Goal: Task Accomplishment & Management: Manage account settings

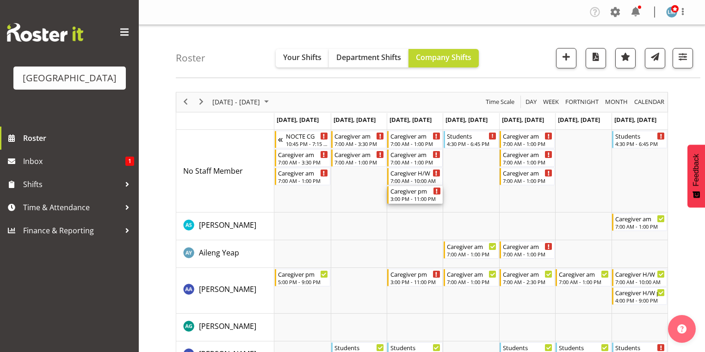
click at [405, 199] on div "3:00 PM - 11:00 PM" at bounding box center [415, 198] width 50 height 7
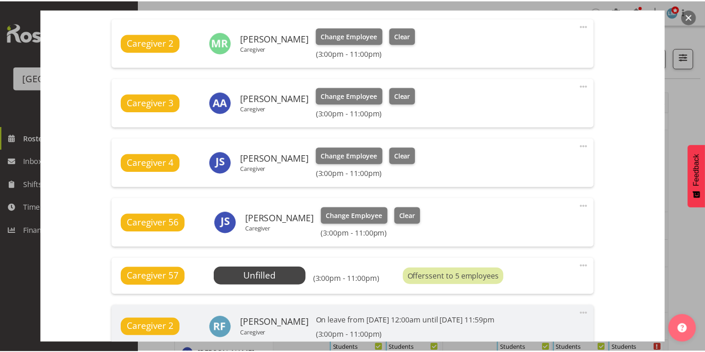
scroll to position [407, 0]
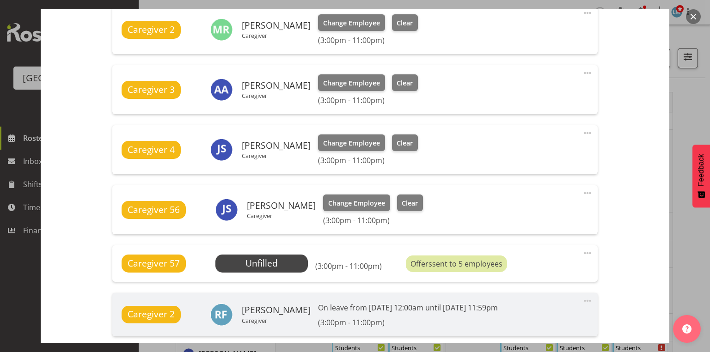
click at [692, 18] on button "button" at bounding box center [693, 16] width 15 height 15
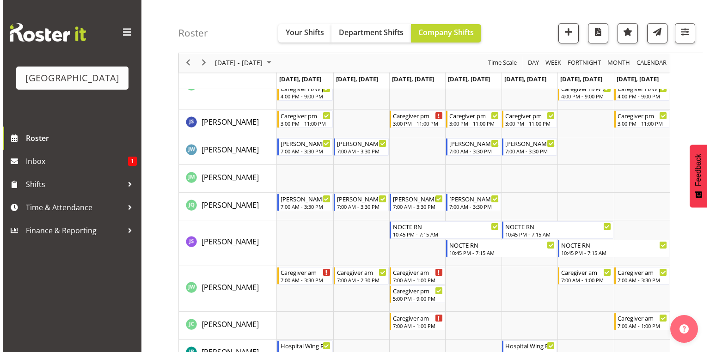
scroll to position [1406, 0]
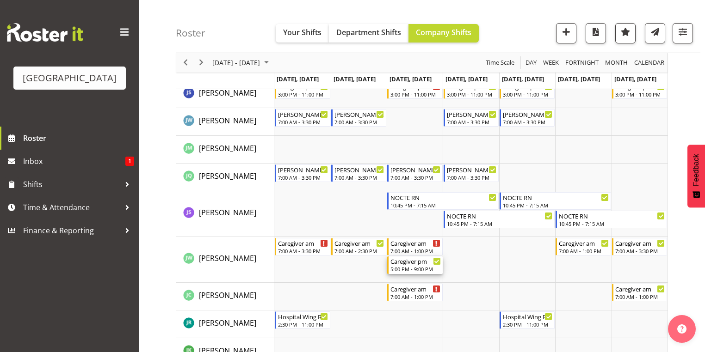
click at [407, 268] on div "5:00 PM - 9:00 PM" at bounding box center [415, 268] width 50 height 7
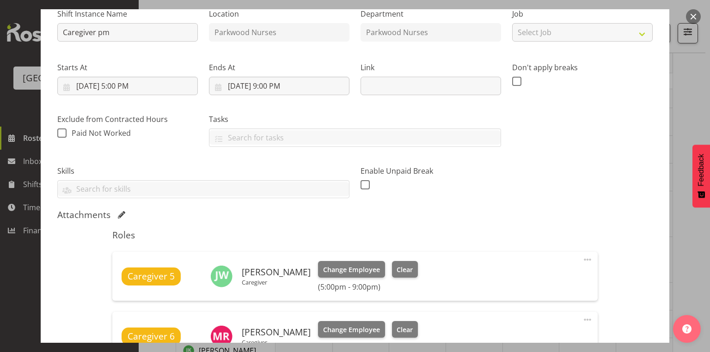
scroll to position [222, 0]
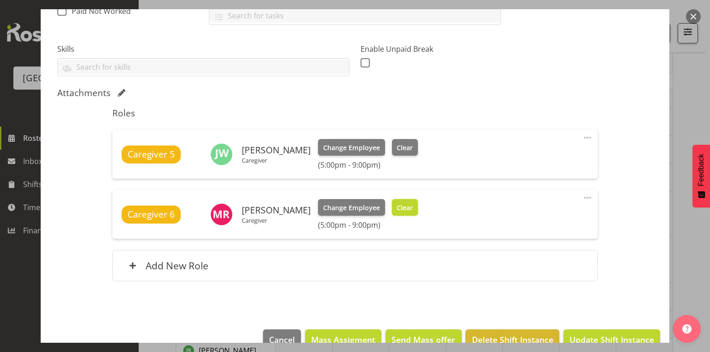
click at [397, 205] on span "Clear" at bounding box center [405, 208] width 16 height 10
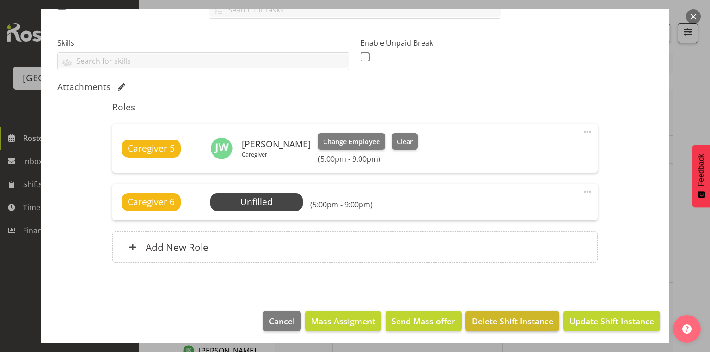
scroll to position [229, 0]
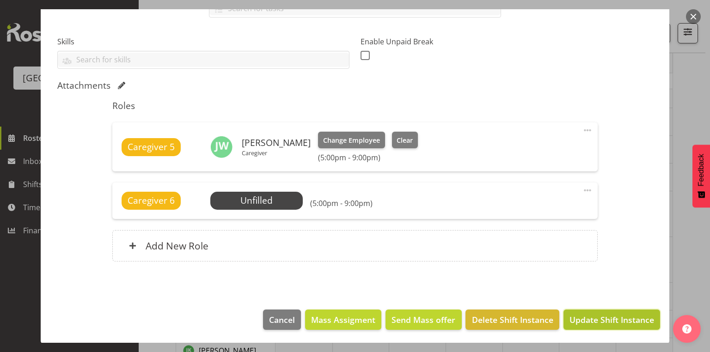
click at [607, 314] on span "Update Shift Instance" at bounding box center [612, 320] width 85 height 12
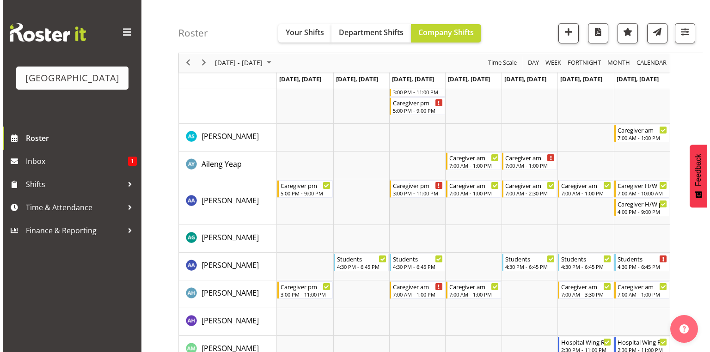
scroll to position [0, 0]
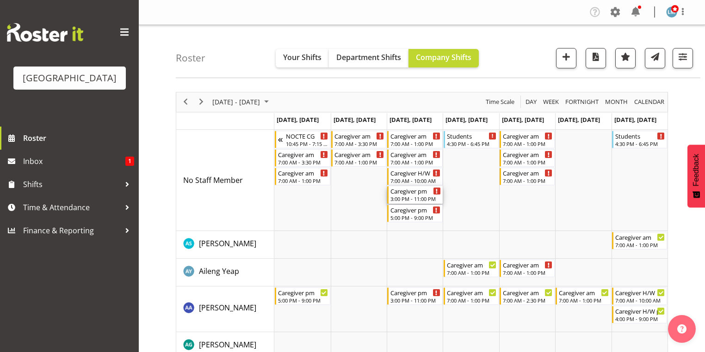
click at [418, 198] on div "3:00 PM - 11:00 PM" at bounding box center [415, 198] width 50 height 7
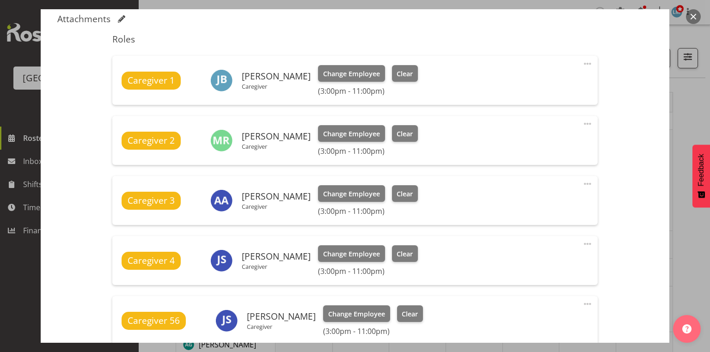
scroll to position [444, 0]
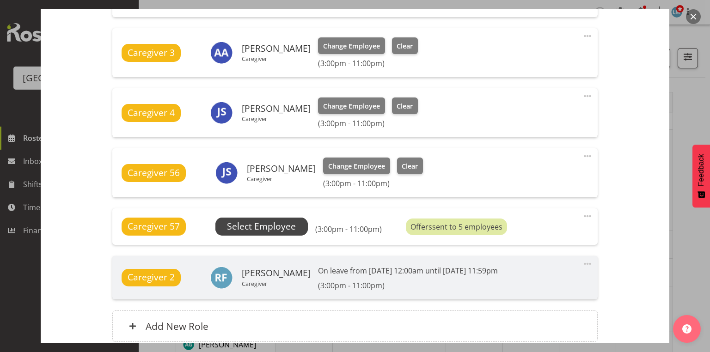
click at [261, 226] on span "Select Employee" at bounding box center [261, 226] width 69 height 13
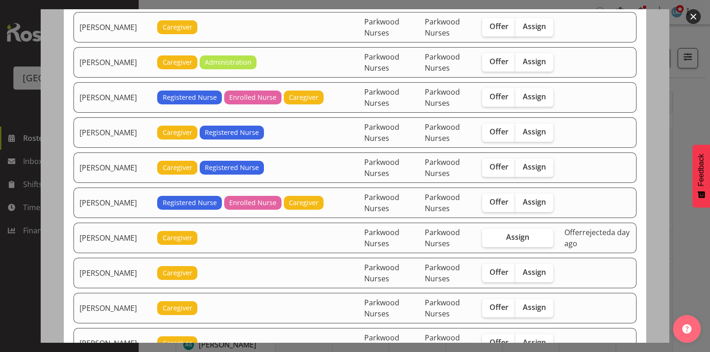
scroll to position [999, 0]
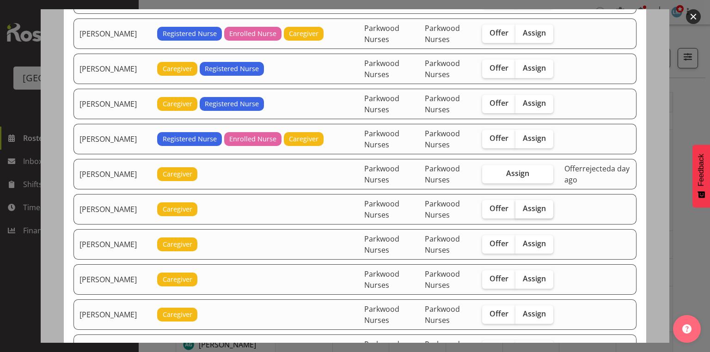
click at [536, 204] on span "Assign" at bounding box center [534, 208] width 23 height 9
click at [522, 206] on input "Assign" at bounding box center [519, 209] width 6 height 6
checkbox input "true"
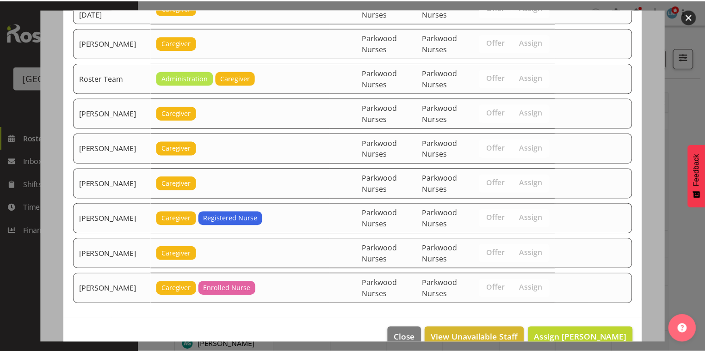
scroll to position [1482, 0]
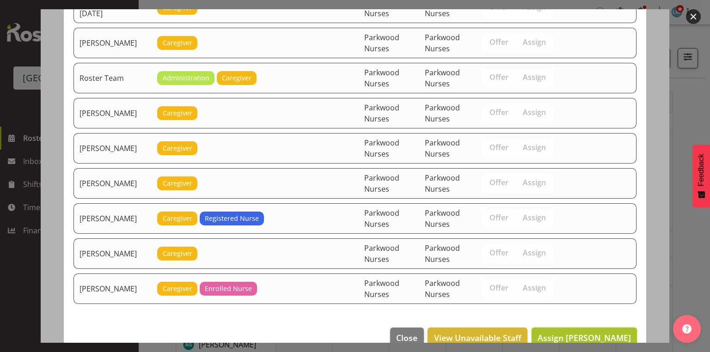
click at [592, 333] on span "Assign Mai Reglos" at bounding box center [584, 338] width 93 height 11
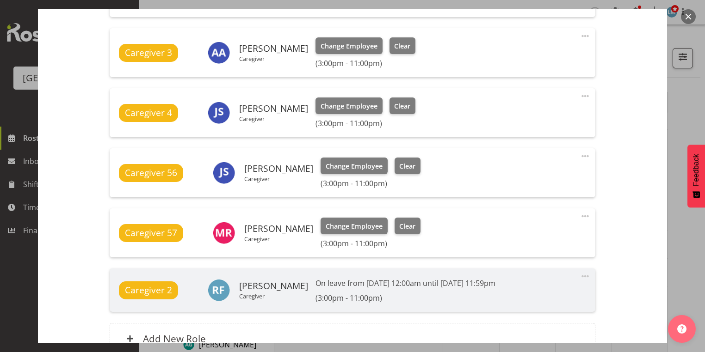
scroll to position [537, 0]
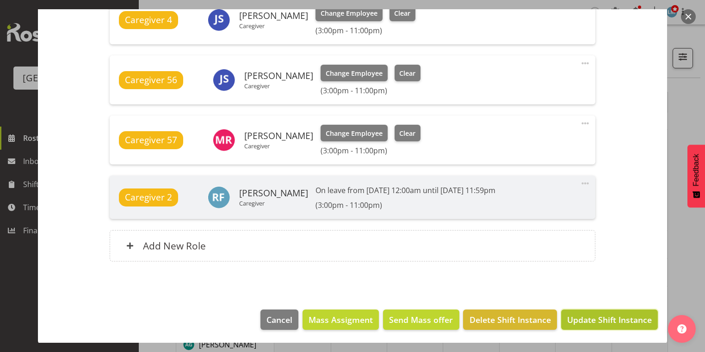
click at [580, 314] on span "Update Shift Instance" at bounding box center [609, 320] width 85 height 12
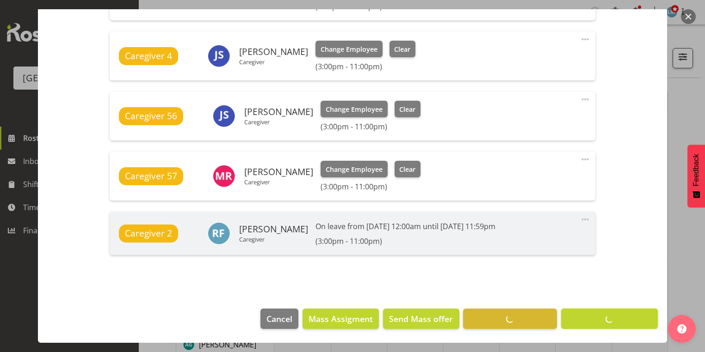
scroll to position [500, 0]
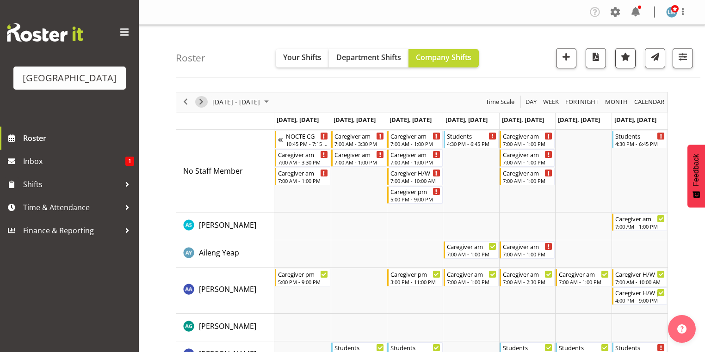
click at [202, 99] on span "Next" at bounding box center [201, 102] width 11 height 12
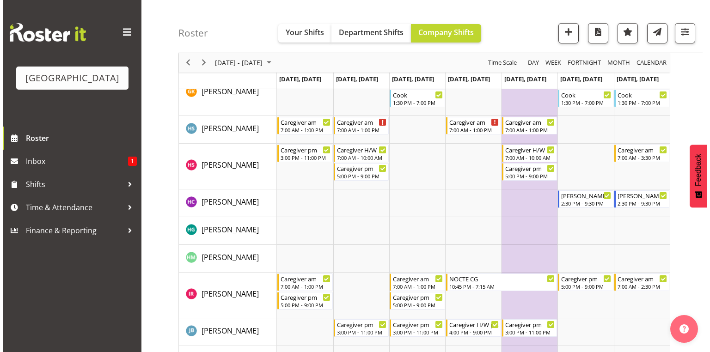
scroll to position [1110, 0]
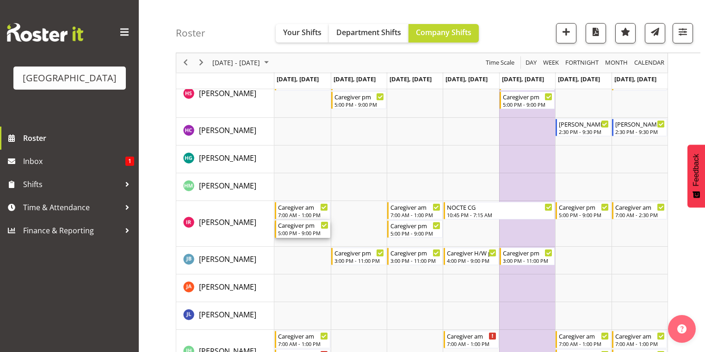
click at [294, 232] on div "5:00 PM - 9:00 PM" at bounding box center [303, 232] width 50 height 7
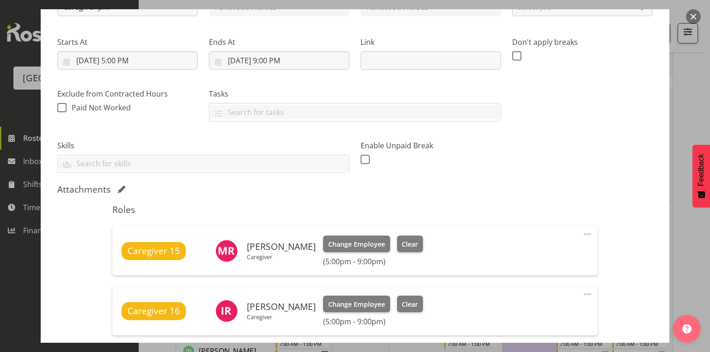
scroll to position [185, 0]
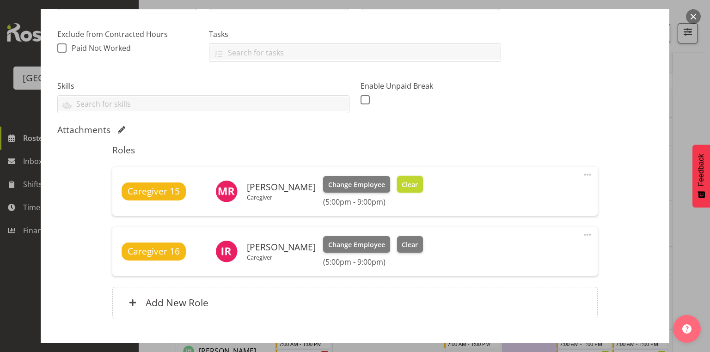
click at [403, 180] on span "Clear" at bounding box center [410, 185] width 16 height 10
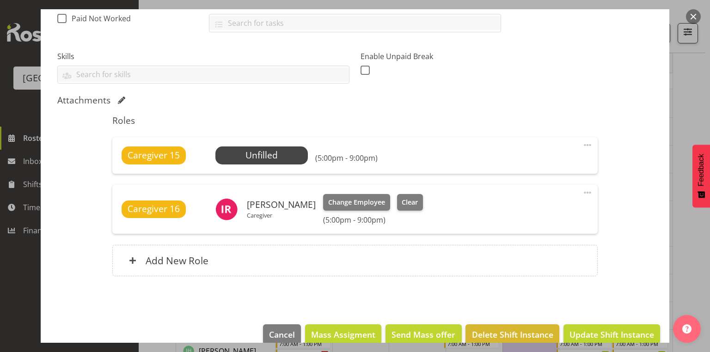
scroll to position [229, 0]
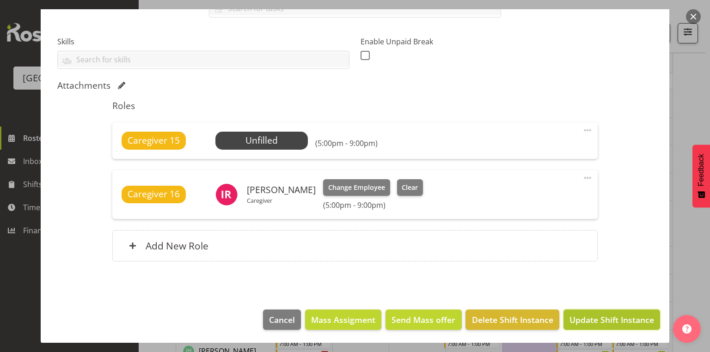
click at [595, 318] on span "Update Shift Instance" at bounding box center [612, 320] width 85 height 12
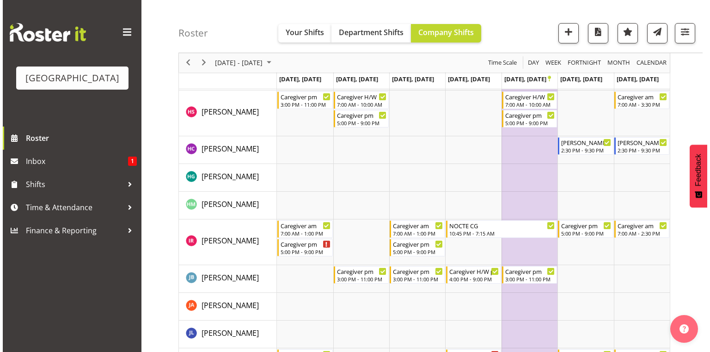
scroll to position [1255, 0]
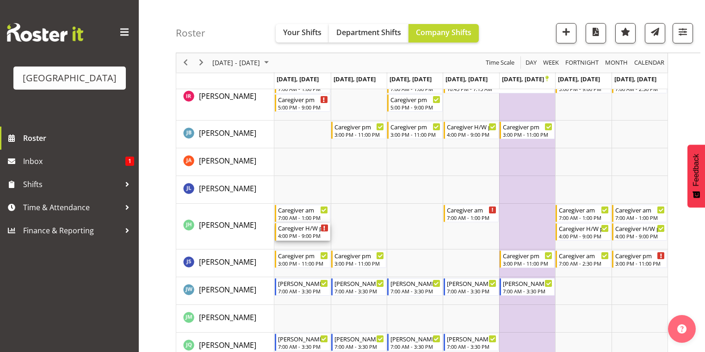
click at [295, 233] on div "4:00 PM - 9:00 PM" at bounding box center [303, 235] width 50 height 7
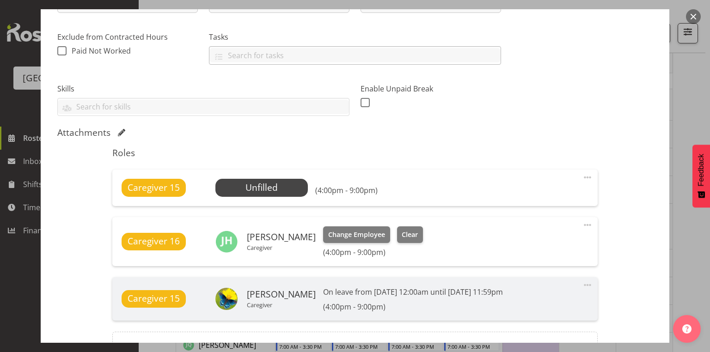
scroll to position [185, 0]
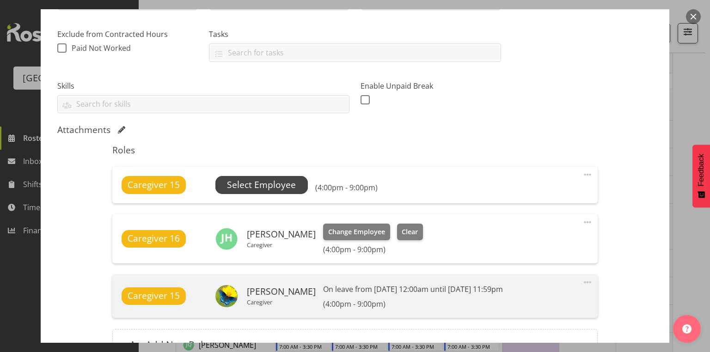
click at [246, 185] on span "Select Employee" at bounding box center [261, 185] width 69 height 13
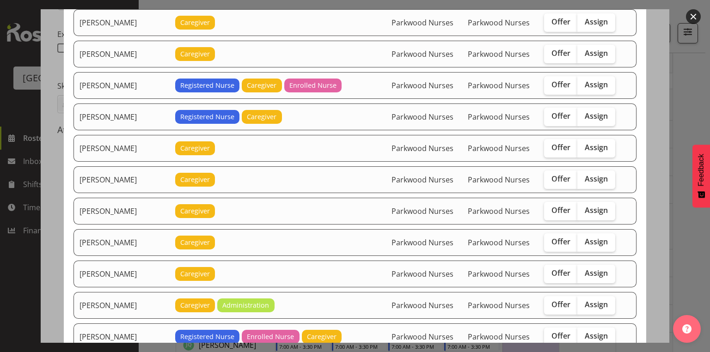
scroll to position [851, 0]
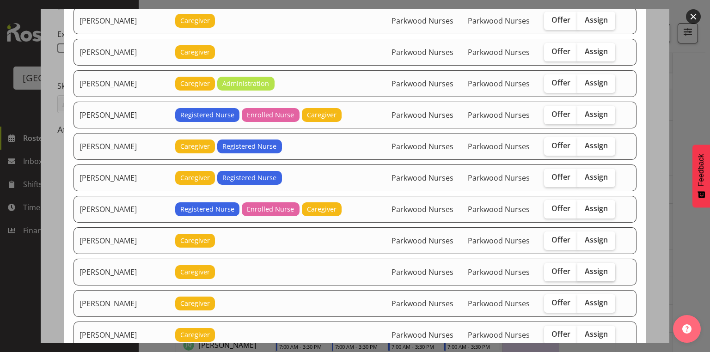
click at [587, 267] on span "Assign" at bounding box center [596, 271] width 23 height 9
click at [584, 269] on input "Assign" at bounding box center [581, 272] width 6 height 6
checkbox input "true"
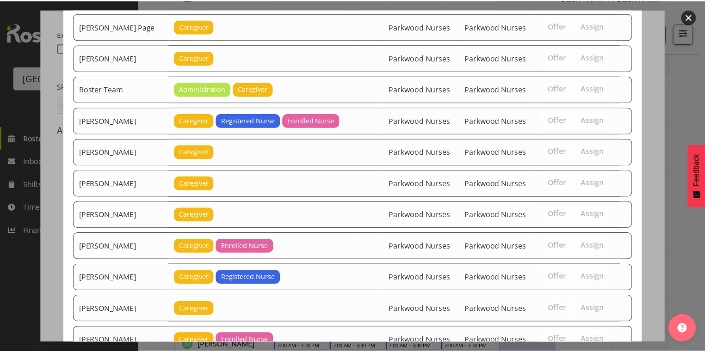
scroll to position [1584, 0]
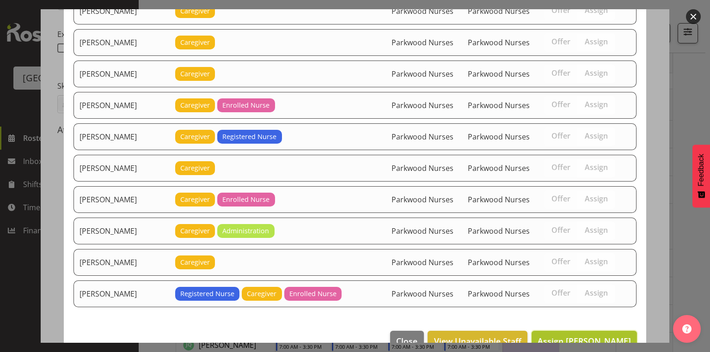
click at [586, 336] on span "Assign Mai Reglos" at bounding box center [584, 341] width 93 height 11
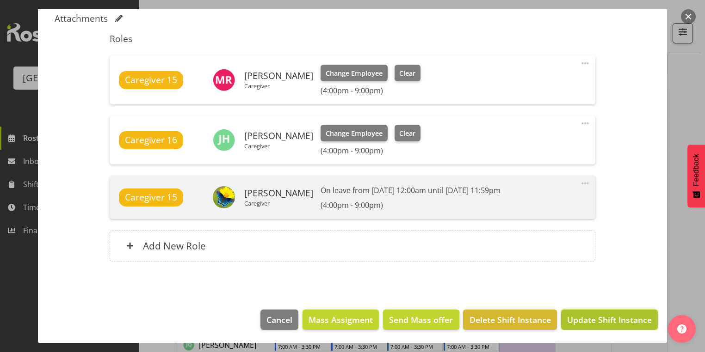
click at [591, 320] on span "Update Shift Instance" at bounding box center [609, 320] width 85 height 12
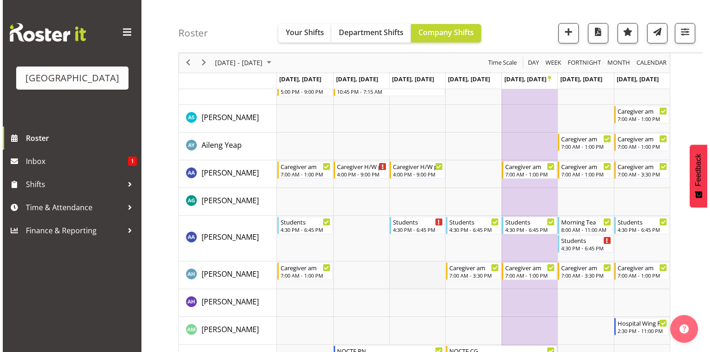
scroll to position [0, 0]
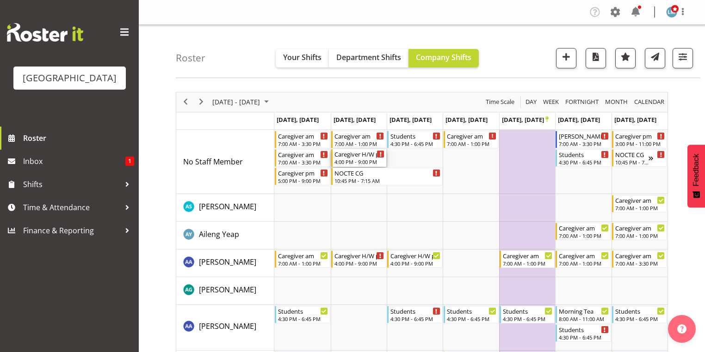
click at [351, 157] on div "Caregiver H/W pm" at bounding box center [359, 153] width 50 height 9
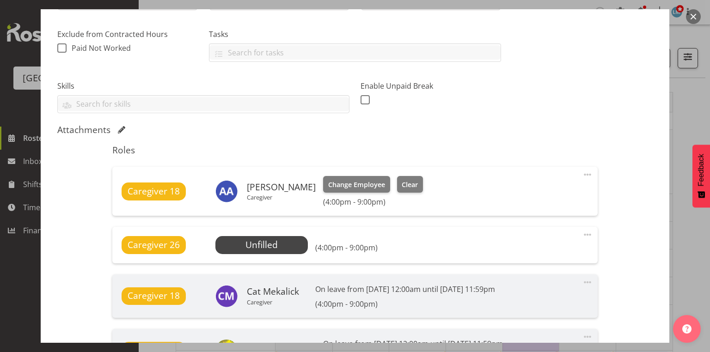
scroll to position [339, 0]
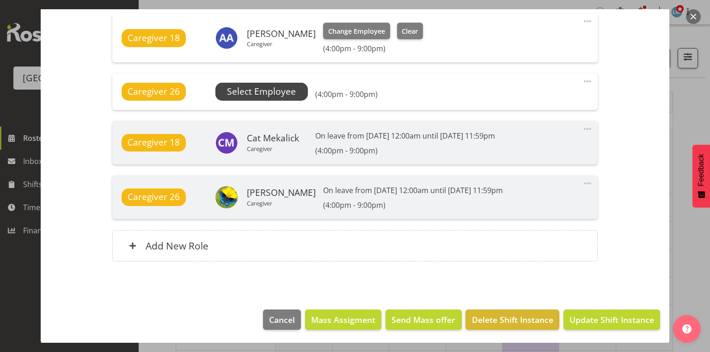
click at [263, 90] on span "Select Employee" at bounding box center [261, 91] width 69 height 13
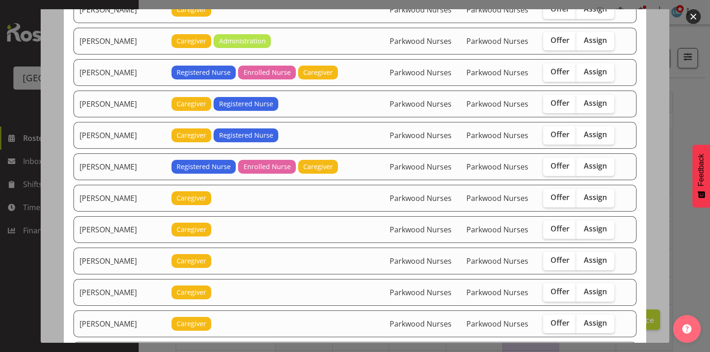
scroll to position [925, 0]
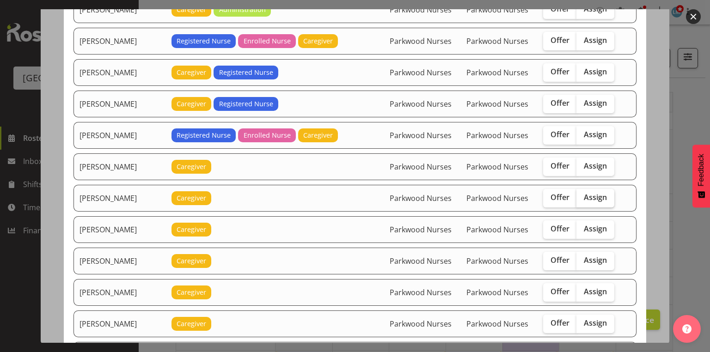
click at [587, 193] on span "Assign" at bounding box center [595, 197] width 23 height 9
click at [583, 195] on input "Assign" at bounding box center [580, 198] width 6 height 6
checkbox input "true"
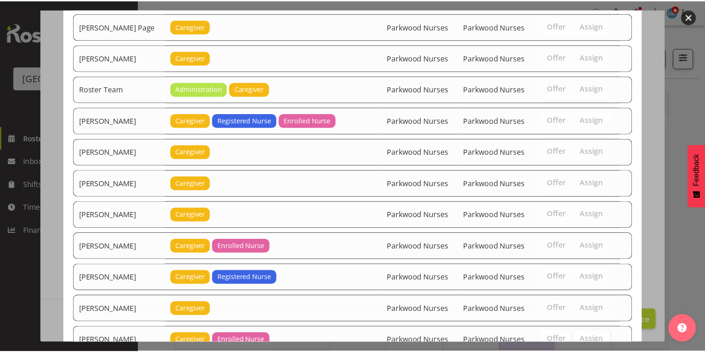
scroll to position [1584, 0]
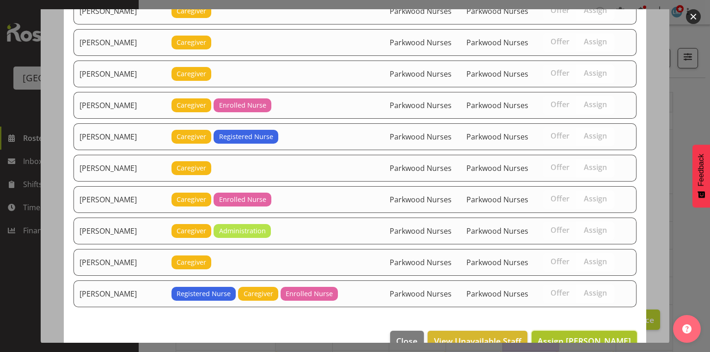
click at [590, 336] on span "Assign Mai Reglos" at bounding box center [584, 341] width 93 height 11
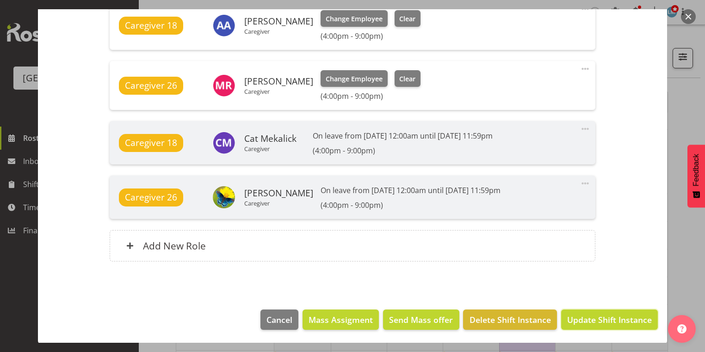
click at [592, 318] on span "Update Shift Instance" at bounding box center [609, 320] width 85 height 12
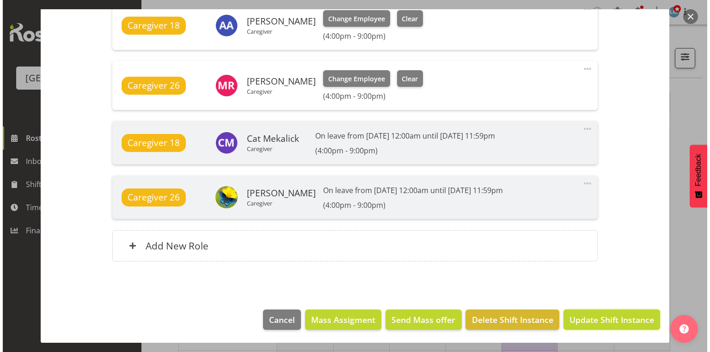
scroll to position [314, 0]
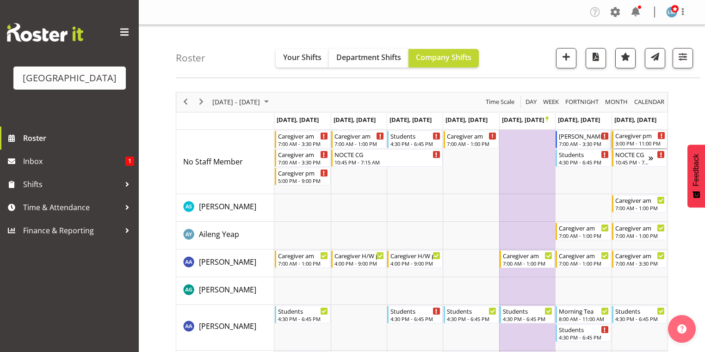
click at [632, 139] on div "Caregiver pm" at bounding box center [640, 135] width 50 height 9
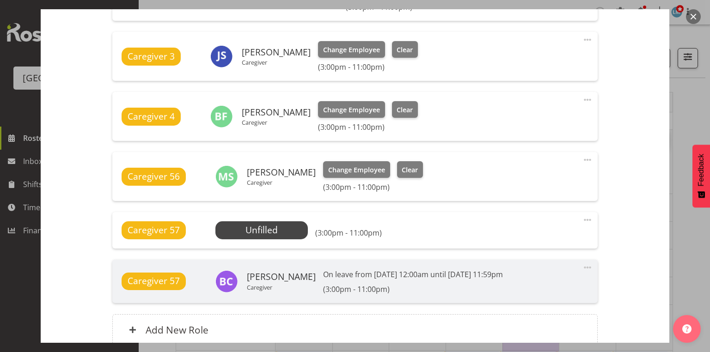
scroll to position [444, 0]
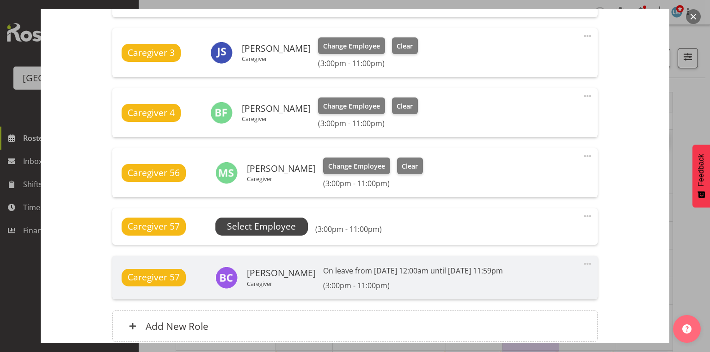
click at [274, 226] on span "Select Employee" at bounding box center [261, 226] width 69 height 13
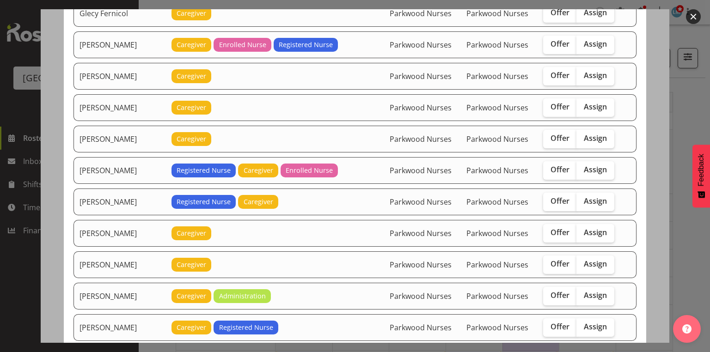
scroll to position [666, 0]
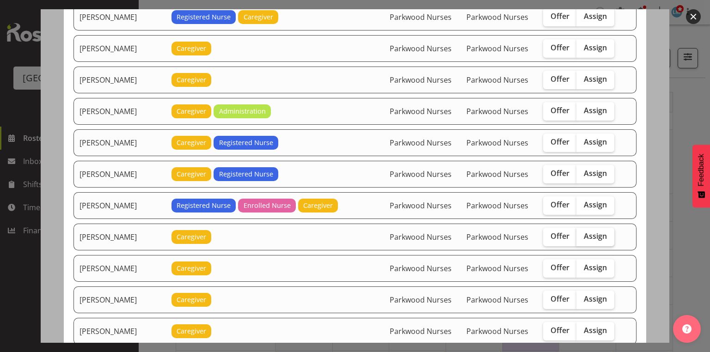
click at [585, 232] on span "Assign" at bounding box center [595, 236] width 23 height 9
click at [583, 234] on input "Assign" at bounding box center [580, 237] width 6 height 6
checkbox input "true"
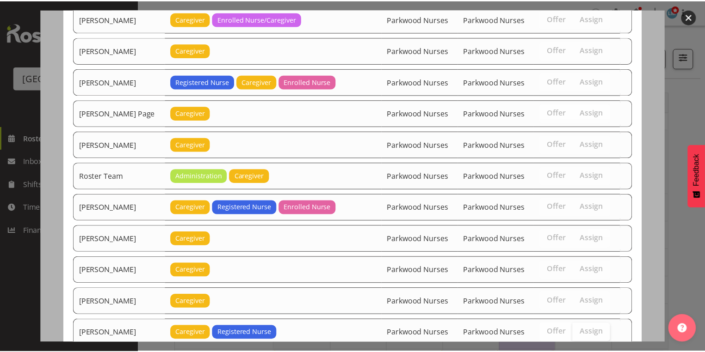
scroll to position [1242, 0]
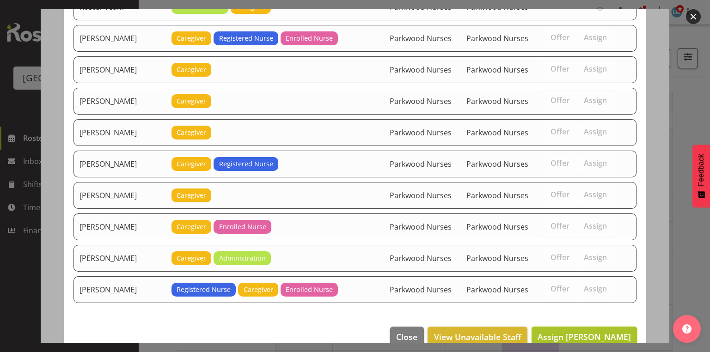
click at [594, 332] on span "Assign Mai Reglos" at bounding box center [584, 337] width 93 height 11
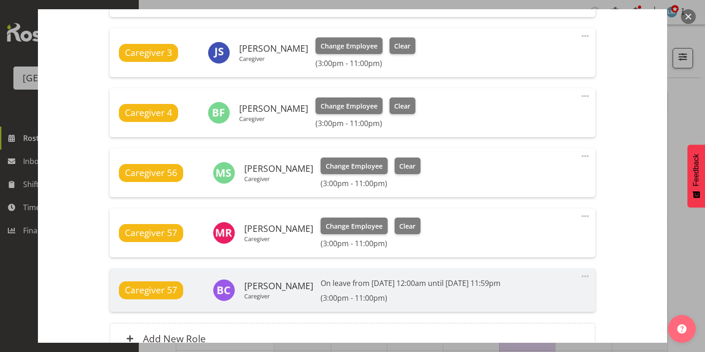
scroll to position [537, 0]
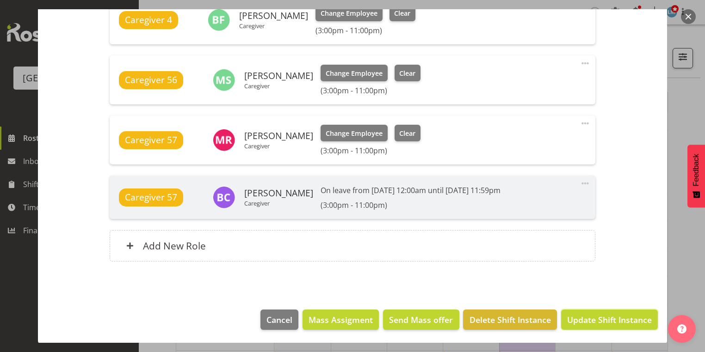
click at [594, 317] on span "Update Shift Instance" at bounding box center [609, 320] width 85 height 12
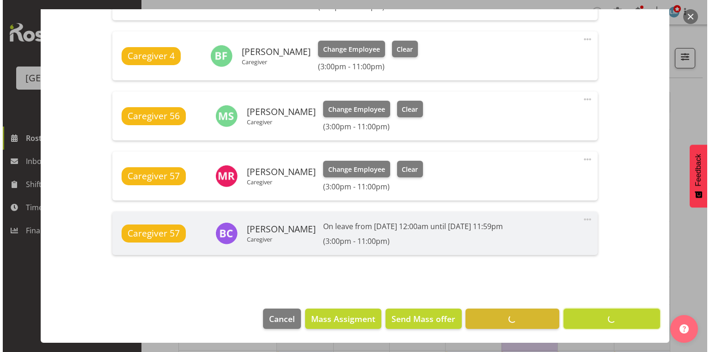
scroll to position [500, 0]
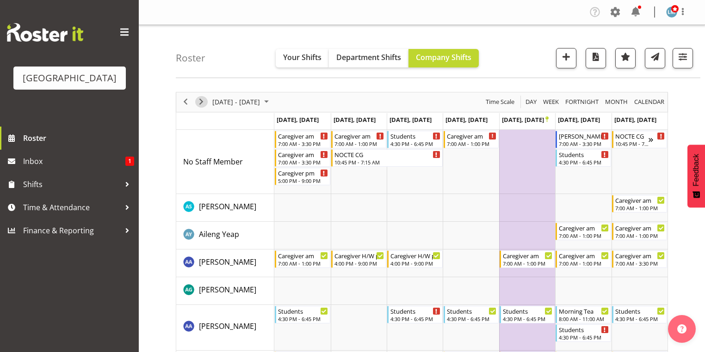
click at [198, 104] on span "Next" at bounding box center [201, 102] width 11 height 12
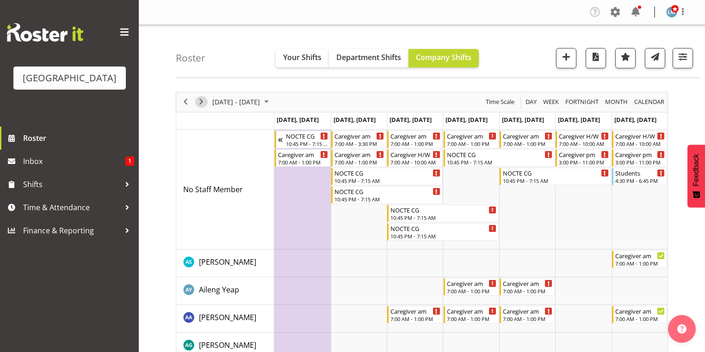
click at [201, 99] on span "Next" at bounding box center [201, 102] width 11 height 12
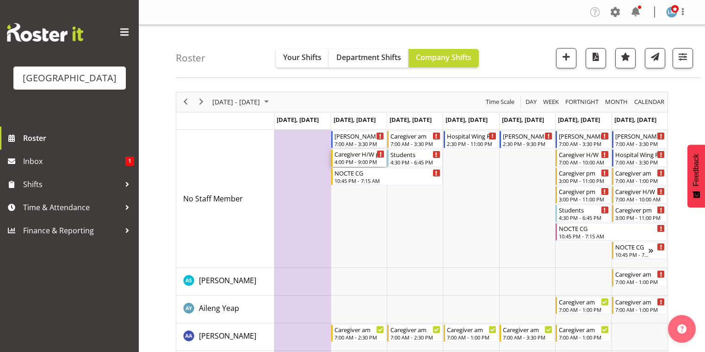
click at [364, 156] on div "Caregiver H/W pm" at bounding box center [359, 153] width 50 height 9
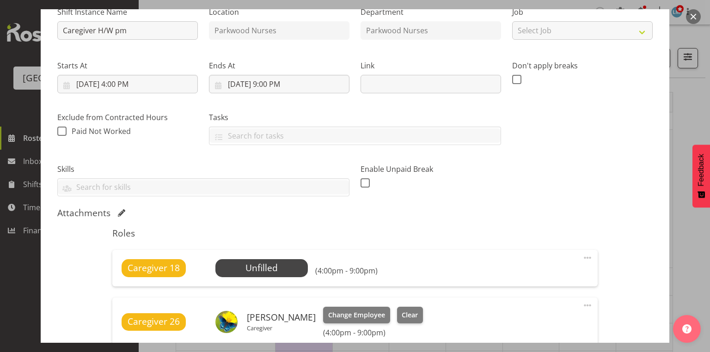
scroll to position [148, 0]
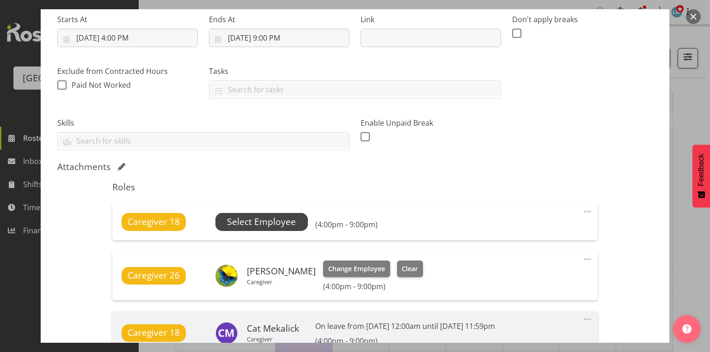
click at [238, 219] on span "Select Employee" at bounding box center [261, 222] width 69 height 13
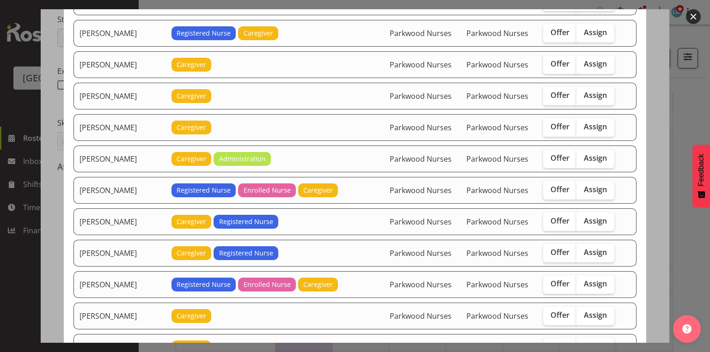
scroll to position [888, 0]
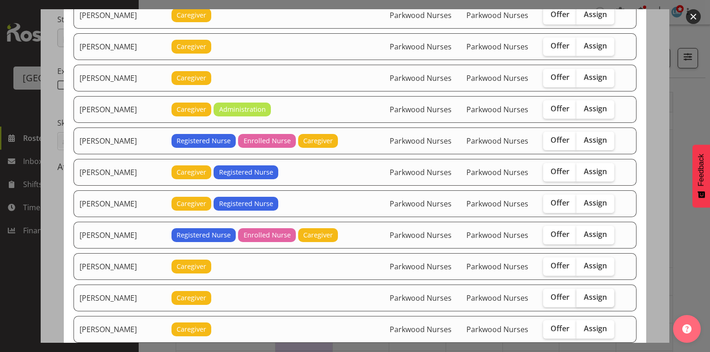
click at [590, 293] on span "Assign" at bounding box center [595, 297] width 23 height 9
click at [583, 295] on input "Assign" at bounding box center [580, 298] width 6 height 6
checkbox input "true"
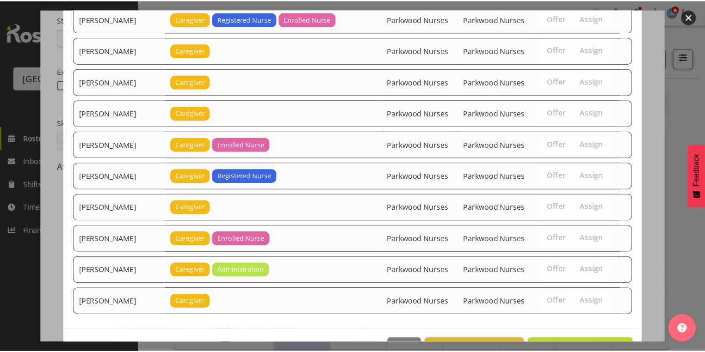
scroll to position [1615, 0]
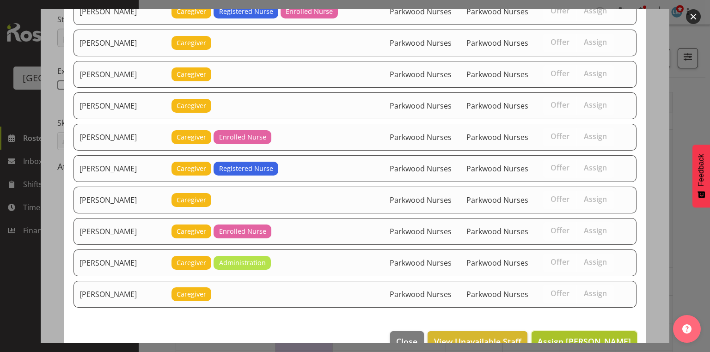
click at [577, 336] on span "Assign Mai Reglos" at bounding box center [584, 341] width 93 height 11
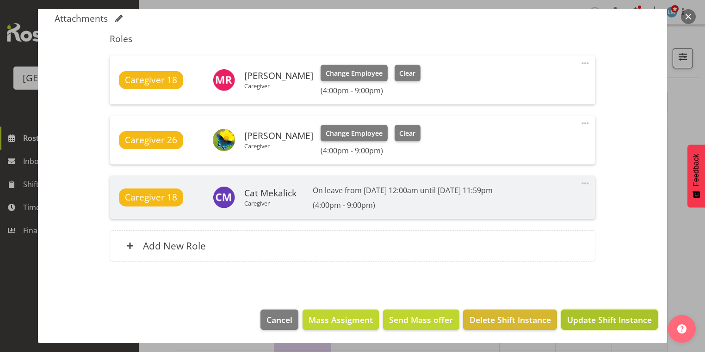
click at [583, 318] on span "Update Shift Instance" at bounding box center [609, 320] width 85 height 12
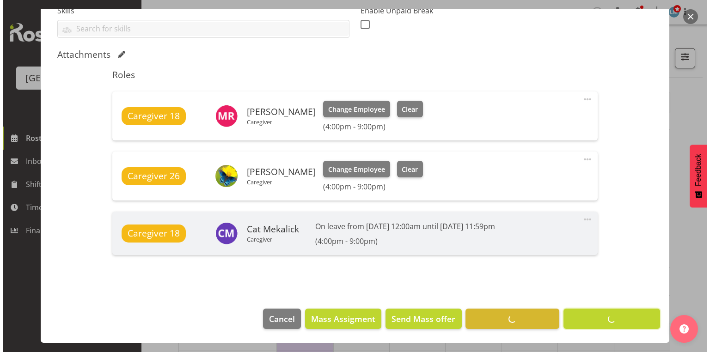
scroll to position [259, 0]
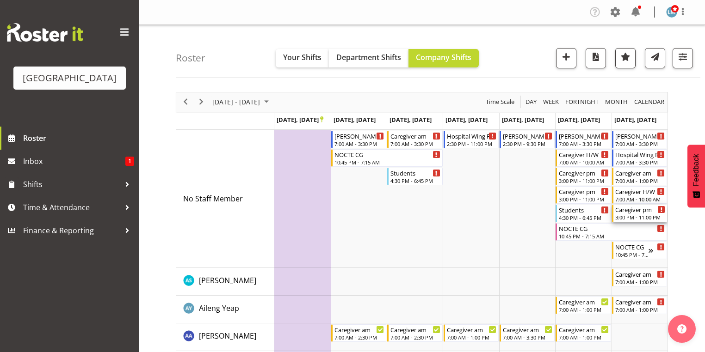
click at [630, 212] on div "Caregiver pm" at bounding box center [640, 209] width 50 height 9
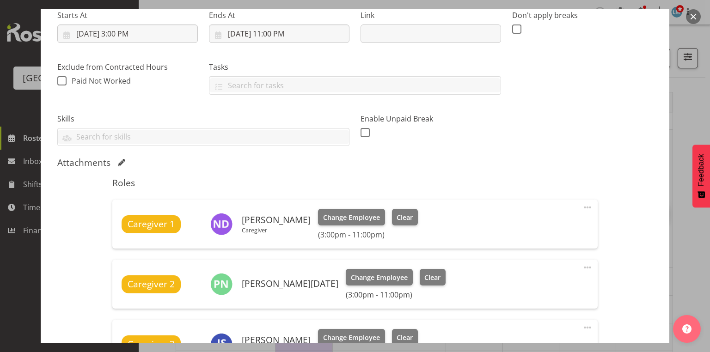
scroll to position [148, 0]
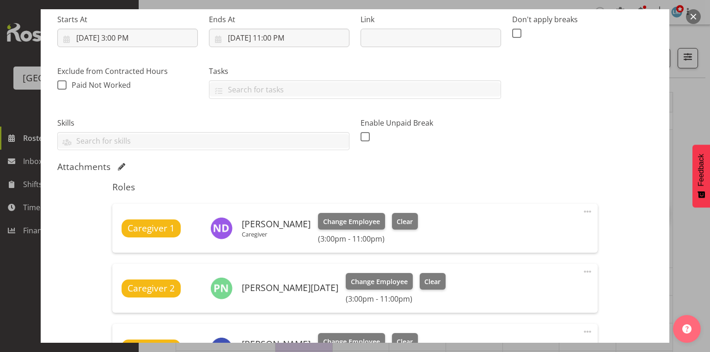
click at [691, 12] on button "button" at bounding box center [693, 16] width 15 height 15
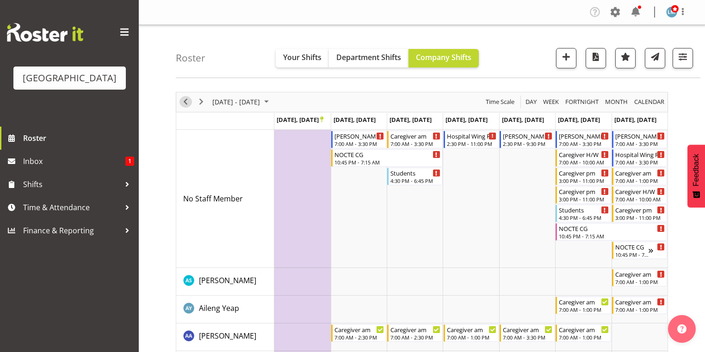
click at [189, 100] on span "Previous" at bounding box center [185, 102] width 11 height 12
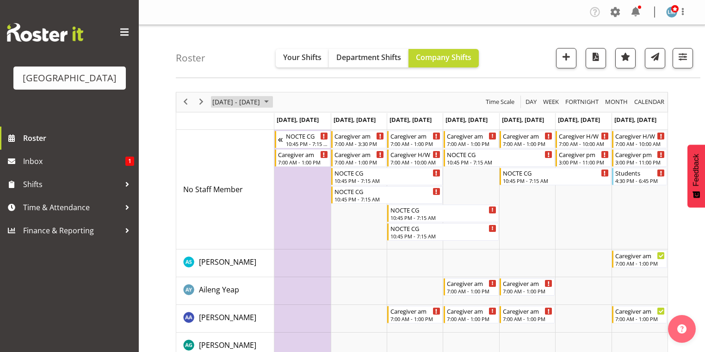
click at [272, 99] on span "October 2025" at bounding box center [266, 102] width 11 height 12
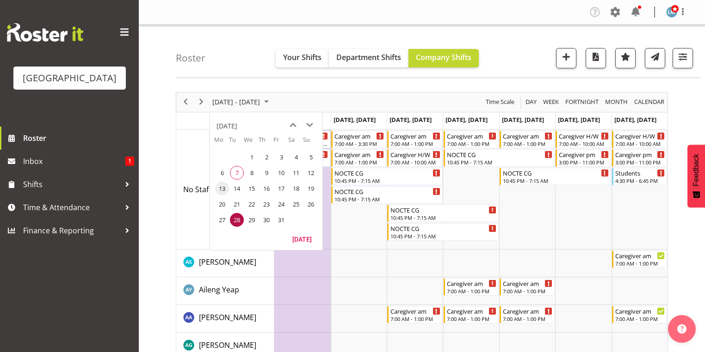
click at [222, 188] on span "13" at bounding box center [222, 189] width 14 height 14
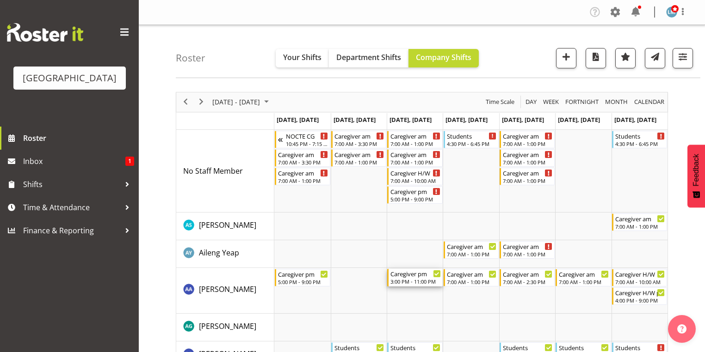
click at [416, 277] on div "Caregiver pm" at bounding box center [415, 273] width 50 height 9
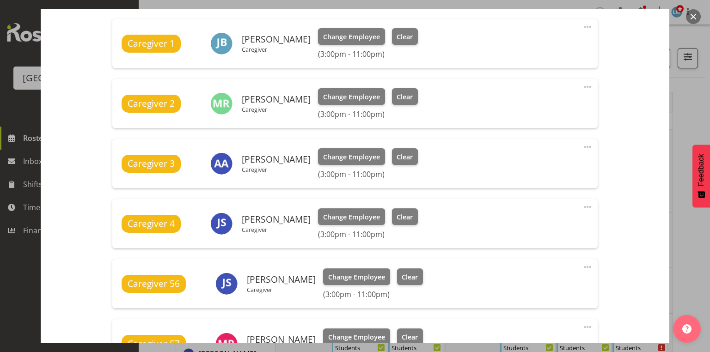
scroll to position [444, 0]
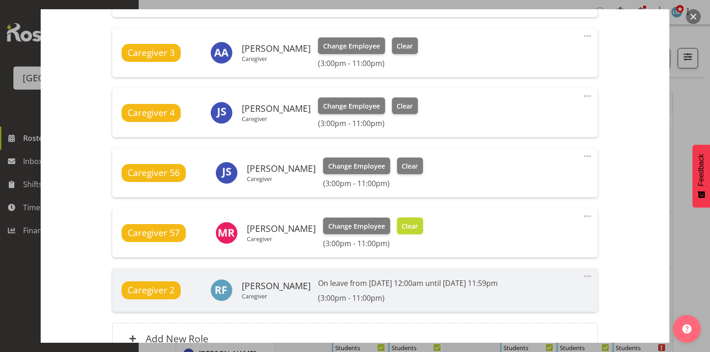
click at [403, 223] on span "Clear" at bounding box center [410, 227] width 16 height 10
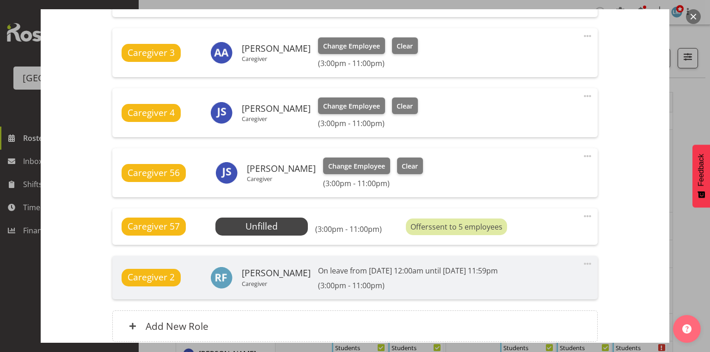
scroll to position [524, 0]
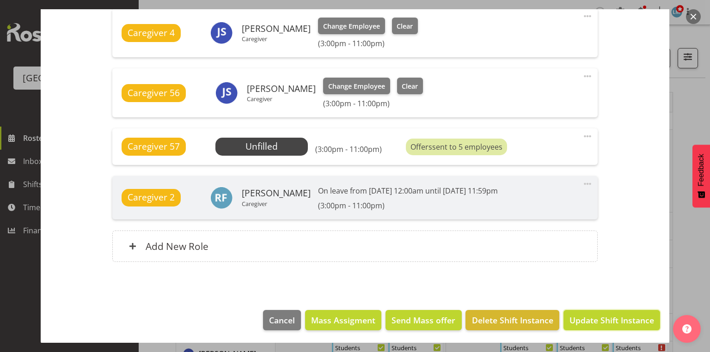
click at [601, 310] on button "Update Shift Instance" at bounding box center [612, 320] width 97 height 20
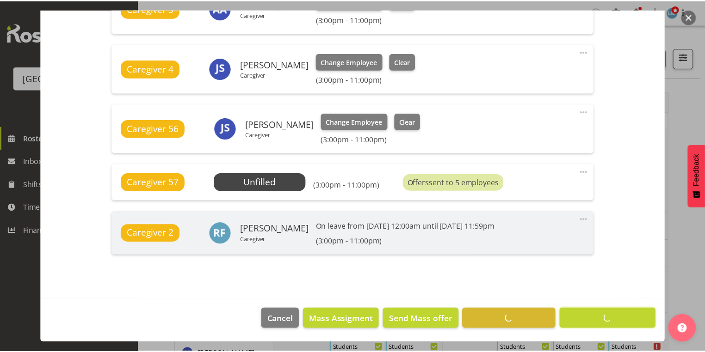
scroll to position [487, 0]
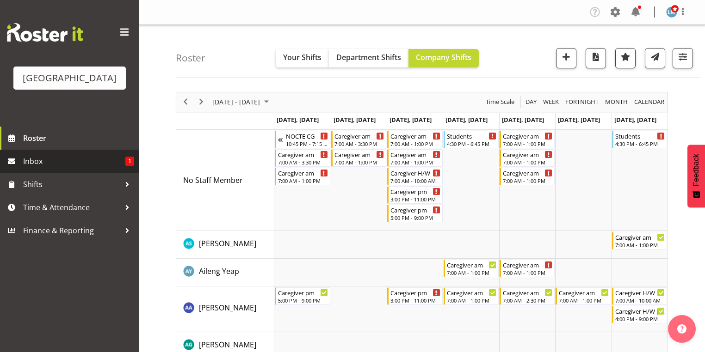
click at [54, 168] on span "Inbox" at bounding box center [74, 161] width 102 height 14
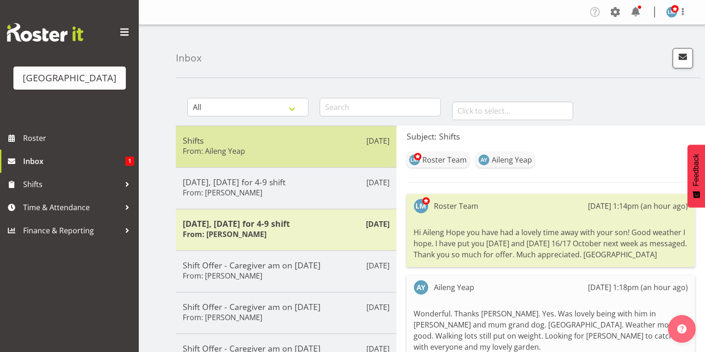
click at [292, 136] on h5 "Shifts" at bounding box center [286, 141] width 207 height 10
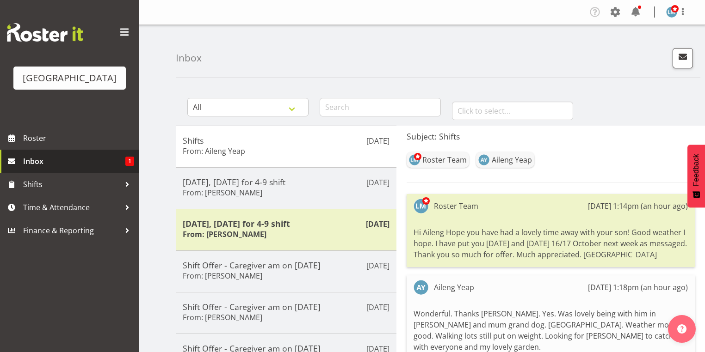
click at [56, 168] on span "Inbox" at bounding box center [74, 161] width 102 height 14
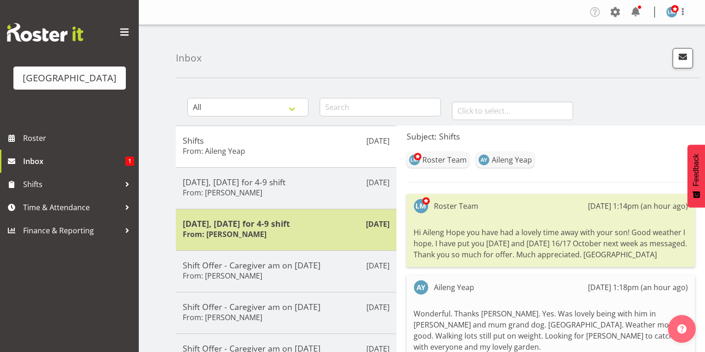
click at [351, 222] on h5 "[DATE], [DATE] for 4-9 shift" at bounding box center [286, 224] width 207 height 10
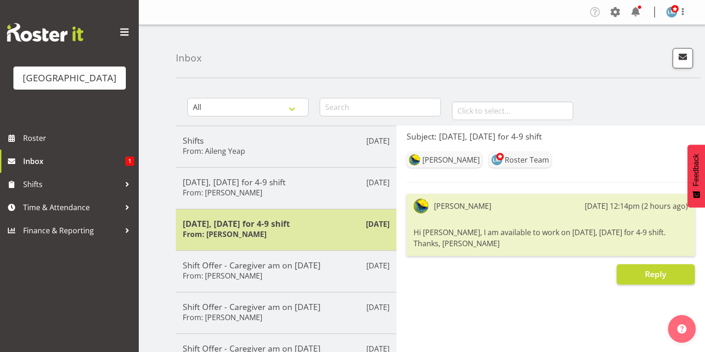
click at [283, 230] on div "Nov 16, Sunday for 4-9 shift From: Gemma Hall" at bounding box center [286, 230] width 207 height 23
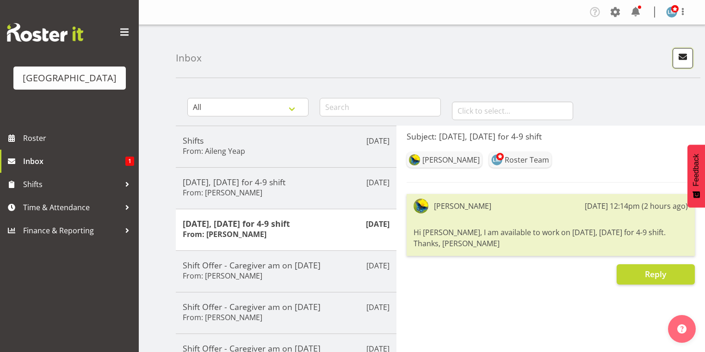
click at [680, 56] on span "button" at bounding box center [683, 57] width 12 height 12
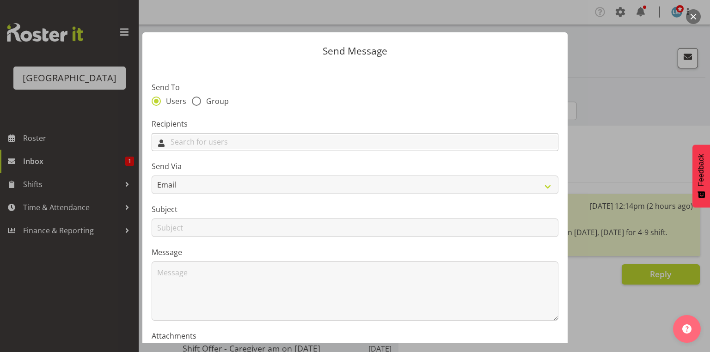
click at [240, 140] on input "text" at bounding box center [355, 142] width 406 height 14
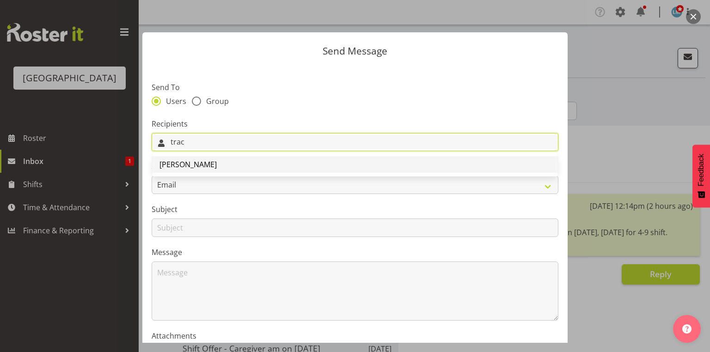
type input "trac"
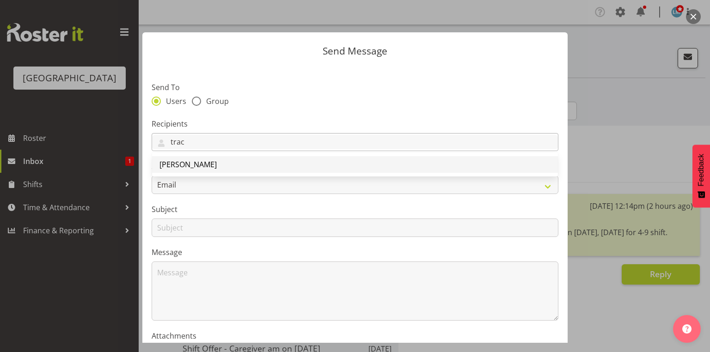
click at [192, 165] on span "[PERSON_NAME]" at bounding box center [188, 165] width 57 height 10
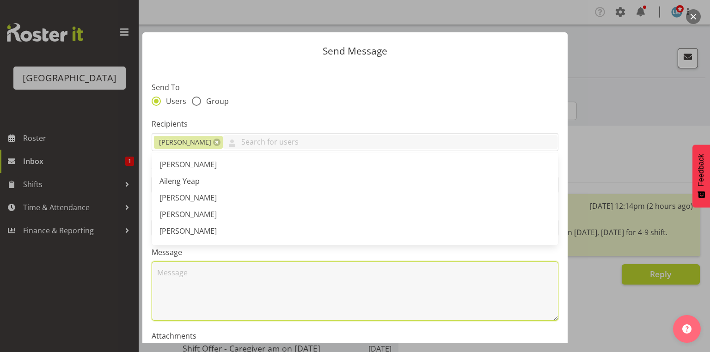
drag, startPoint x: 198, startPoint y: 299, endPoint x: 202, endPoint y: 294, distance: 6.9
click at [198, 299] on textarea at bounding box center [355, 291] width 407 height 59
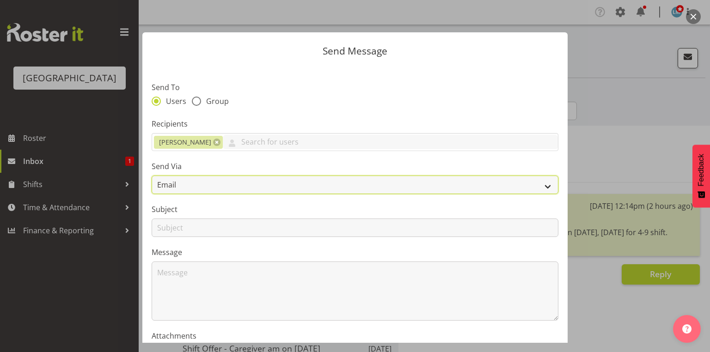
click at [542, 183] on select "Email SMS" at bounding box center [355, 185] width 407 height 18
select select "sms"
click at [152, 176] on select "Email SMS" at bounding box center [355, 185] width 407 height 18
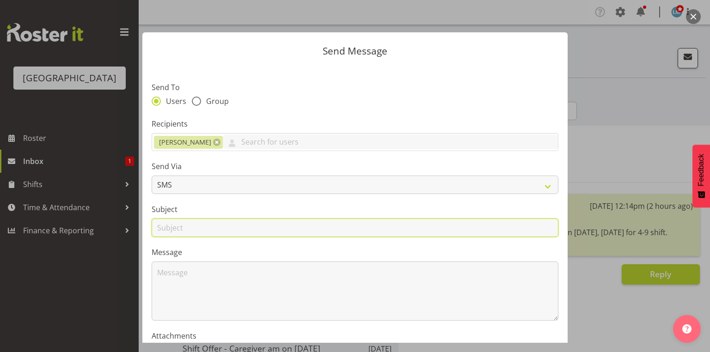
click at [166, 227] on input "text" at bounding box center [355, 228] width 407 height 18
type input "Sick leave"
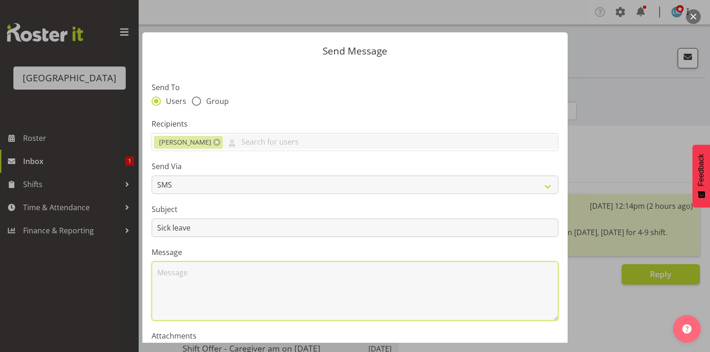
click at [197, 281] on textarea at bounding box center [355, 291] width 407 height 59
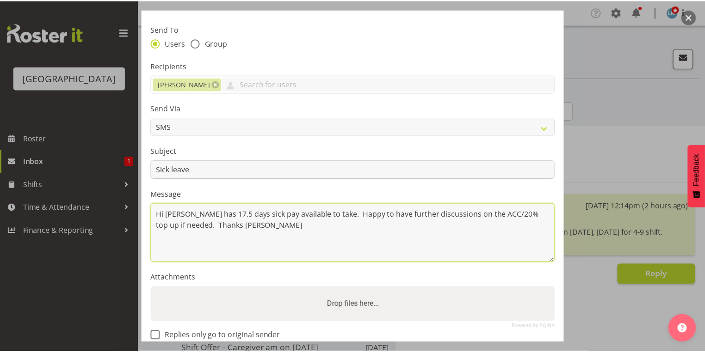
scroll to position [111, 0]
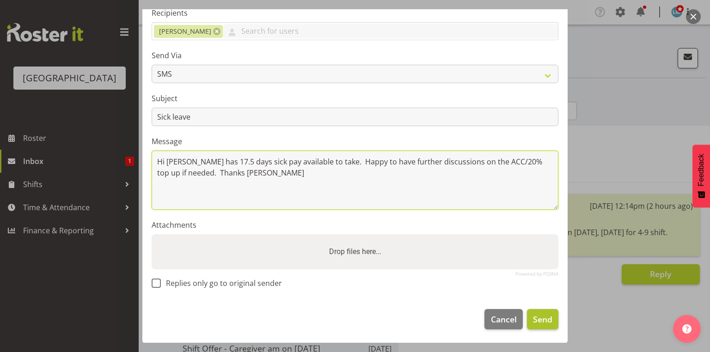
type textarea "Hi [PERSON_NAME] has 17.5 days sick pay available to take. Happy to have furthe…"
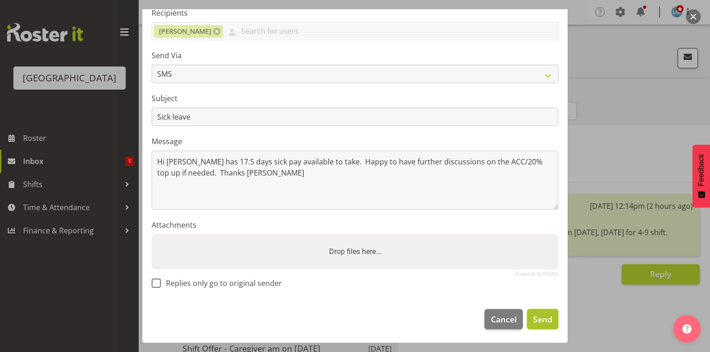
click at [539, 315] on span "Send" at bounding box center [542, 320] width 19 height 12
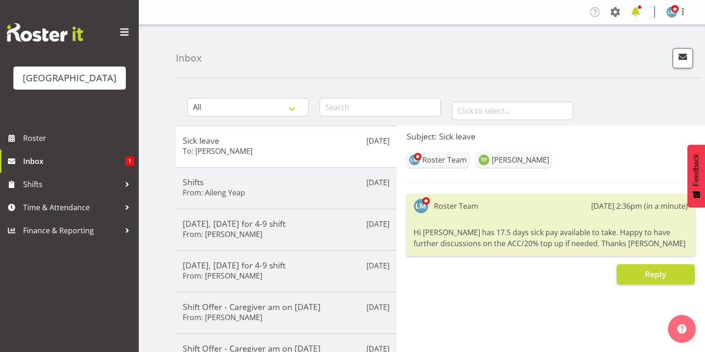
click at [637, 9] on span at bounding box center [635, 12] width 15 height 15
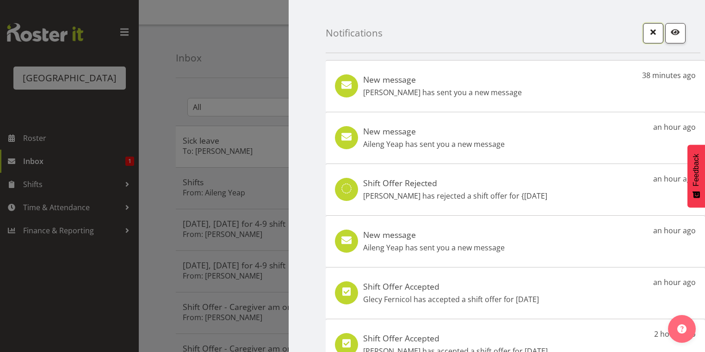
click at [647, 35] on span "button" at bounding box center [653, 32] width 12 height 12
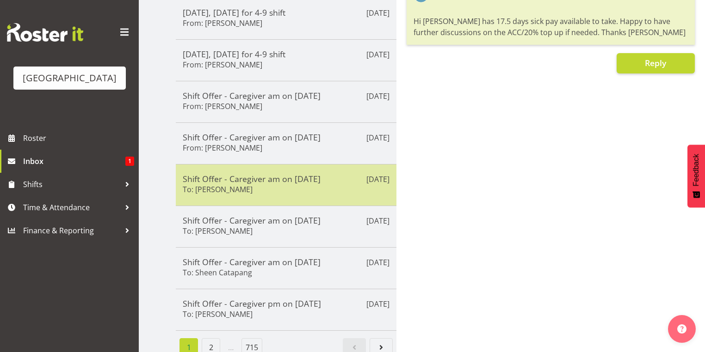
scroll to position [222, 0]
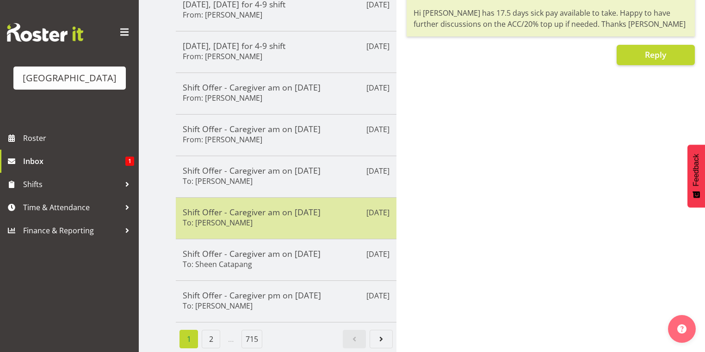
click at [285, 215] on div "Shift Offer - Caregiver am on 15/10/25 To: Mai Reglos" at bounding box center [286, 218] width 207 height 23
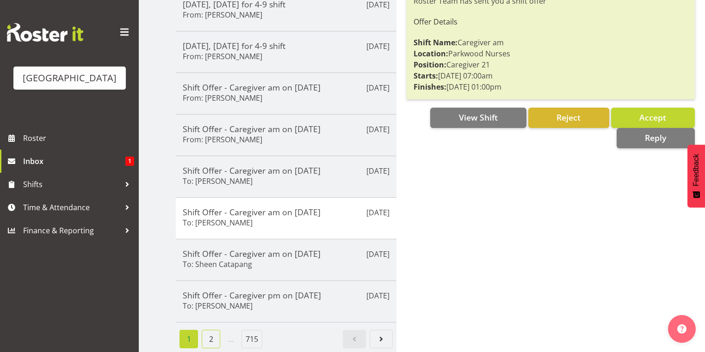
click at [212, 330] on link "2" at bounding box center [211, 339] width 18 height 18
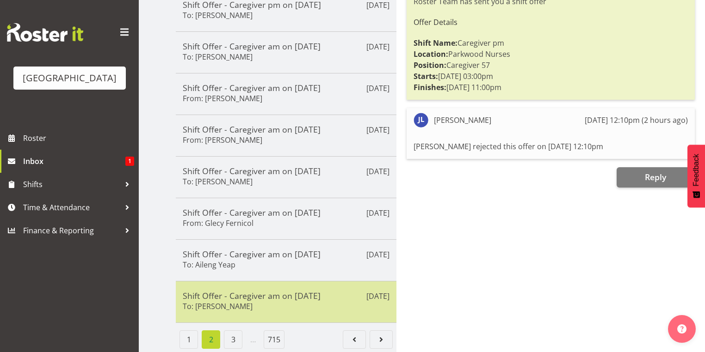
scroll to position [0, 0]
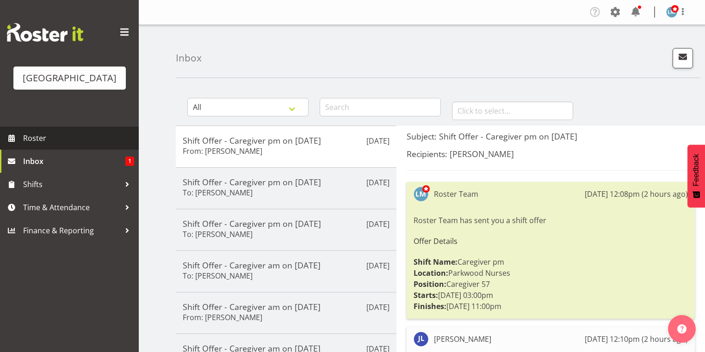
click at [38, 145] on span "Roster" at bounding box center [78, 138] width 111 height 14
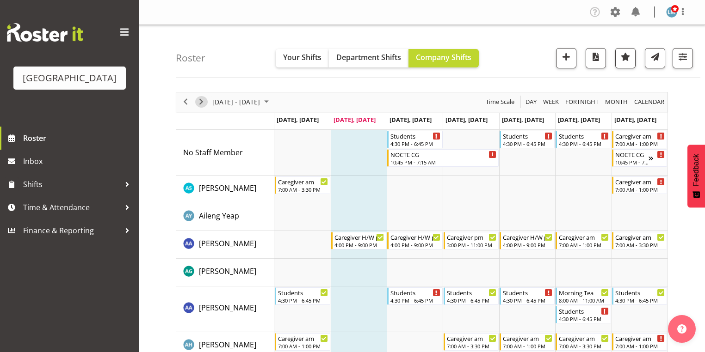
click at [200, 100] on span "Next" at bounding box center [201, 102] width 11 height 12
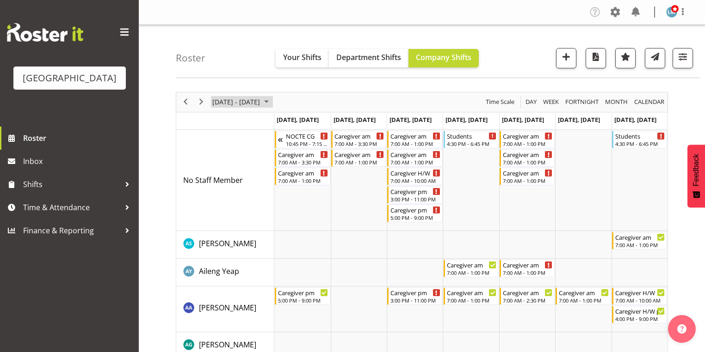
click at [272, 100] on span "October 2025" at bounding box center [266, 102] width 11 height 12
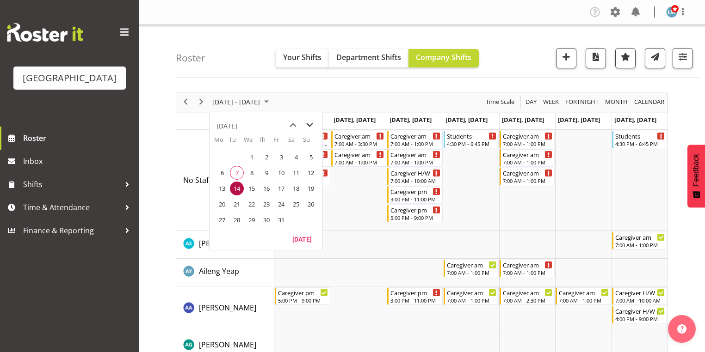
click at [311, 124] on span "next month" at bounding box center [310, 125] width 16 height 17
click at [355, 198] on td "Timeline Week of October 14, 2025" at bounding box center [359, 180] width 56 height 101
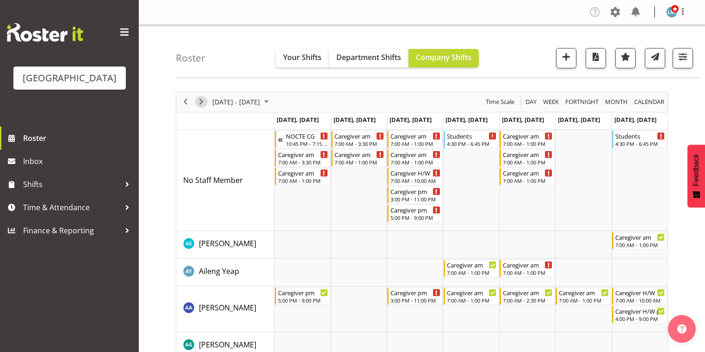
click at [200, 102] on span "Next" at bounding box center [201, 102] width 11 height 12
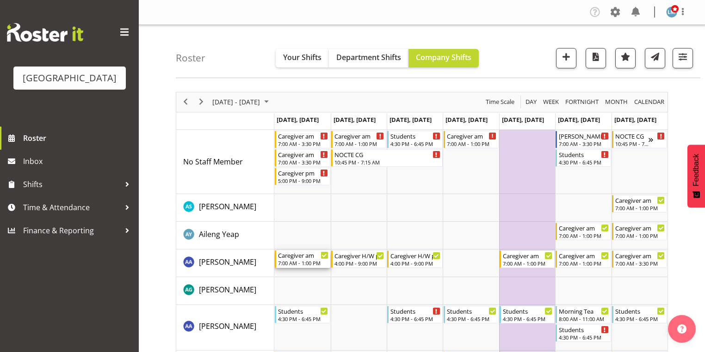
click at [298, 258] on div "Caregiver am" at bounding box center [303, 255] width 50 height 9
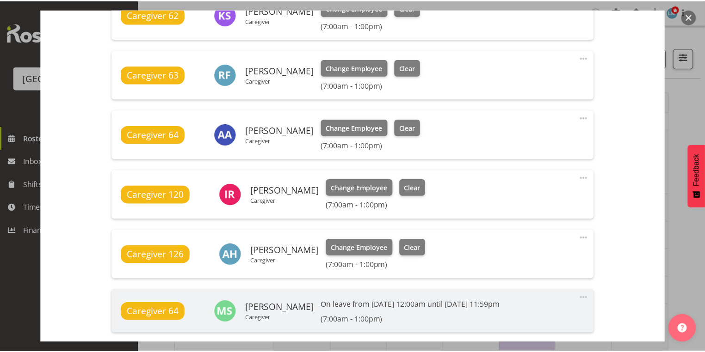
scroll to position [532, 0]
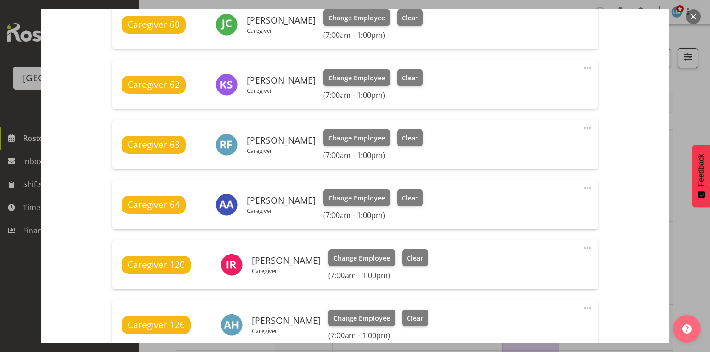
click at [691, 17] on button "button" at bounding box center [693, 16] width 15 height 15
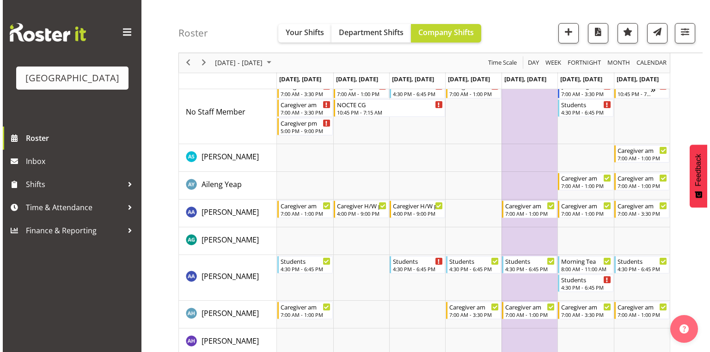
scroll to position [0, 0]
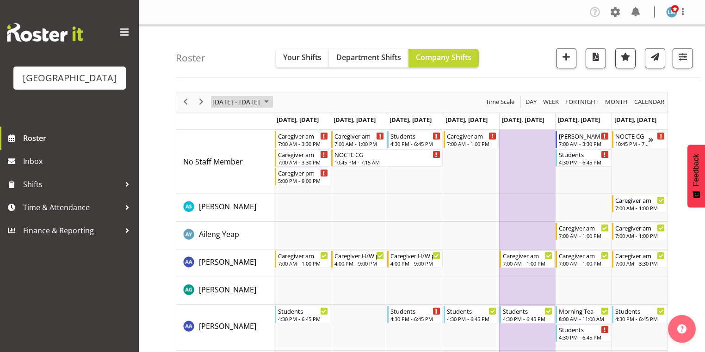
click at [272, 100] on span "October 2025" at bounding box center [266, 102] width 11 height 12
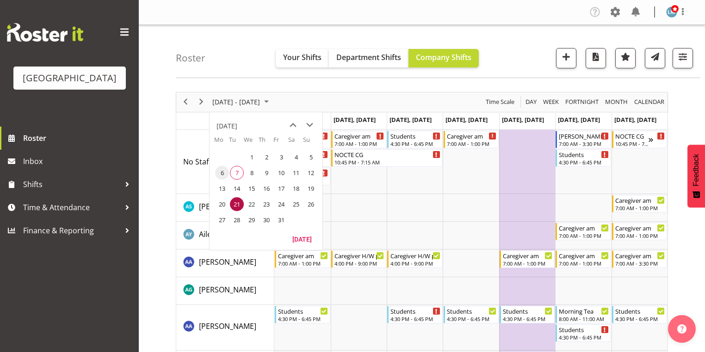
click at [223, 171] on span "6" at bounding box center [222, 173] width 14 height 14
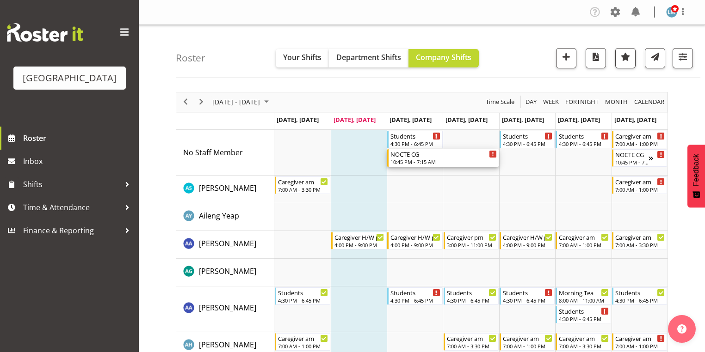
click at [401, 158] on div "NOCTE CG" at bounding box center [443, 153] width 106 height 9
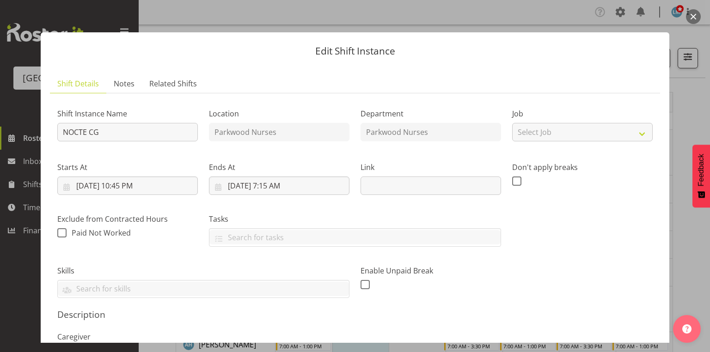
click at [693, 18] on button "button" at bounding box center [693, 16] width 15 height 15
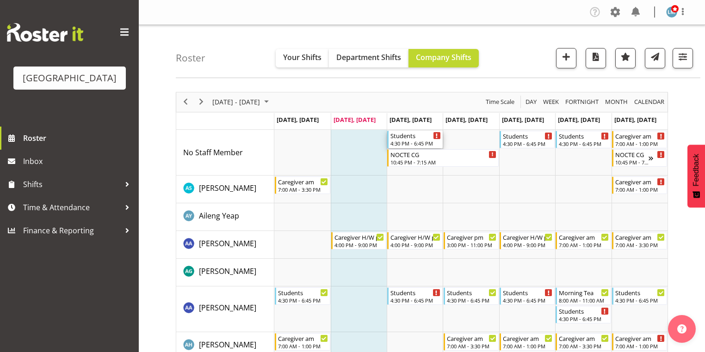
click at [403, 140] on div "4:30 PM - 6:45 PM" at bounding box center [415, 143] width 50 height 7
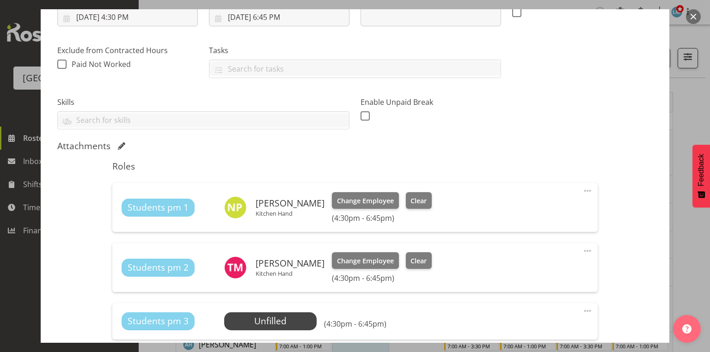
scroll to position [185, 0]
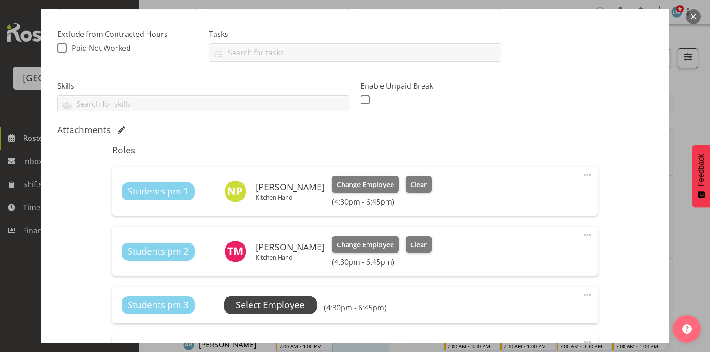
click at [259, 303] on span "Select Employee" at bounding box center [270, 305] width 69 height 13
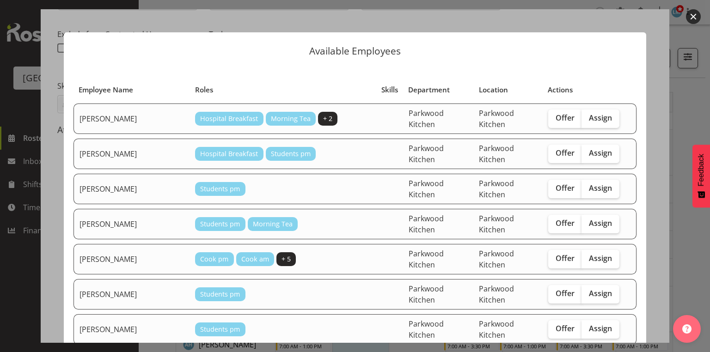
scroll to position [148, 0]
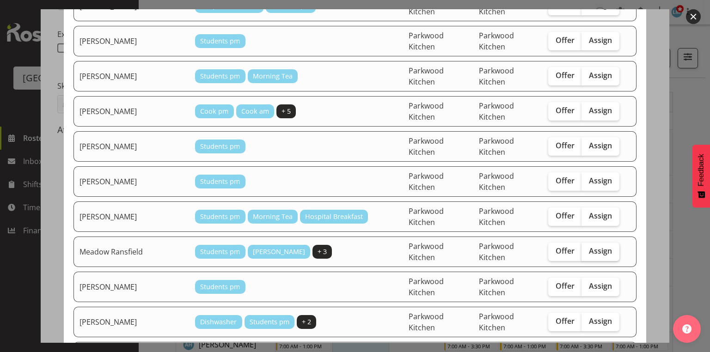
click at [589, 247] on span "Assign" at bounding box center [600, 251] width 23 height 9
click at [587, 248] on input "Assign" at bounding box center [585, 251] width 6 height 6
checkbox input "true"
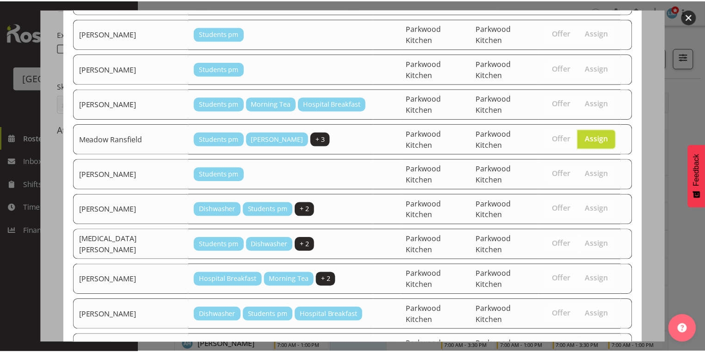
scroll to position [279, 0]
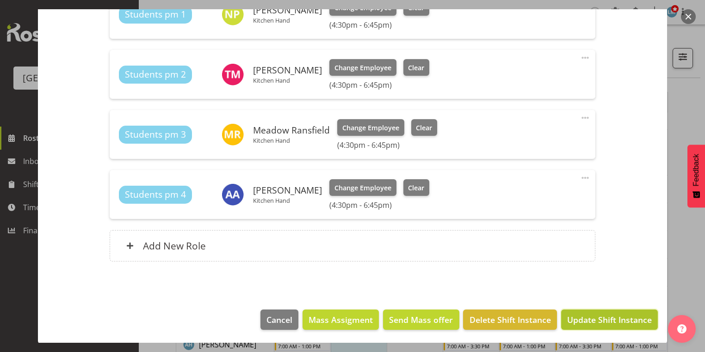
click at [580, 318] on span "Update Shift Instance" at bounding box center [609, 320] width 85 height 12
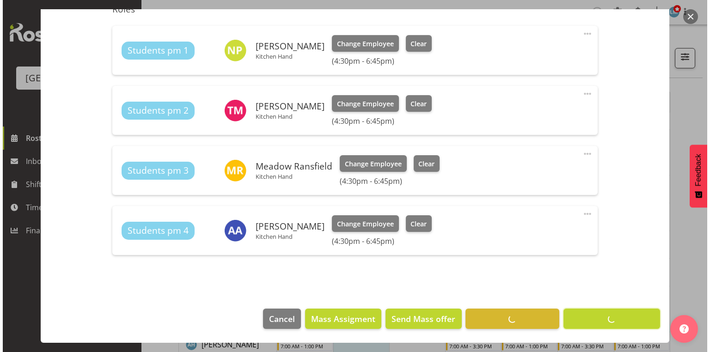
scroll to position [326, 0]
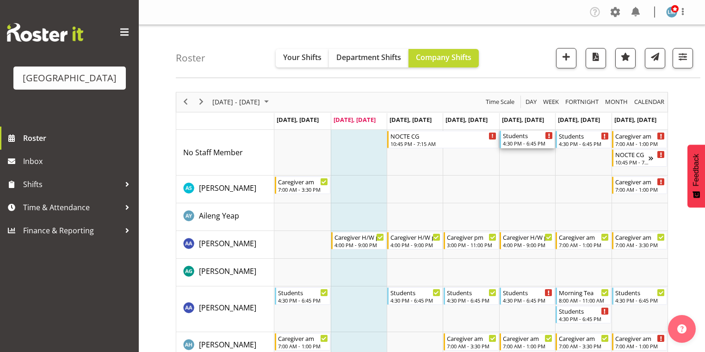
click at [516, 139] on div "Students" at bounding box center [528, 135] width 50 height 9
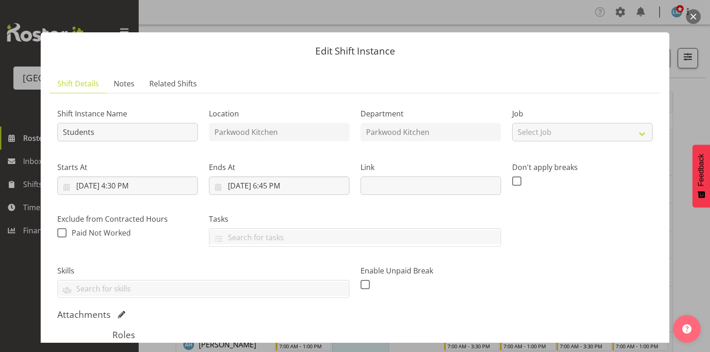
scroll to position [185, 0]
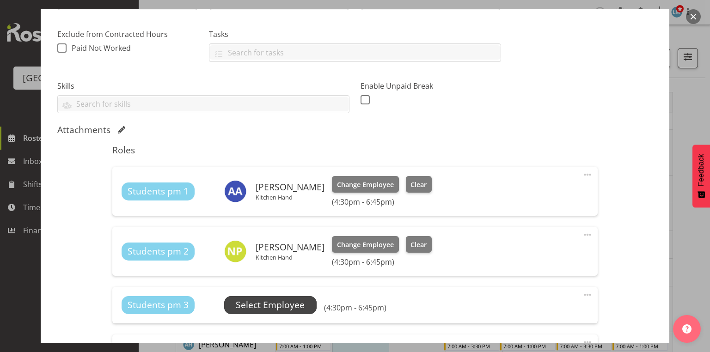
click at [272, 300] on span "Select Employee" at bounding box center [270, 305] width 69 height 13
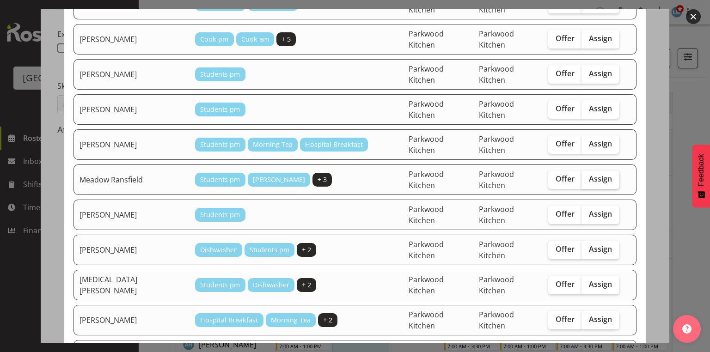
click at [589, 174] on span "Assign" at bounding box center [600, 178] width 23 height 9
click at [588, 176] on input "Assign" at bounding box center [585, 179] width 6 height 6
checkbox input "true"
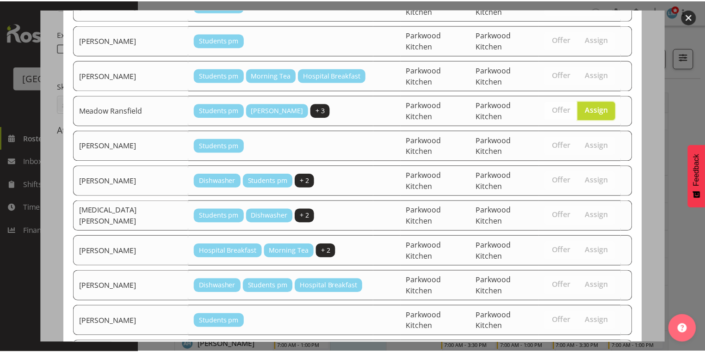
scroll to position [279, 0]
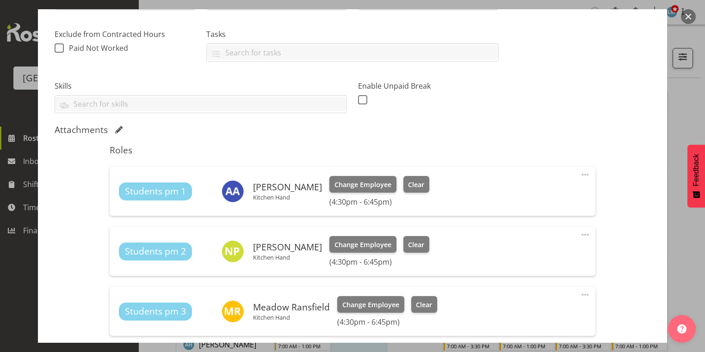
scroll to position [362, 0]
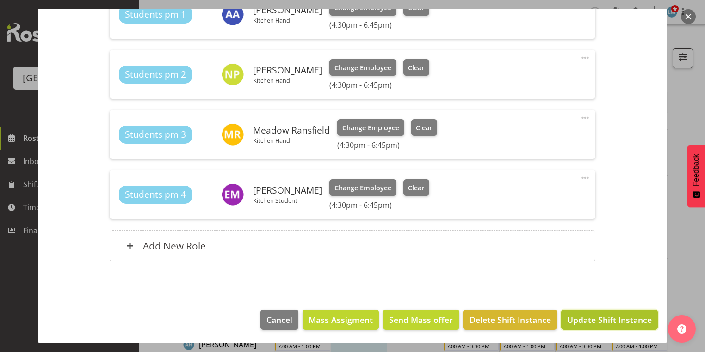
click at [592, 320] on span "Update Shift Instance" at bounding box center [609, 320] width 85 height 12
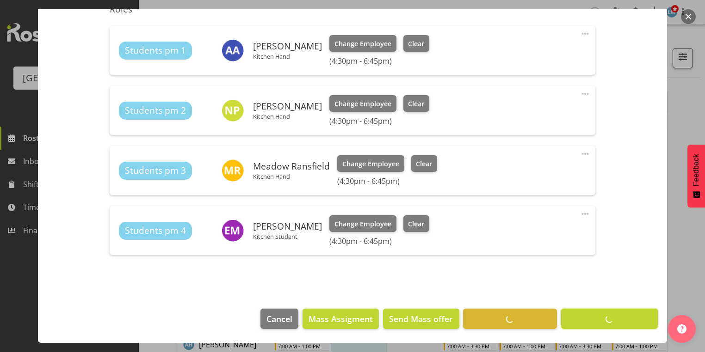
scroll to position [326, 0]
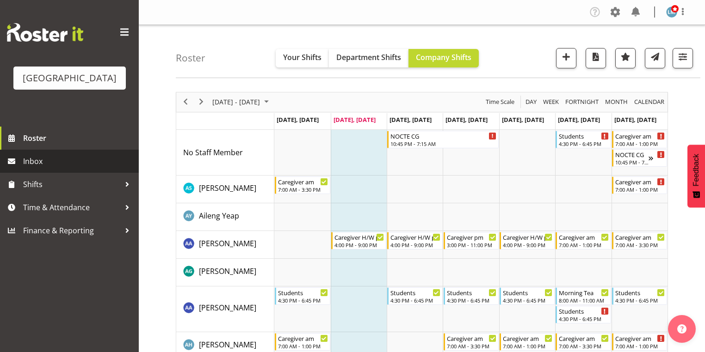
click at [42, 168] on span "Inbox" at bounding box center [78, 161] width 111 height 14
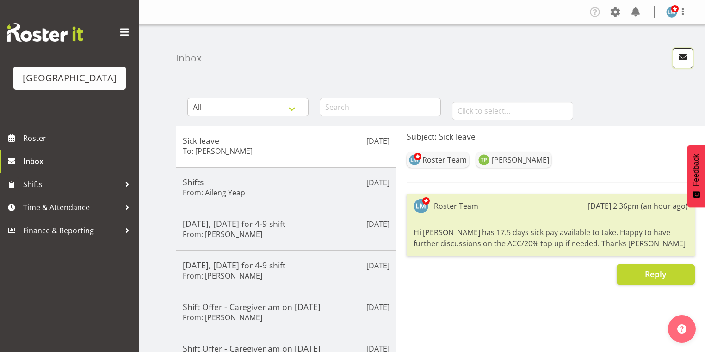
click at [679, 54] on span "button" at bounding box center [683, 57] width 12 height 12
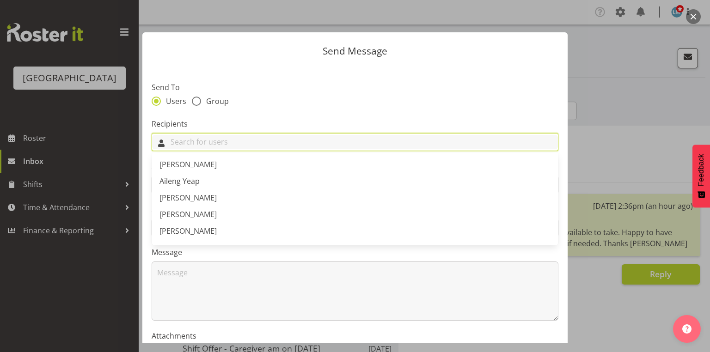
click at [198, 145] on input "text" at bounding box center [355, 142] width 406 height 14
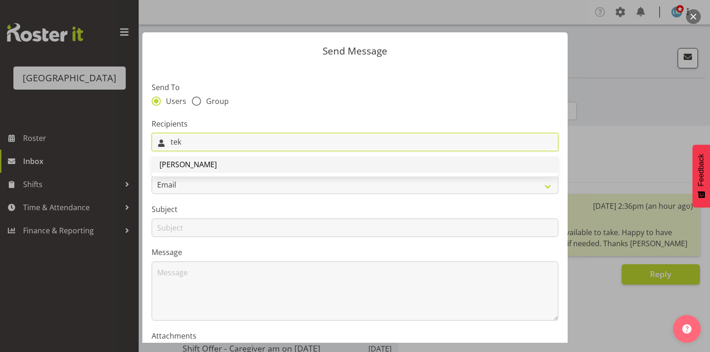
type input "tek"
click at [189, 166] on span "[PERSON_NAME]" at bounding box center [188, 165] width 57 height 10
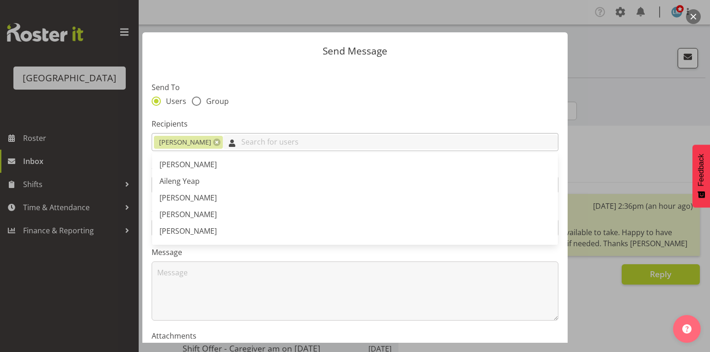
click at [244, 141] on input "text" at bounding box center [390, 142] width 335 height 14
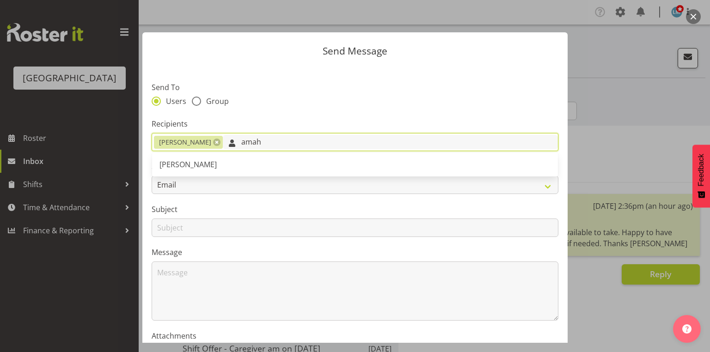
type input "amah"
click at [187, 162] on span "[PERSON_NAME]" at bounding box center [188, 165] width 57 height 10
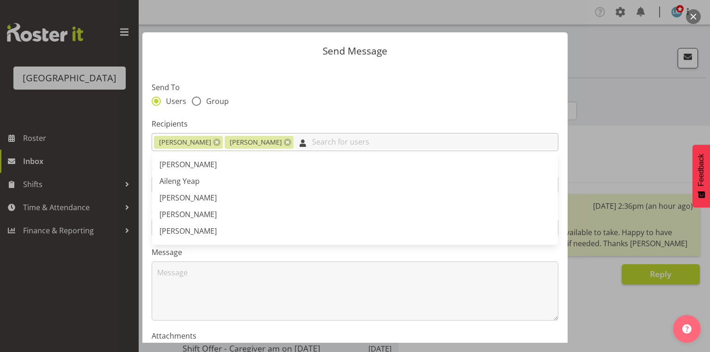
click at [294, 143] on input "text" at bounding box center [426, 142] width 265 height 14
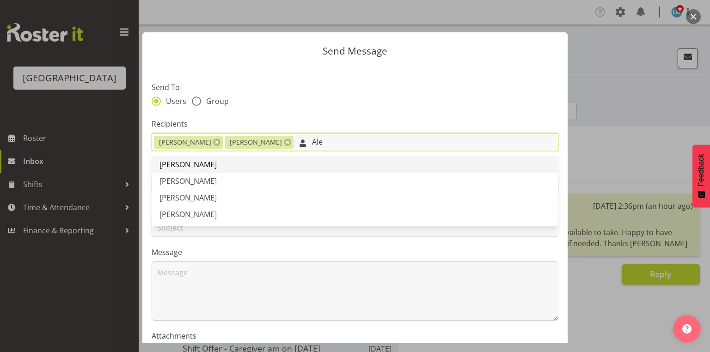
type input "Ale"
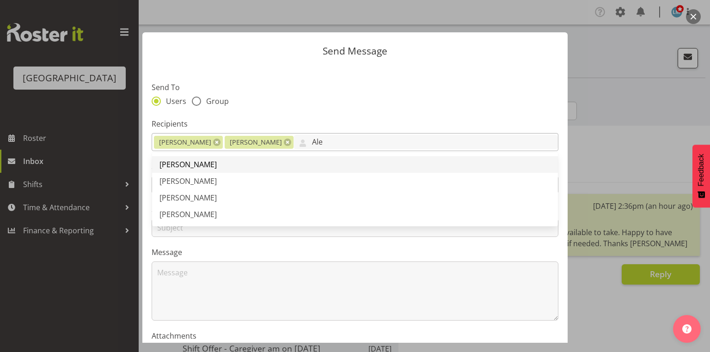
click at [188, 163] on span "[PERSON_NAME]" at bounding box center [188, 165] width 57 height 10
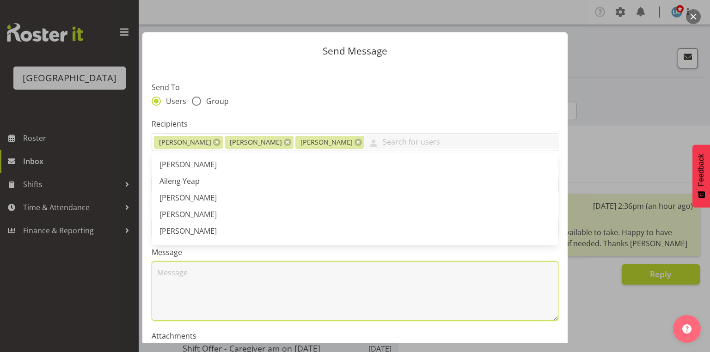
click at [247, 302] on textarea at bounding box center [355, 291] width 407 height 59
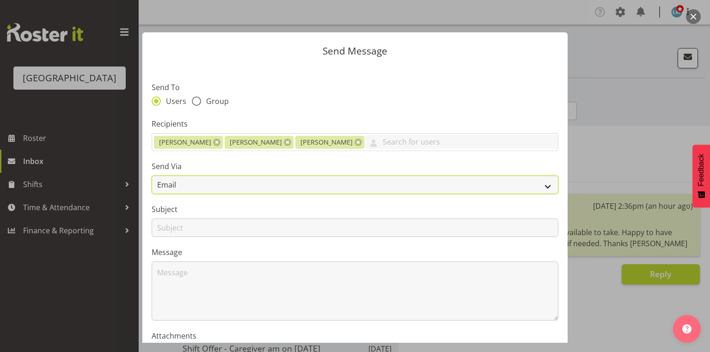
click at [541, 184] on select "Email SMS" at bounding box center [355, 185] width 407 height 18
select select "sms"
click at [152, 176] on select "Email SMS" at bounding box center [355, 185] width 407 height 18
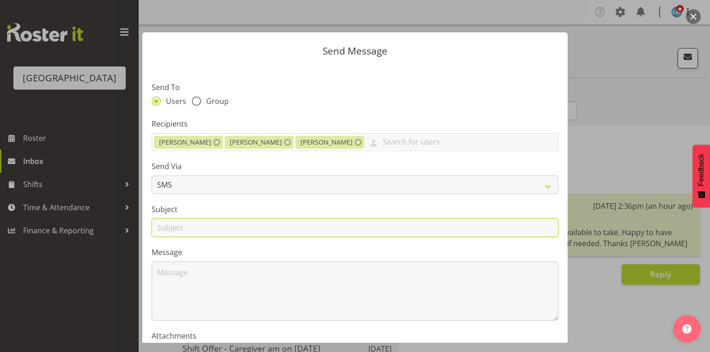
click at [172, 228] on input "text" at bounding box center [355, 228] width 407 height 18
type input "Shifts"
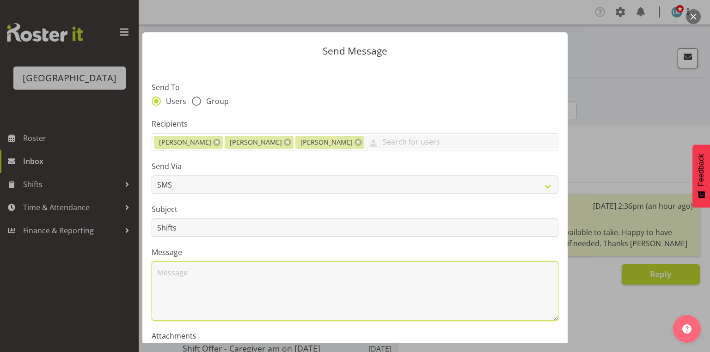
click at [204, 285] on textarea at bounding box center [355, 291] width 407 height 59
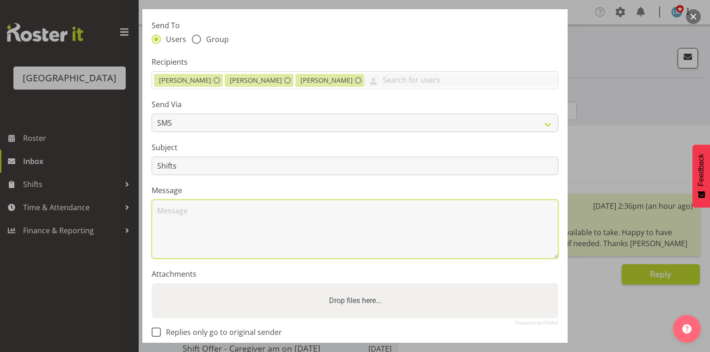
scroll to position [111, 0]
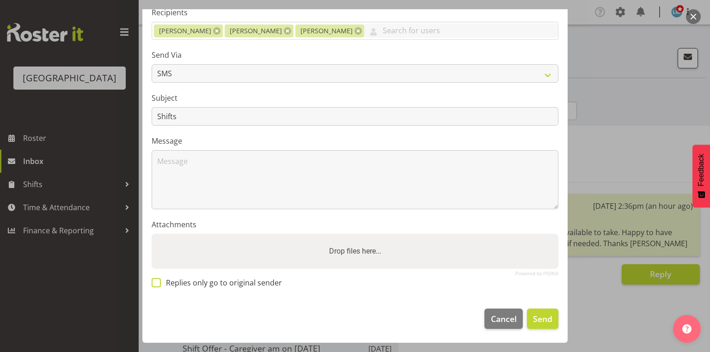
click at [154, 282] on span at bounding box center [156, 282] width 9 height 9
click at [154, 282] on input "Replies only go to original sender" at bounding box center [155, 283] width 6 height 6
checkbox input "true"
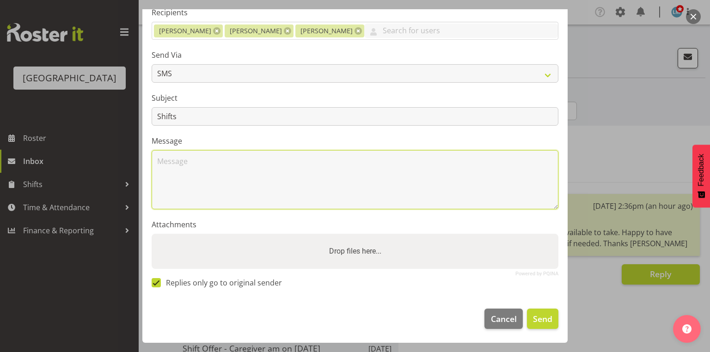
click at [186, 168] on textarea at bounding box center [355, 179] width 407 height 59
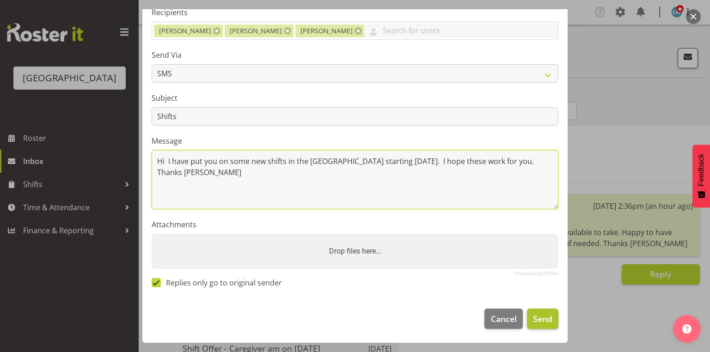
type textarea "Hi I have put you on some new shifts in the [GEOGRAPHIC_DATA] starting [DATE]. …"
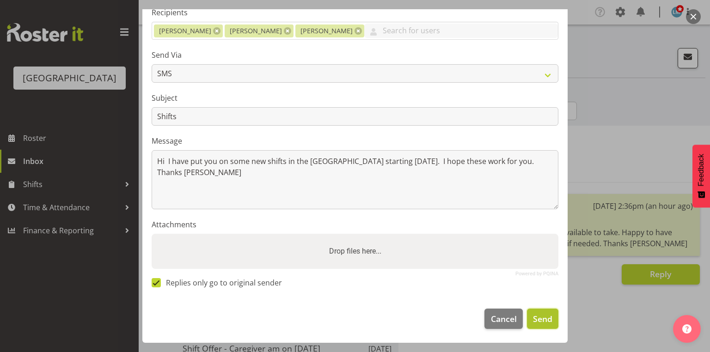
click at [540, 319] on span "Send" at bounding box center [542, 319] width 19 height 12
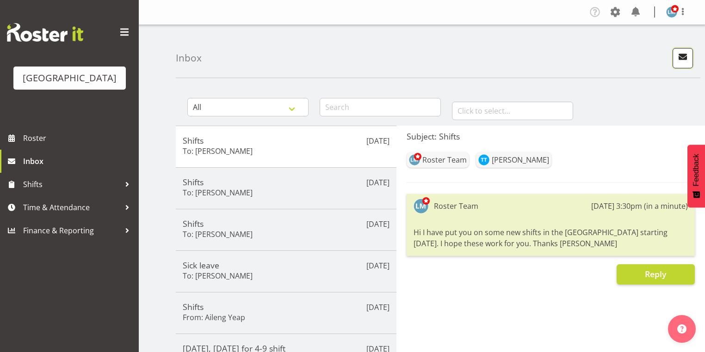
click at [679, 53] on span "button" at bounding box center [683, 57] width 12 height 12
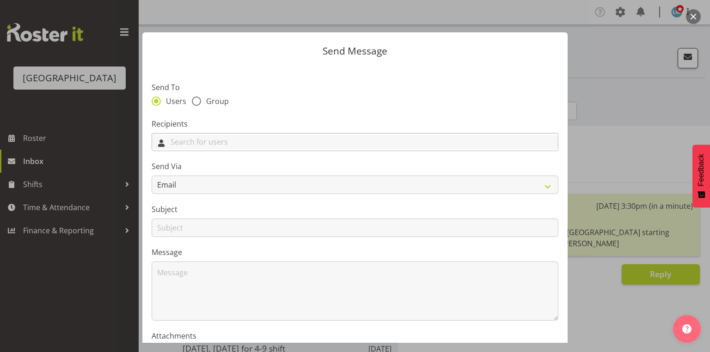
click at [230, 142] on input "text" at bounding box center [355, 142] width 406 height 14
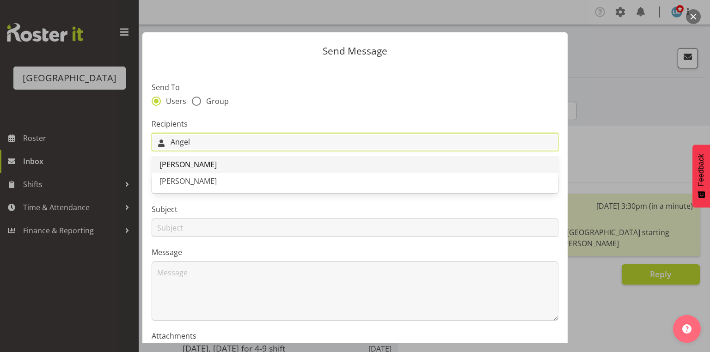
type input "Angel"
click at [202, 165] on span "[PERSON_NAME]" at bounding box center [188, 165] width 57 height 10
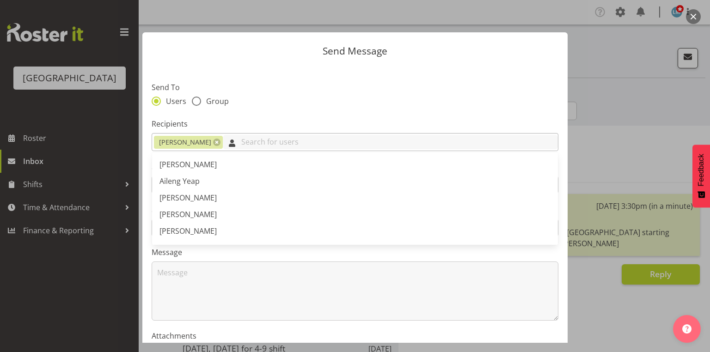
click at [248, 143] on input "text" at bounding box center [390, 142] width 335 height 14
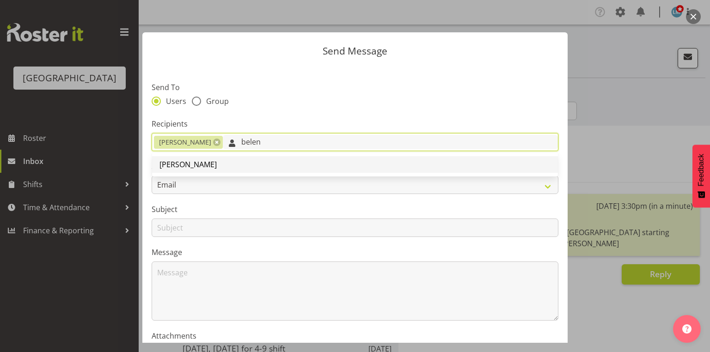
type input "belen"
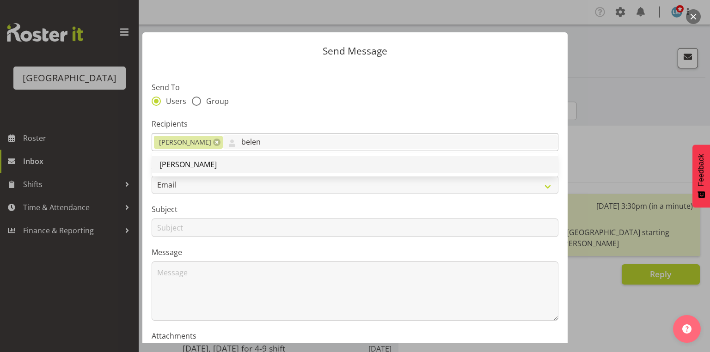
click at [178, 165] on span "[PERSON_NAME]" at bounding box center [188, 165] width 57 height 10
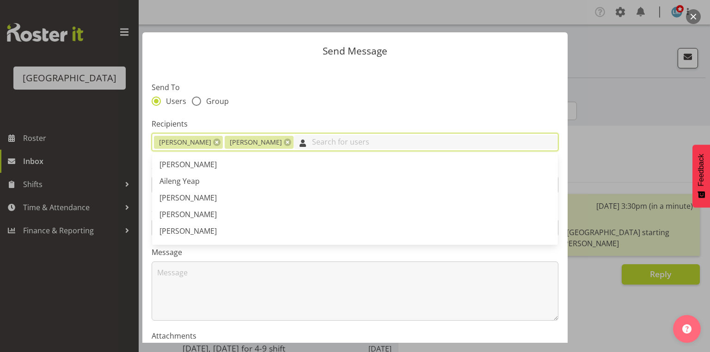
click at [314, 142] on input "text" at bounding box center [426, 142] width 265 height 14
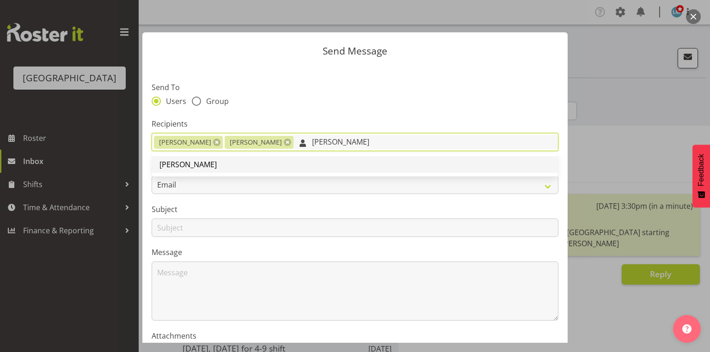
type input "mary j"
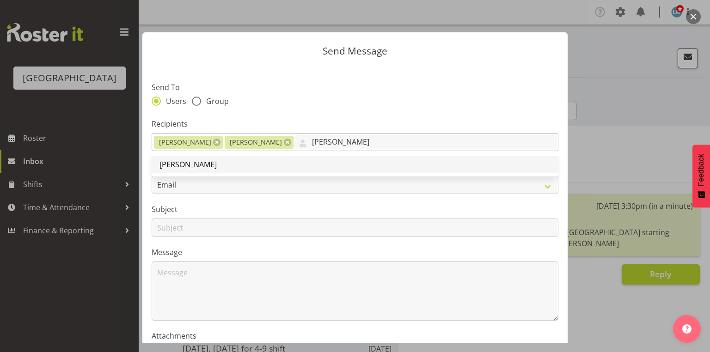
click at [196, 165] on span "[PERSON_NAME]" at bounding box center [188, 165] width 57 height 10
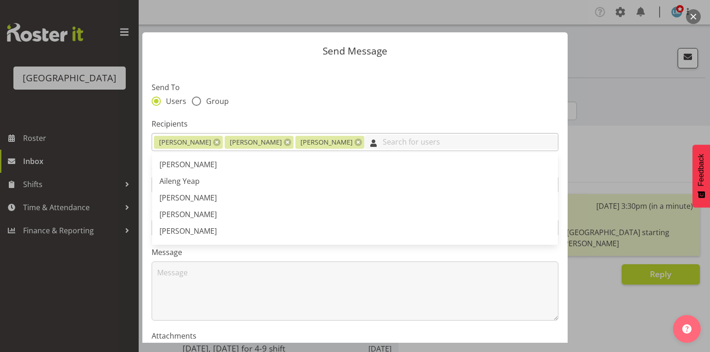
click at [377, 139] on input "text" at bounding box center [461, 142] width 194 height 14
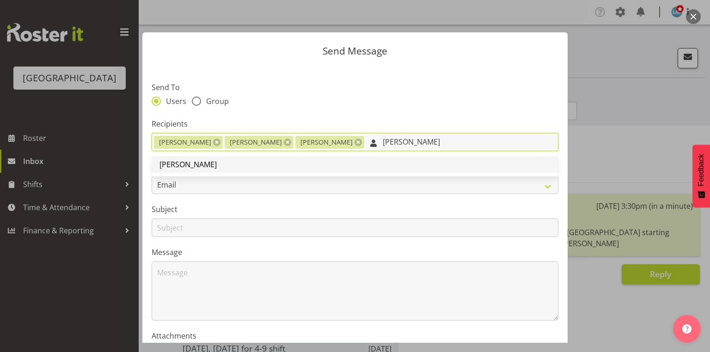
type input "nANCY"
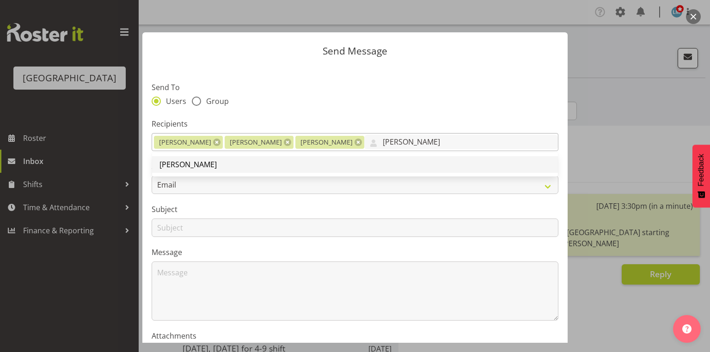
click at [192, 162] on span "[PERSON_NAME]" at bounding box center [188, 165] width 57 height 10
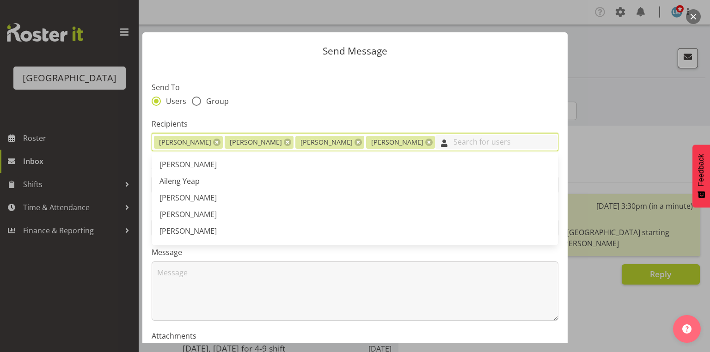
click at [443, 141] on input "text" at bounding box center [496, 142] width 123 height 14
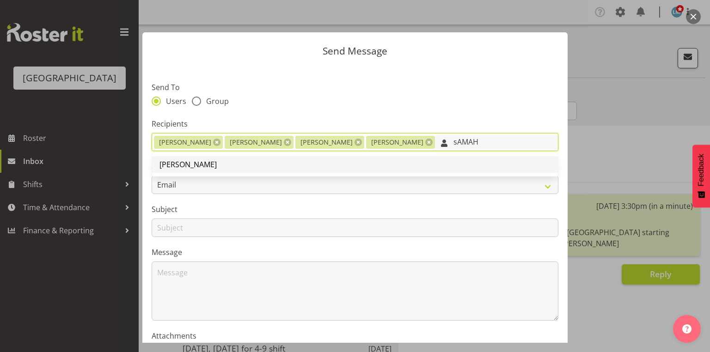
type input "sAMAH"
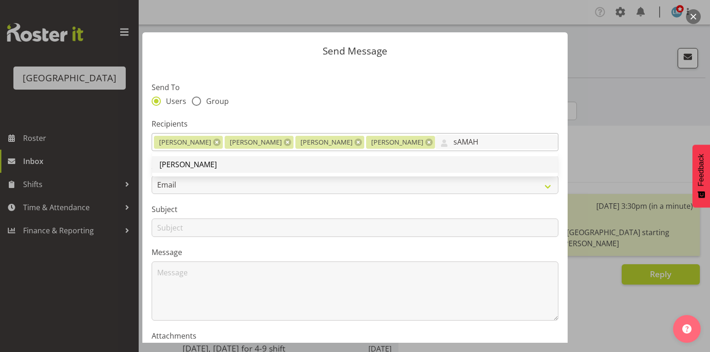
click at [185, 164] on span "[PERSON_NAME]" at bounding box center [188, 165] width 57 height 10
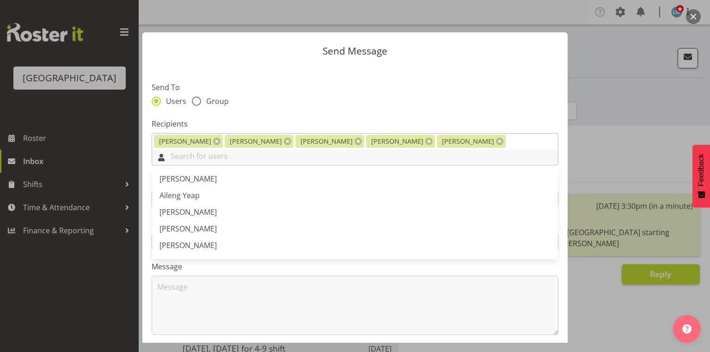
click at [501, 149] on input "text" at bounding box center [355, 156] width 406 height 14
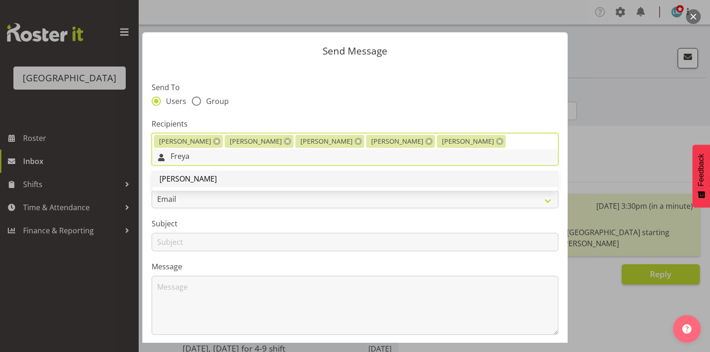
type input "Freya"
click at [193, 174] on span "[PERSON_NAME]" at bounding box center [188, 179] width 57 height 10
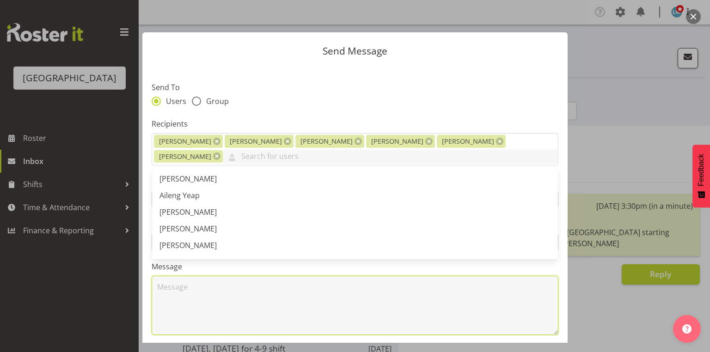
click at [242, 300] on textarea at bounding box center [355, 305] width 407 height 59
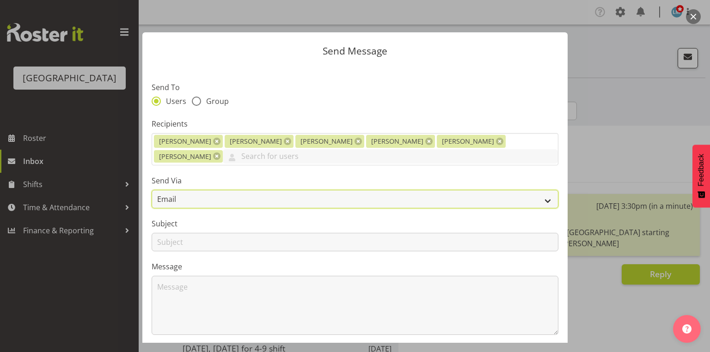
click at [541, 198] on select "Email SMS" at bounding box center [355, 199] width 407 height 18
select select "sms"
click at [152, 190] on select "Email SMS" at bounding box center [355, 199] width 407 height 18
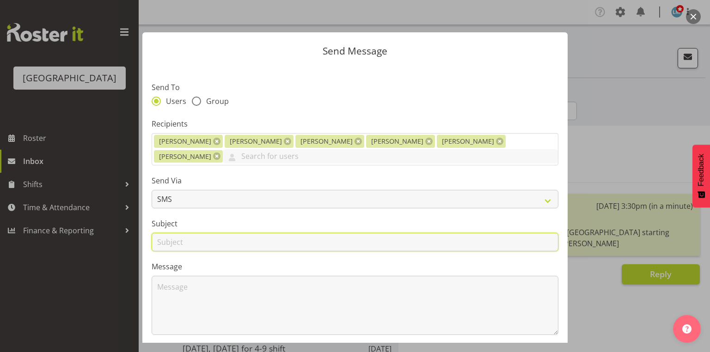
click at [172, 247] on input "text" at bounding box center [355, 242] width 407 height 18
type input "Permanent Shifts"
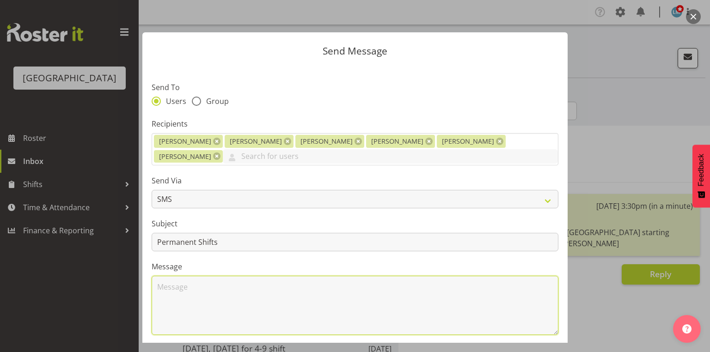
click at [203, 297] on textarea at bounding box center [355, 305] width 407 height 59
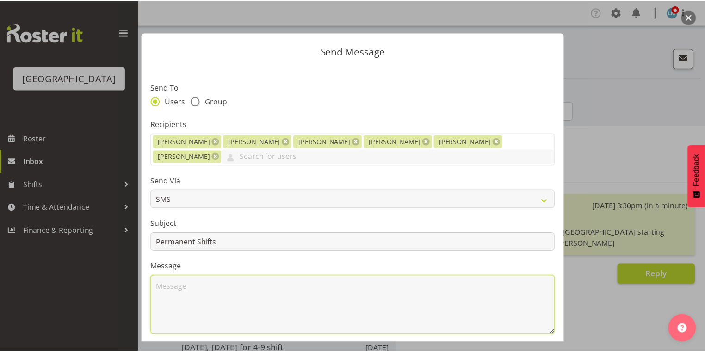
scroll to position [126, 0]
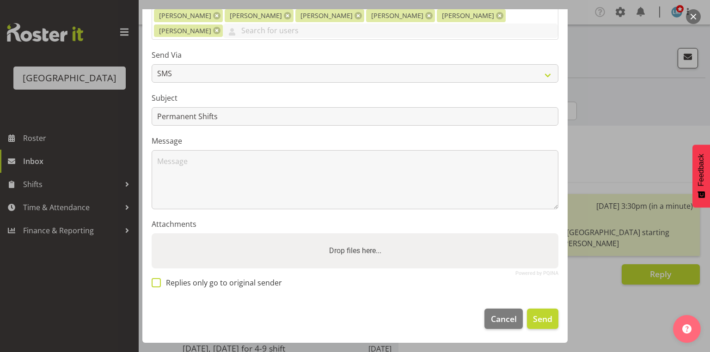
click at [156, 284] on span at bounding box center [156, 282] width 9 height 9
click at [156, 284] on input "Replies only go to original sender" at bounding box center [155, 283] width 6 height 6
checkbox input "true"
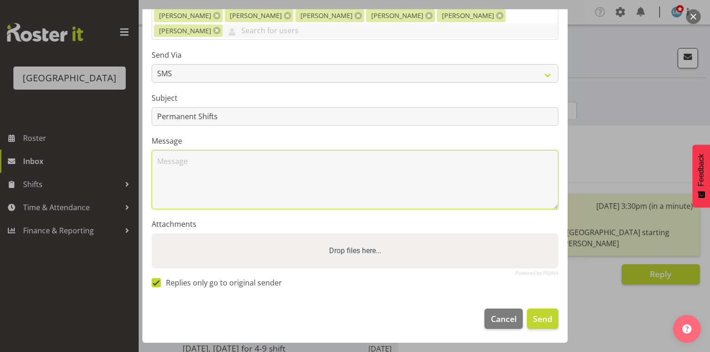
click at [203, 171] on textarea at bounding box center [355, 179] width 407 height 59
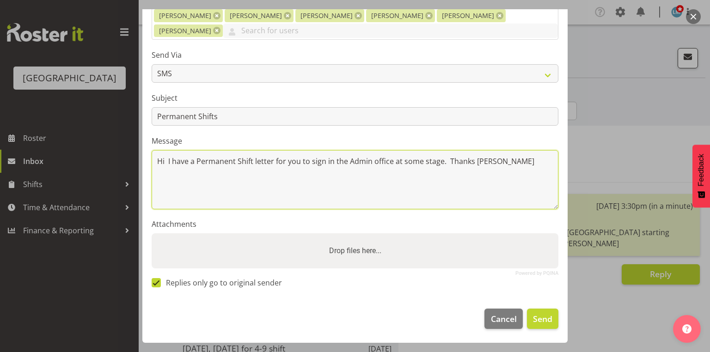
drag, startPoint x: 196, startPoint y: 163, endPoint x: 212, endPoint y: 180, distance: 23.2
click at [196, 162] on textarea "Hi I have a Permanent Shift letter for you to sign in the Admin office at some …" at bounding box center [355, 179] width 407 height 59
type textarea "Hi I have a new Permanent Shift letter for you to sign in the Admin office at s…"
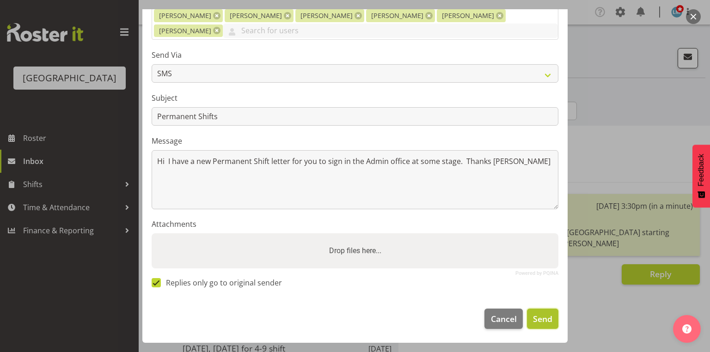
click at [535, 319] on span "Send" at bounding box center [542, 319] width 19 height 12
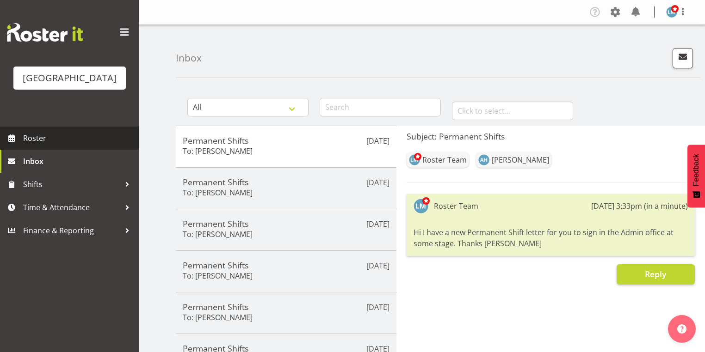
click at [41, 145] on span "Roster" at bounding box center [78, 138] width 111 height 14
click at [37, 145] on span "Roster" at bounding box center [78, 138] width 111 height 14
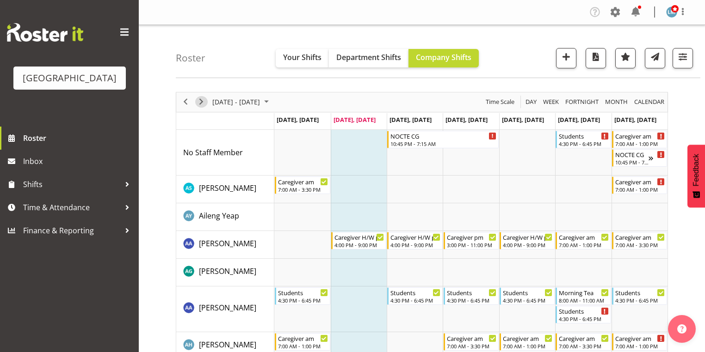
click at [203, 99] on span "Next" at bounding box center [201, 102] width 11 height 12
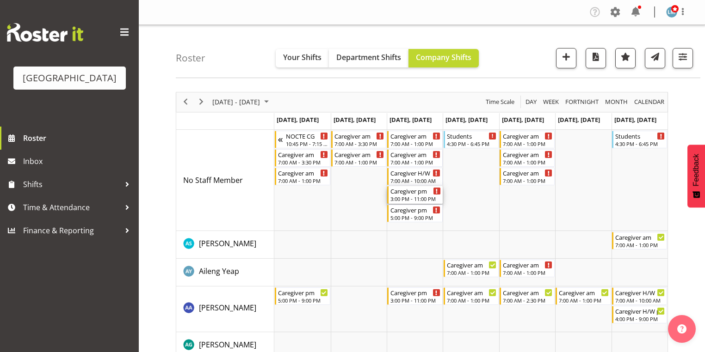
click at [409, 197] on div "3:00 PM - 11:00 PM" at bounding box center [415, 198] width 50 height 7
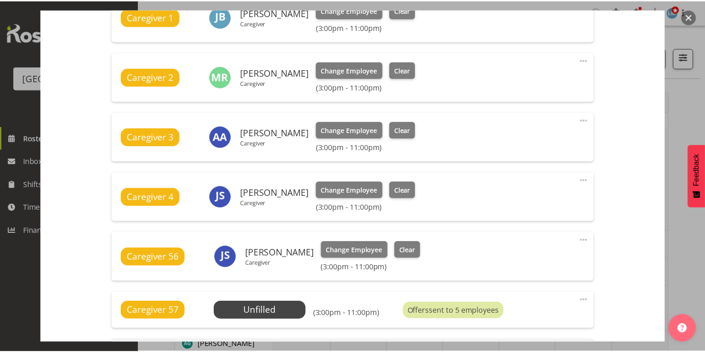
scroll to position [370, 0]
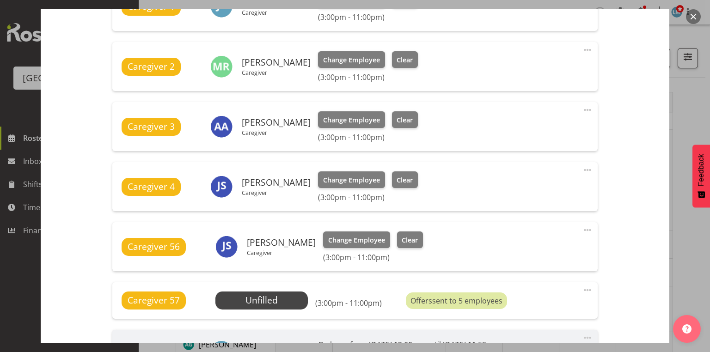
click at [692, 12] on button "button" at bounding box center [693, 16] width 15 height 15
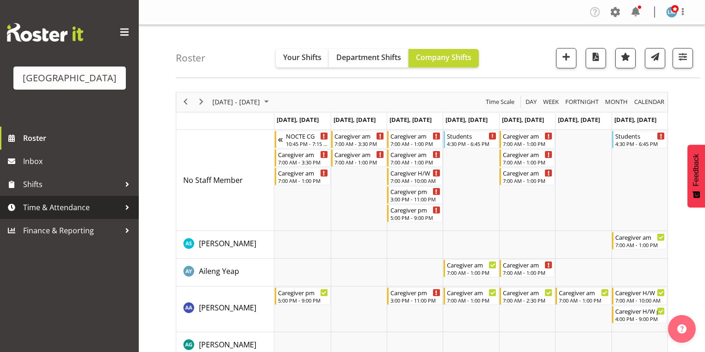
click at [125, 215] on div at bounding box center [127, 208] width 14 height 14
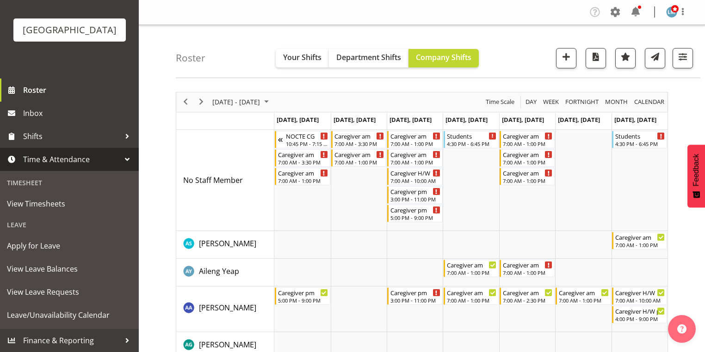
scroll to position [62, 0]
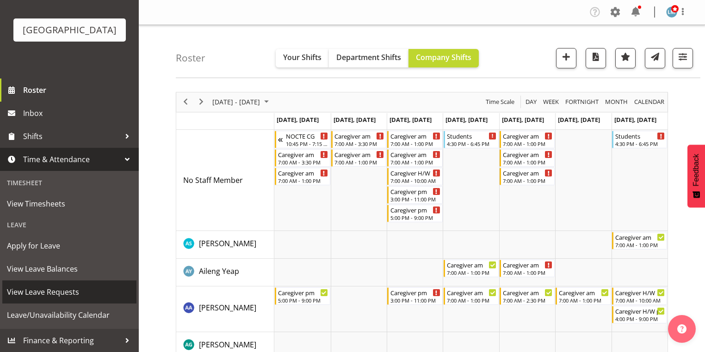
click at [92, 288] on span "View Leave Requests" at bounding box center [69, 292] width 125 height 14
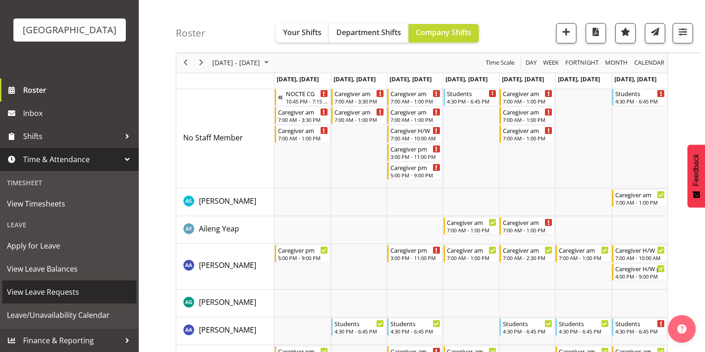
scroll to position [74, 0]
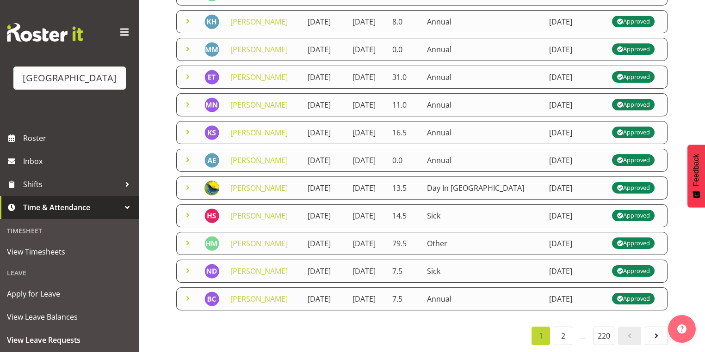
scroll to position [280, 0]
click at [561, 330] on link "2" at bounding box center [563, 336] width 18 height 18
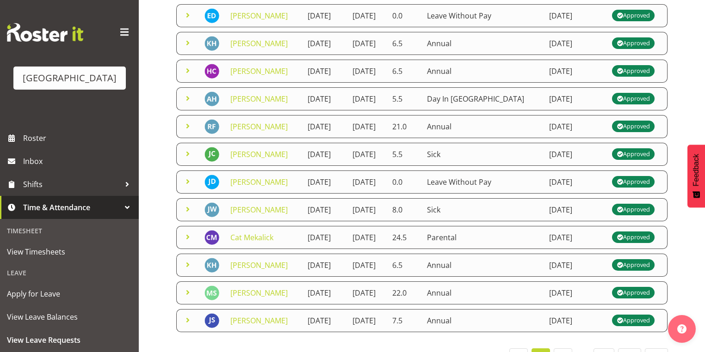
scroll to position [140, 0]
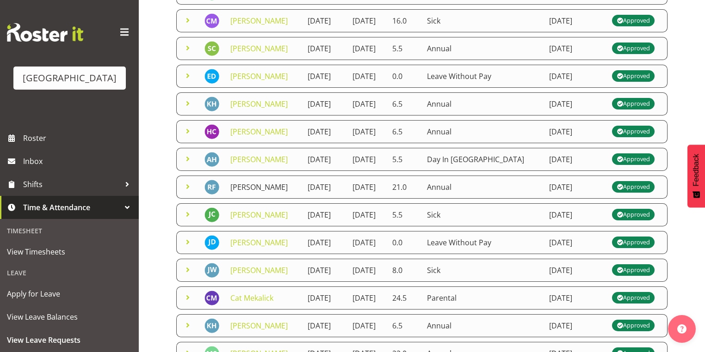
click at [240, 192] on link "[PERSON_NAME]" at bounding box center [258, 187] width 57 height 10
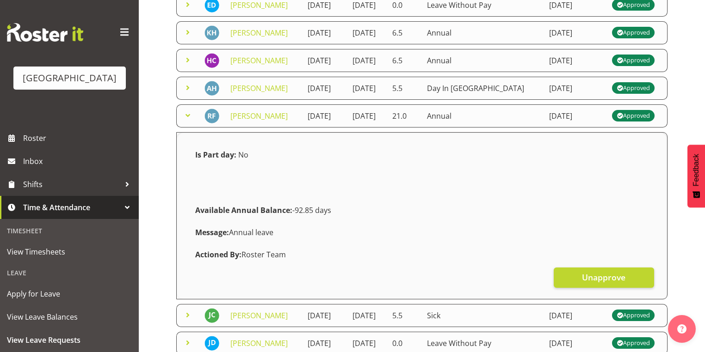
scroll to position [251, 0]
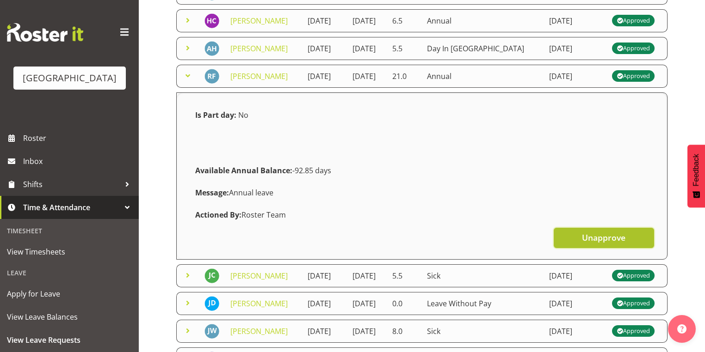
click at [617, 244] on span "Unapprove" at bounding box center [603, 238] width 43 height 12
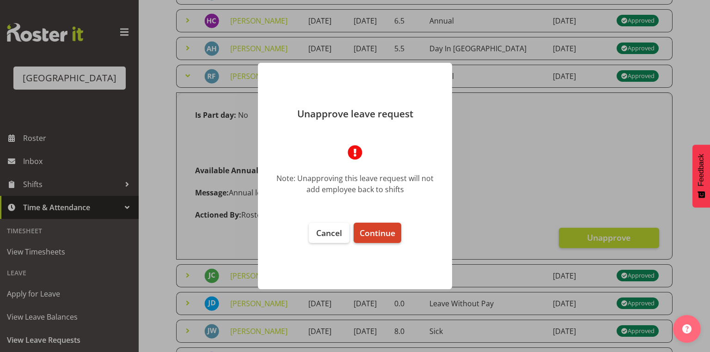
click at [373, 236] on span "Continue" at bounding box center [378, 233] width 36 height 11
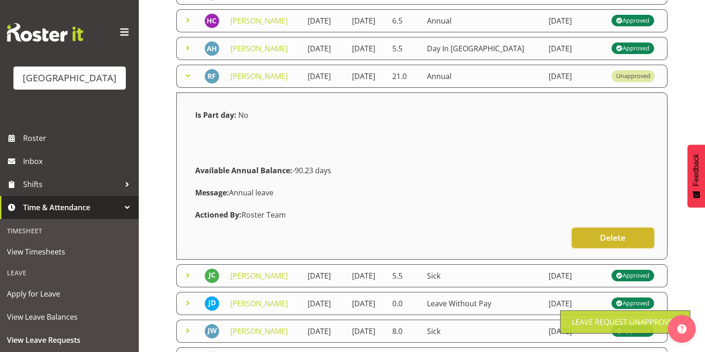
click at [603, 244] on span "Delete" at bounding box center [612, 238] width 25 height 12
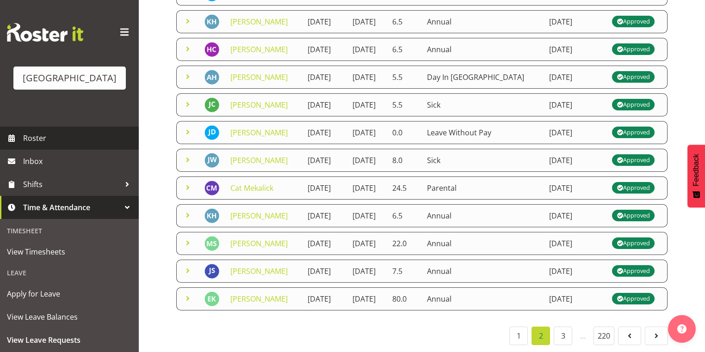
click at [37, 145] on span "Roster" at bounding box center [78, 138] width 111 height 14
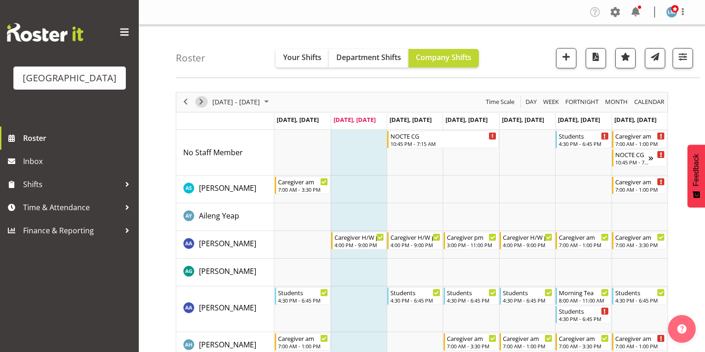
click at [203, 101] on span "Next" at bounding box center [201, 102] width 11 height 12
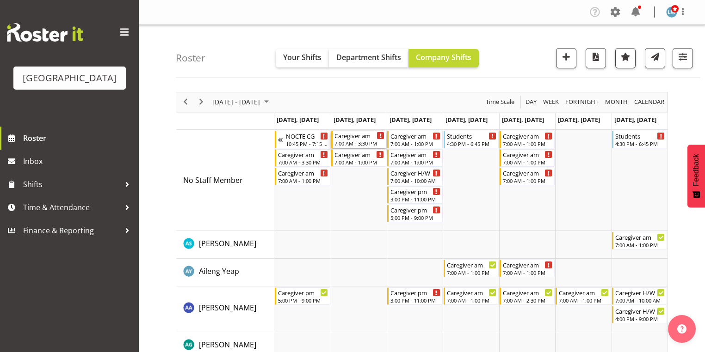
click at [352, 141] on div "7:00 AM - 3:30 PM" at bounding box center [359, 143] width 50 height 7
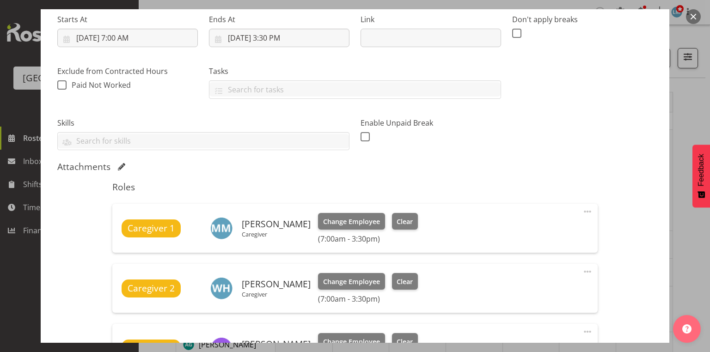
scroll to position [333, 0]
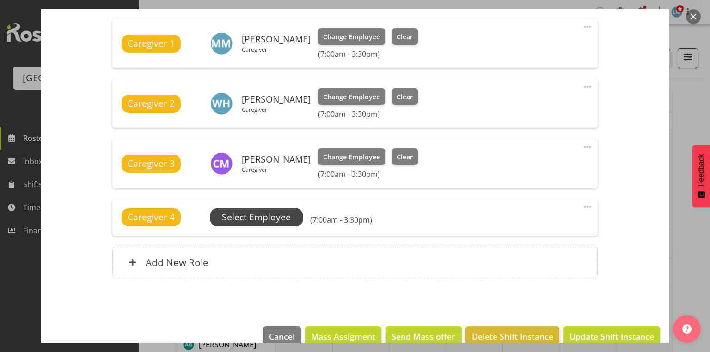
click at [248, 216] on span "Select Employee" at bounding box center [256, 217] width 69 height 13
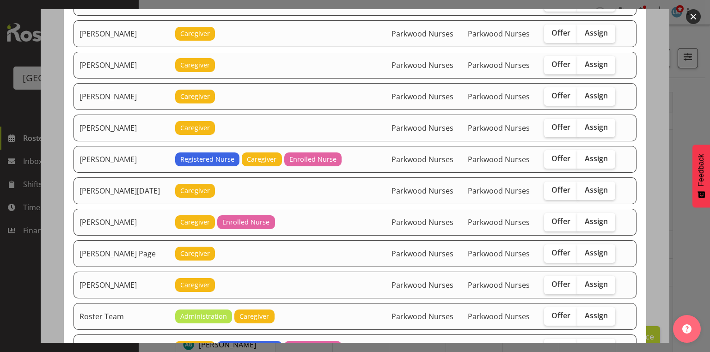
scroll to position [962, 0]
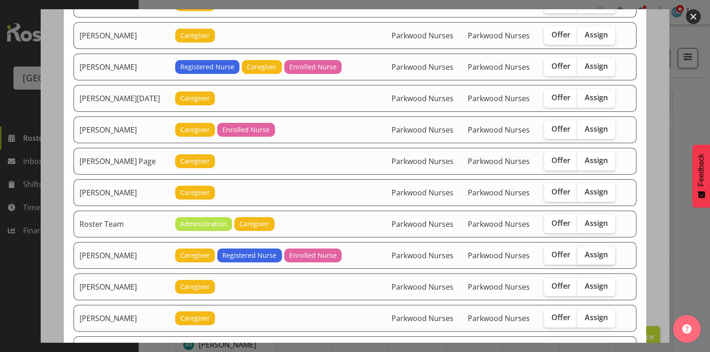
click at [591, 250] on span "Assign" at bounding box center [596, 254] width 23 height 9
click at [584, 252] on input "Assign" at bounding box center [581, 255] width 6 height 6
checkbox input "true"
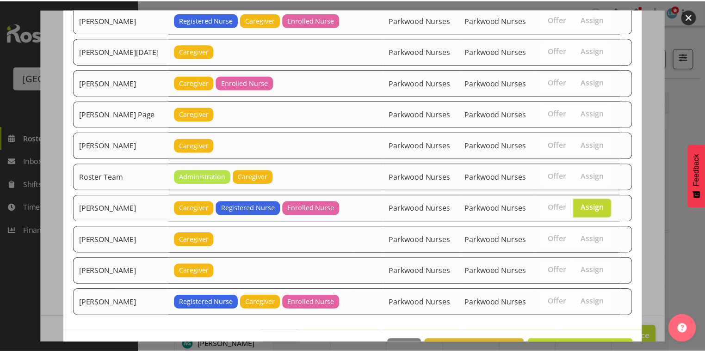
scroll to position [1025, 0]
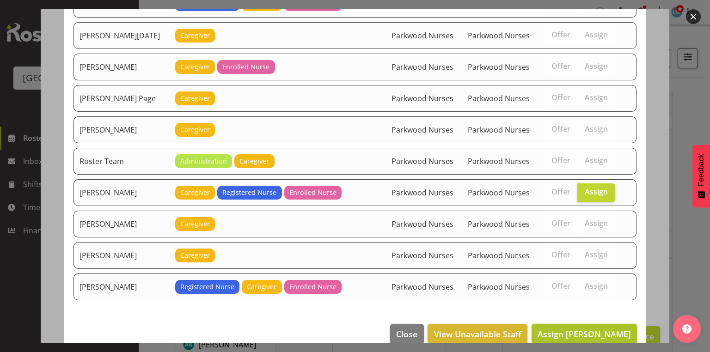
click at [573, 329] on span "Assign [PERSON_NAME]" at bounding box center [584, 334] width 93 height 11
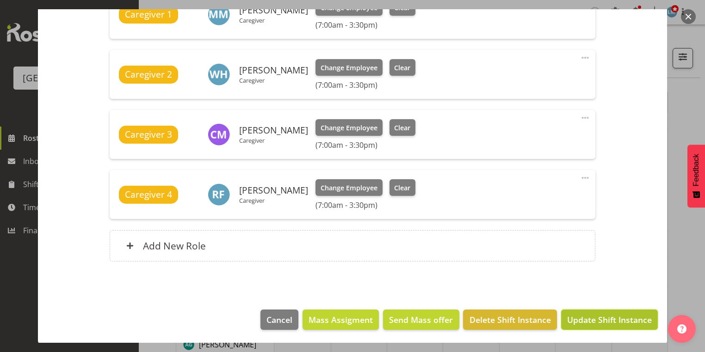
click at [573, 321] on span "Update Shift Instance" at bounding box center [609, 320] width 85 height 12
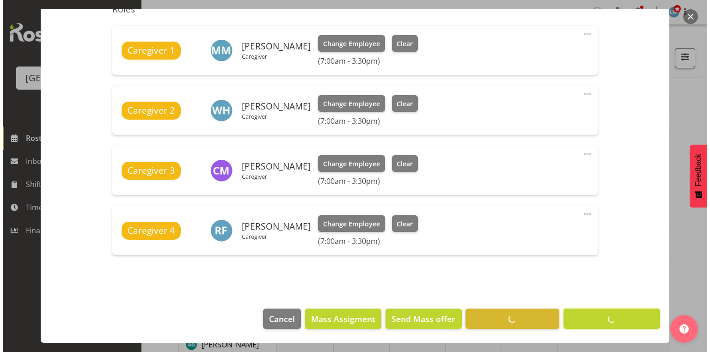
scroll to position [326, 0]
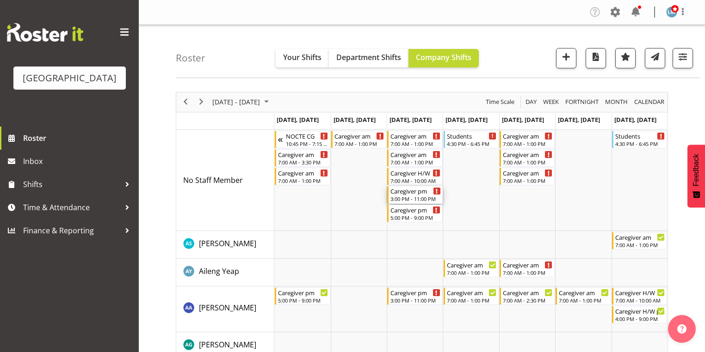
click at [401, 198] on div "3:00 PM - 11:00 PM" at bounding box center [415, 198] width 50 height 7
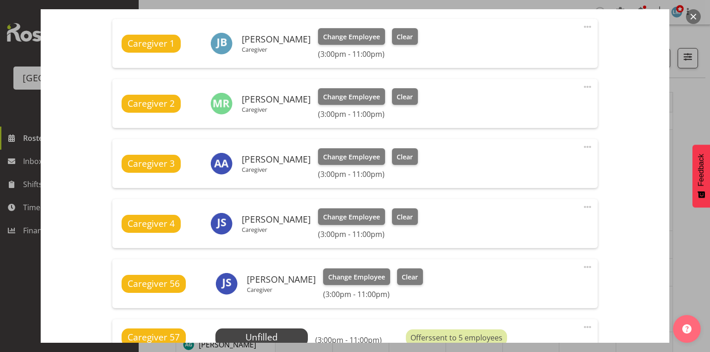
scroll to position [407, 0]
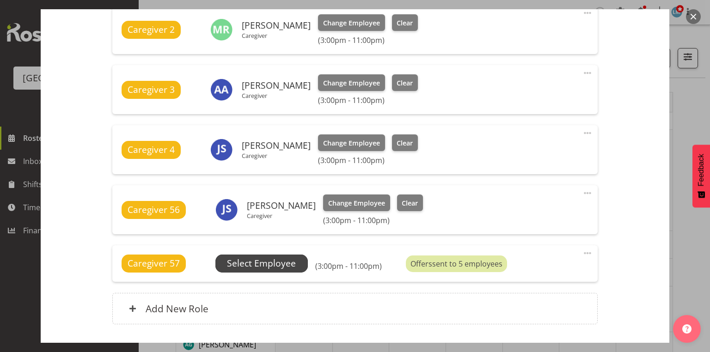
click at [263, 257] on span "Select Employee" at bounding box center [261, 263] width 69 height 13
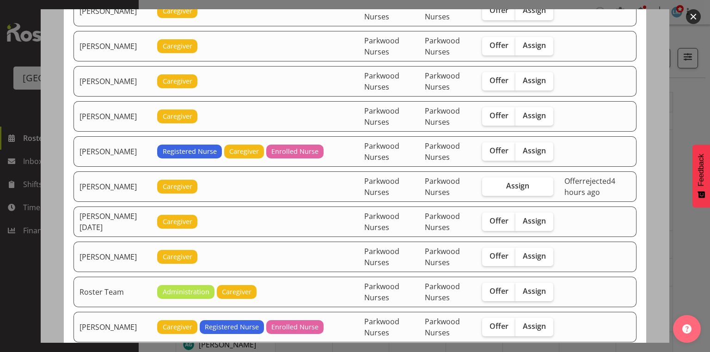
scroll to position [1295, 0]
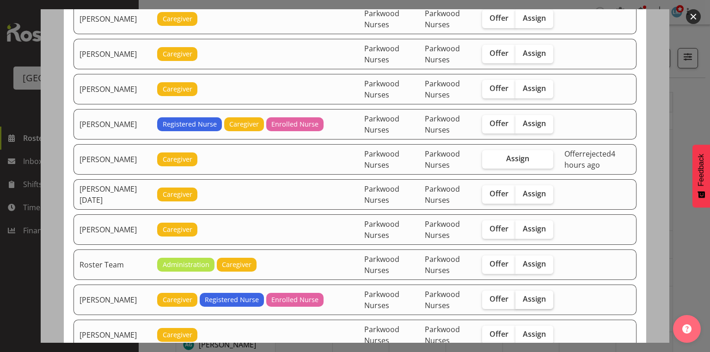
click at [537, 295] on span "Assign" at bounding box center [534, 299] width 23 height 9
click at [522, 296] on input "Assign" at bounding box center [519, 299] width 6 height 6
checkbox input "true"
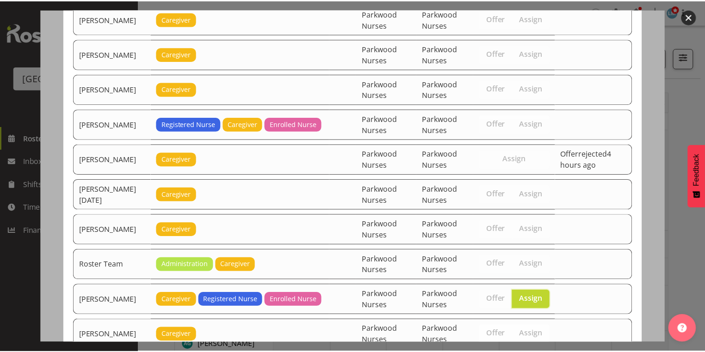
scroll to position [1517, 0]
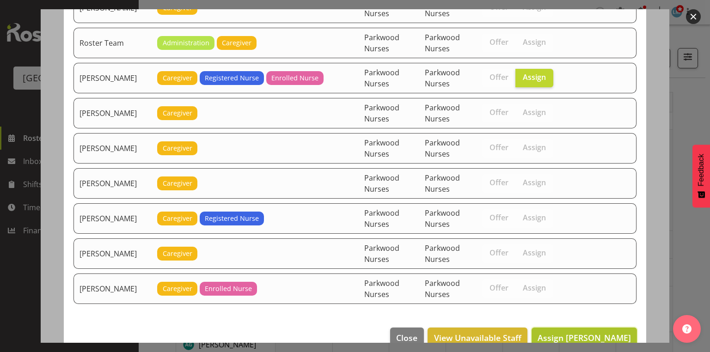
click at [598, 333] on span "Assign [PERSON_NAME]" at bounding box center [584, 338] width 93 height 11
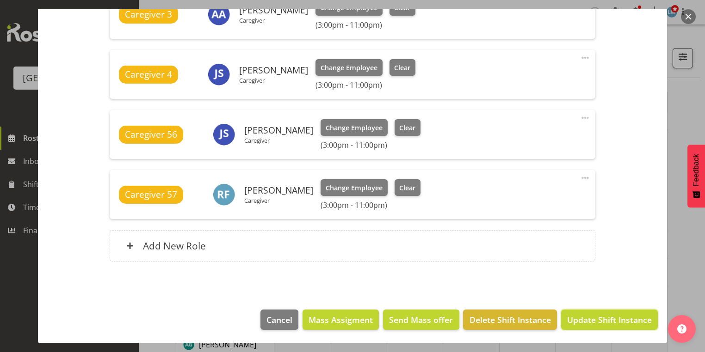
click at [598, 320] on span "Update Shift Instance" at bounding box center [609, 320] width 85 height 12
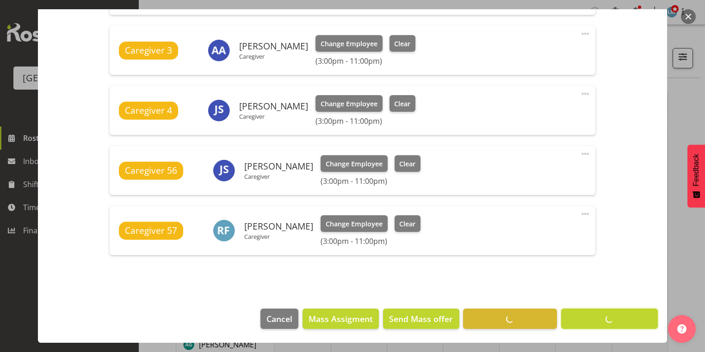
scroll to position [446, 0]
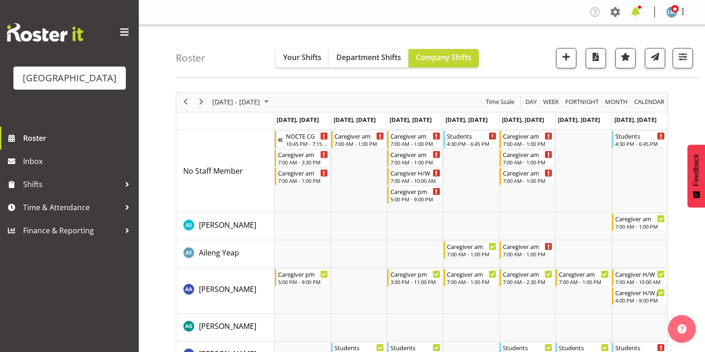
click at [635, 10] on span at bounding box center [635, 12] width 15 height 15
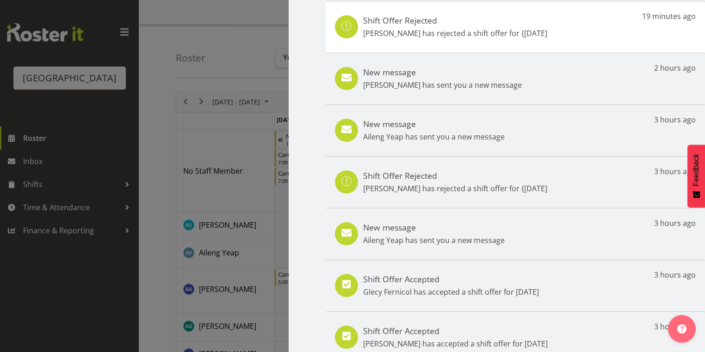
scroll to position [6, 0]
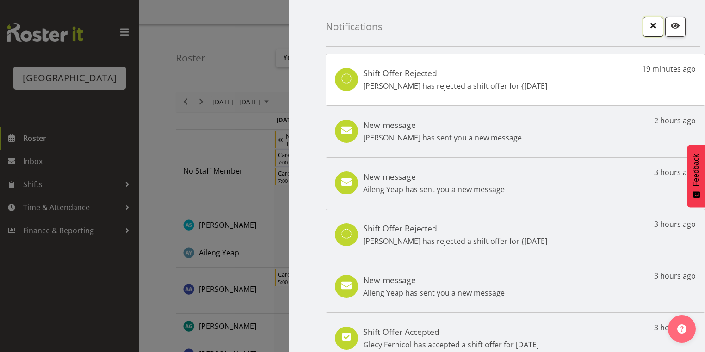
click at [647, 24] on span "button" at bounding box center [653, 25] width 12 height 12
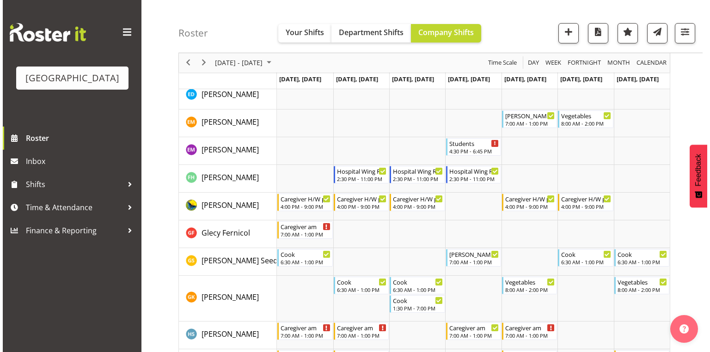
scroll to position [888, 0]
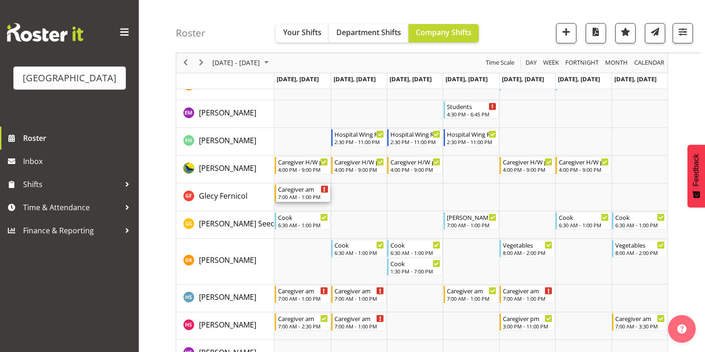
click at [297, 196] on div "7:00 AM - 1:00 PM" at bounding box center [303, 196] width 50 height 7
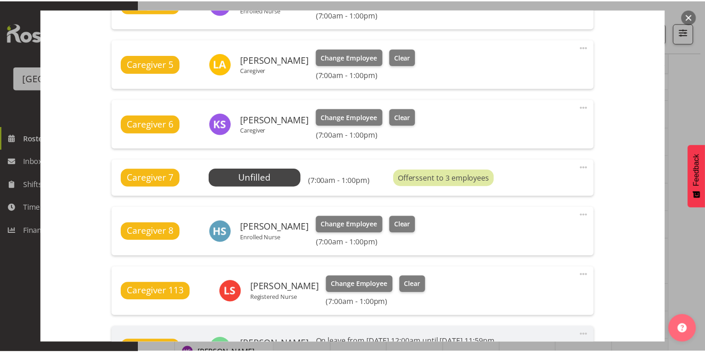
scroll to position [592, 0]
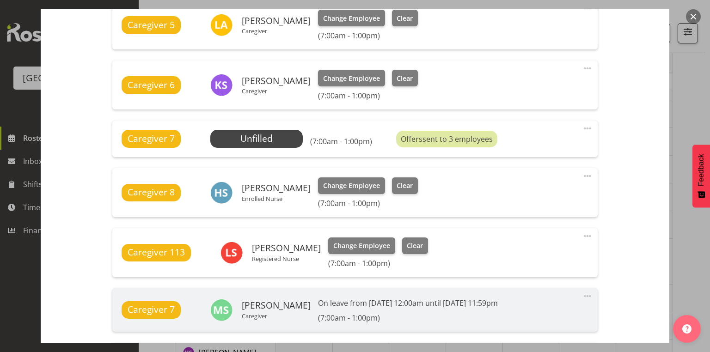
click at [692, 15] on button "button" at bounding box center [693, 16] width 15 height 15
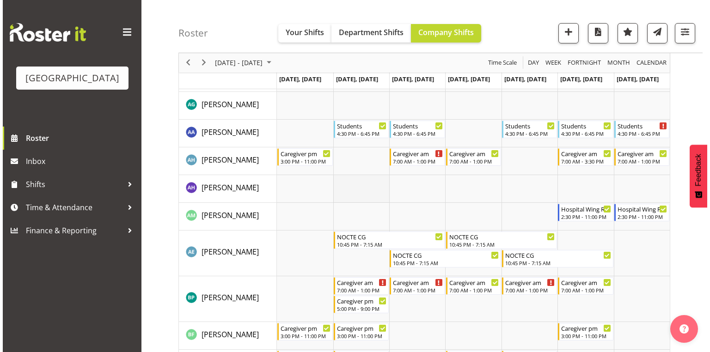
scroll to position [0, 0]
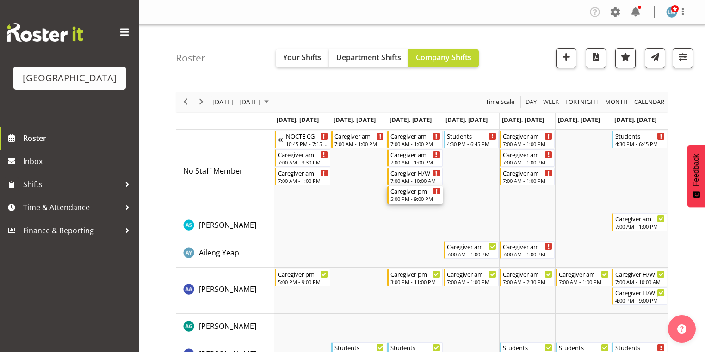
click at [408, 196] on div "5:00 PM - 9:00 PM" at bounding box center [415, 198] width 50 height 7
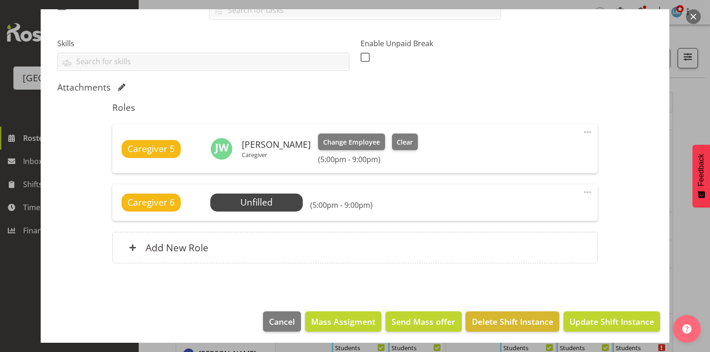
scroll to position [229, 0]
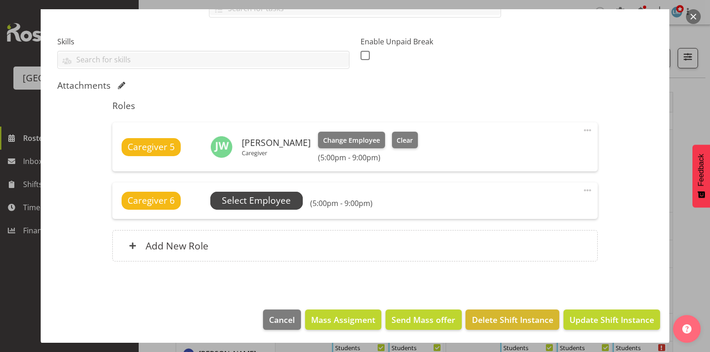
click at [267, 198] on span "Select Employee" at bounding box center [256, 200] width 69 height 13
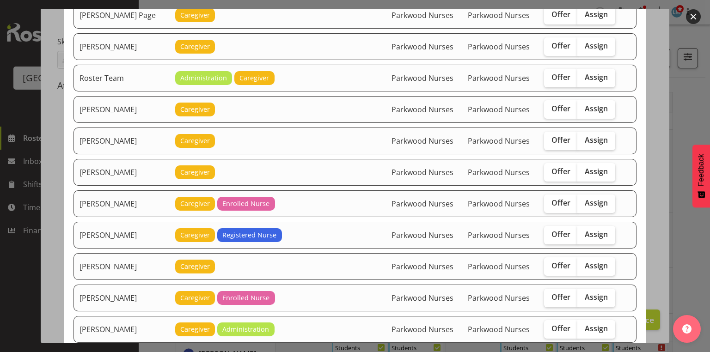
scroll to position [1406, 0]
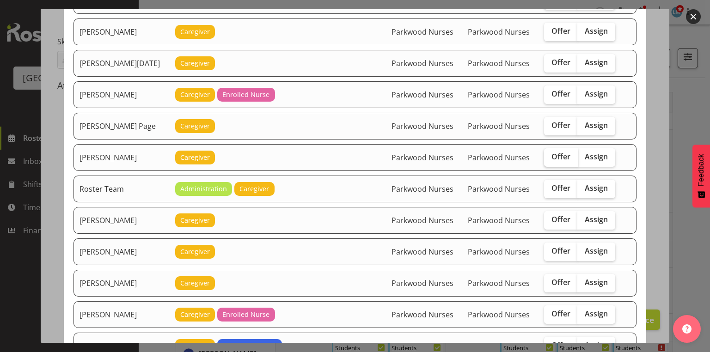
click at [562, 152] on span "Offer" at bounding box center [561, 156] width 19 height 9
click at [550, 154] on input "Offer" at bounding box center [547, 157] width 6 height 6
checkbox input "true"
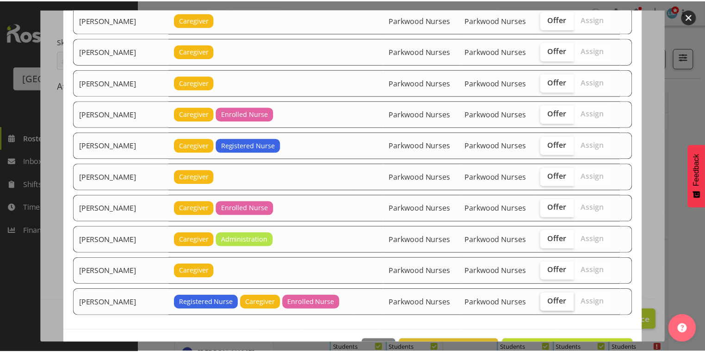
scroll to position [1615, 0]
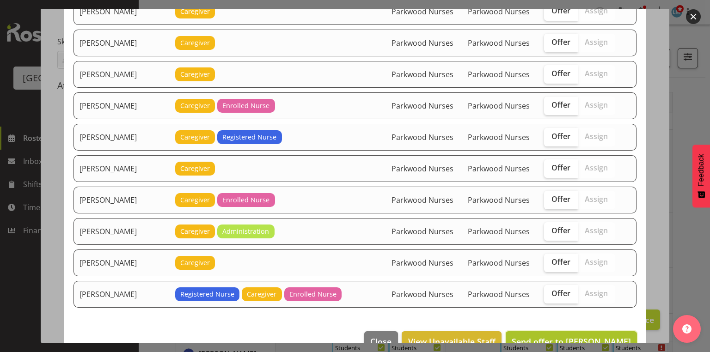
click at [563, 336] on span "Send offer to [PERSON_NAME]" at bounding box center [571, 341] width 119 height 11
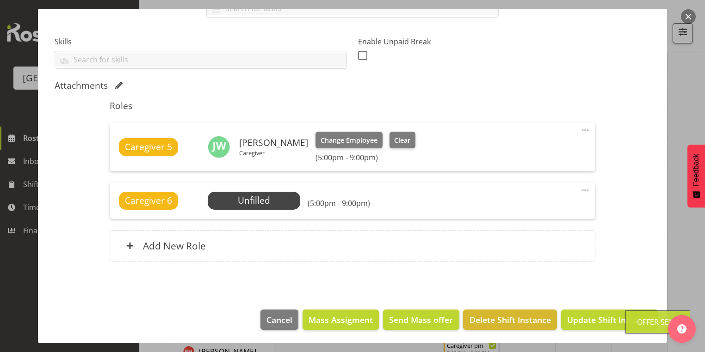
scroll to position [296, 0]
click at [593, 315] on span "Update Shift Instance" at bounding box center [609, 320] width 85 height 12
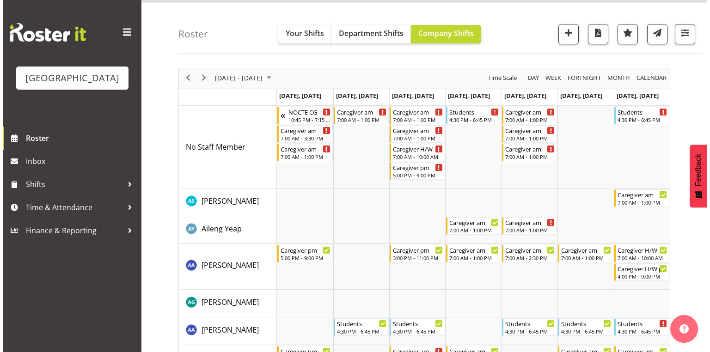
scroll to position [0, 0]
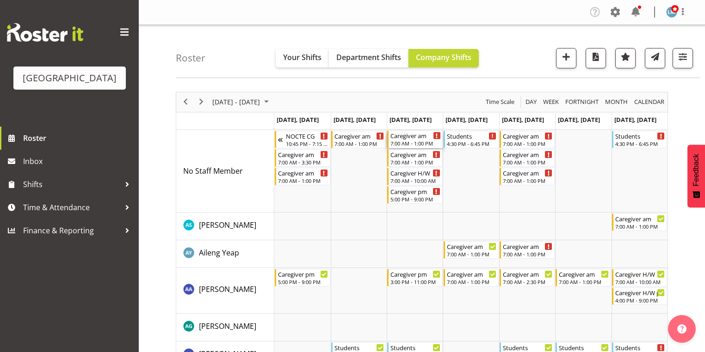
click at [414, 141] on div "7:00 AM - 1:00 PM" at bounding box center [415, 143] width 50 height 7
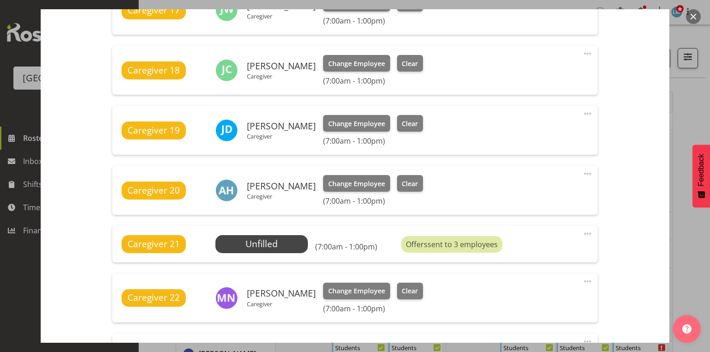
scroll to position [407, 0]
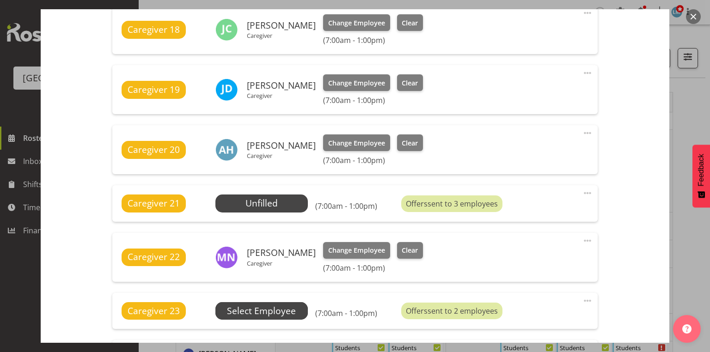
click at [242, 307] on span "Select Employee" at bounding box center [261, 311] width 69 height 13
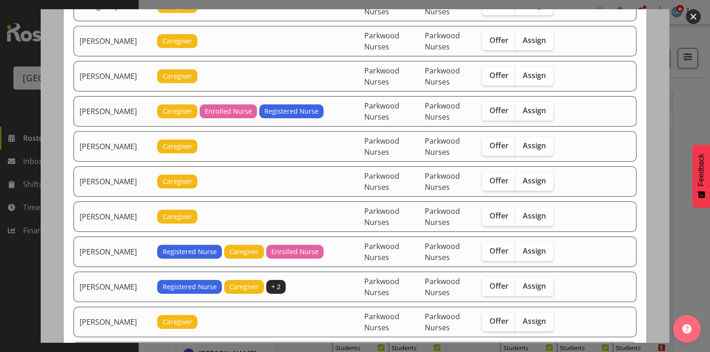
scroll to position [296, 0]
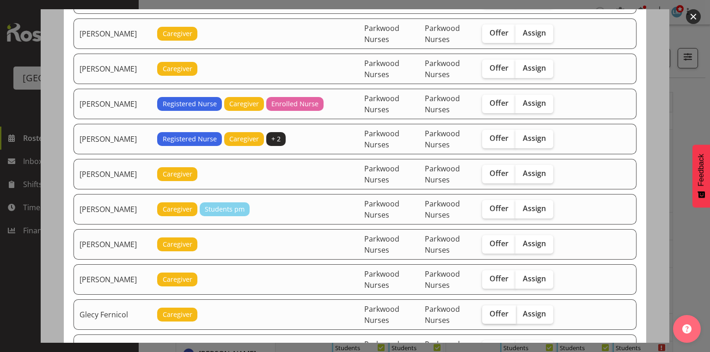
click at [500, 309] on span "Offer" at bounding box center [499, 313] width 19 height 9
click at [488, 311] on input "Offer" at bounding box center [485, 314] width 6 height 6
checkbox input "true"
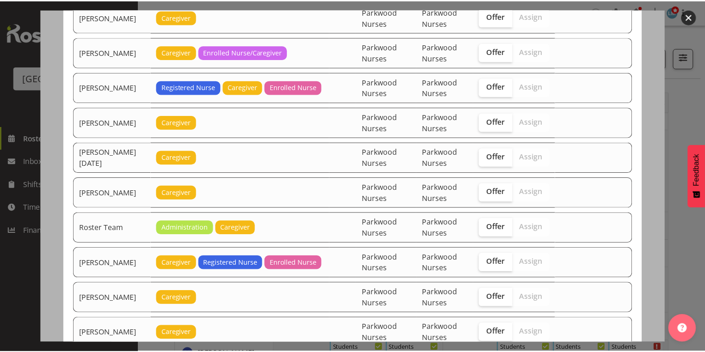
scroll to position [1447, 0]
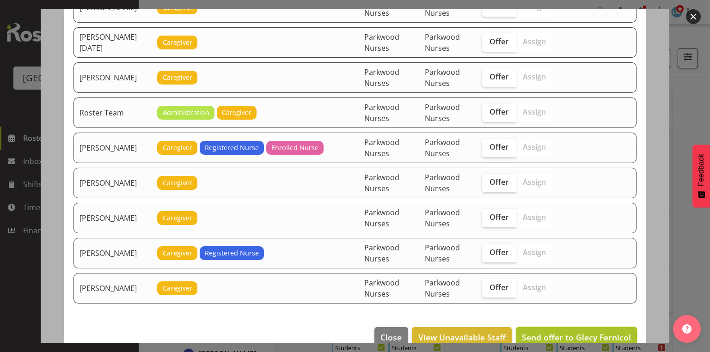
click at [567, 332] on span "Send offer to Glecy Fernicol" at bounding box center [576, 337] width 109 height 11
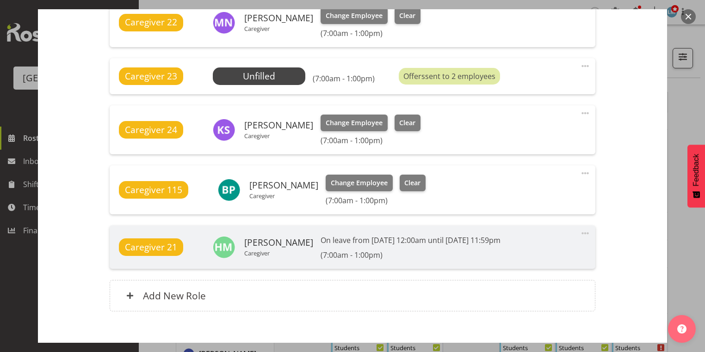
scroll to position [692, 0]
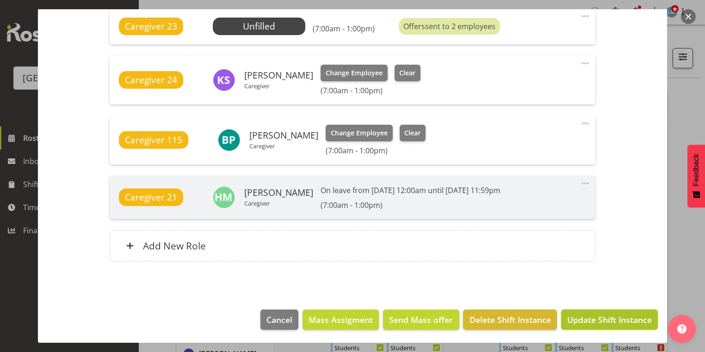
click at [608, 322] on span "Update Shift Instance" at bounding box center [609, 320] width 85 height 12
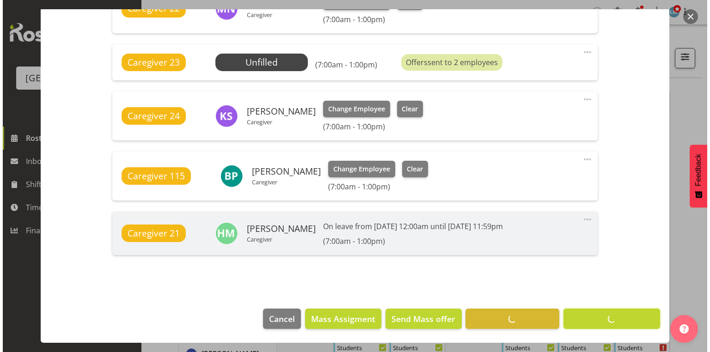
scroll to position [655, 0]
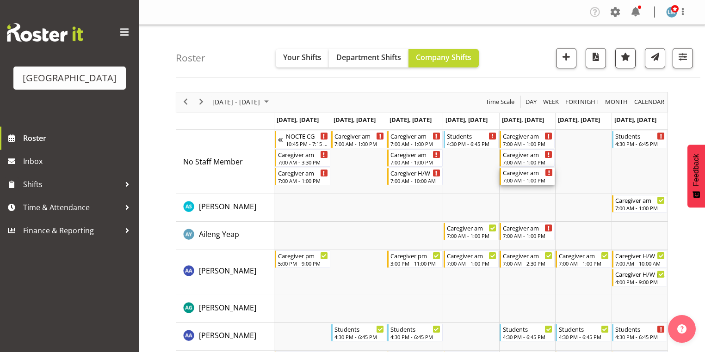
click at [523, 178] on div "7:00 AM - 1:00 PM" at bounding box center [528, 180] width 50 height 7
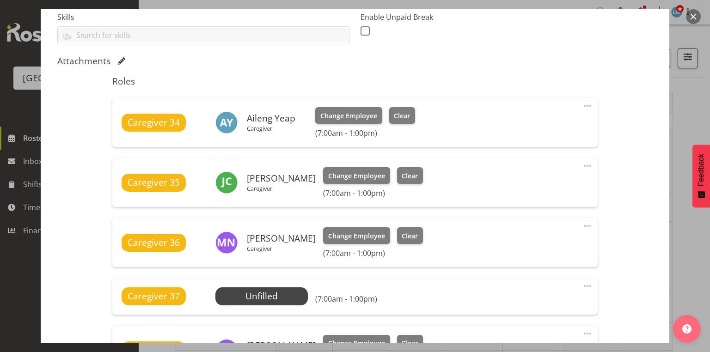
scroll to position [333, 0]
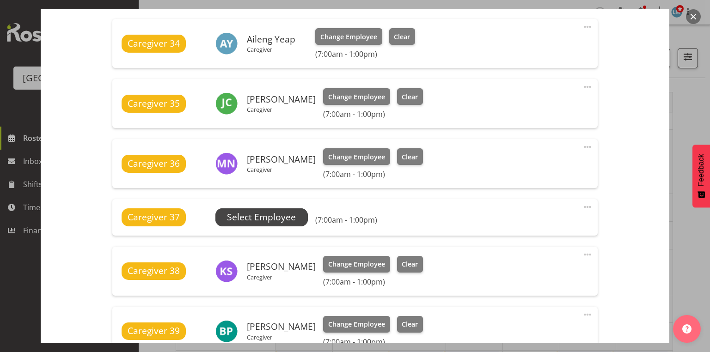
click at [259, 217] on span "Select Employee" at bounding box center [261, 217] width 69 height 13
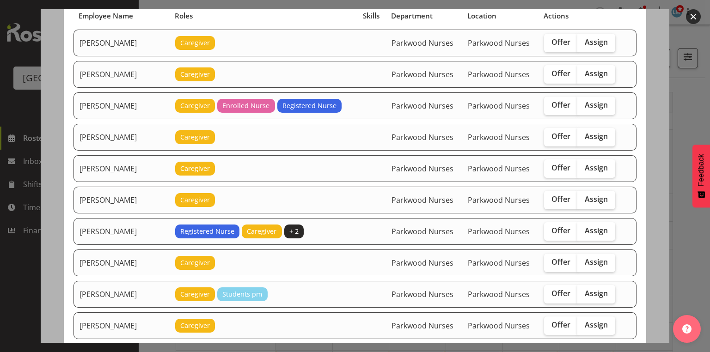
scroll to position [111, 0]
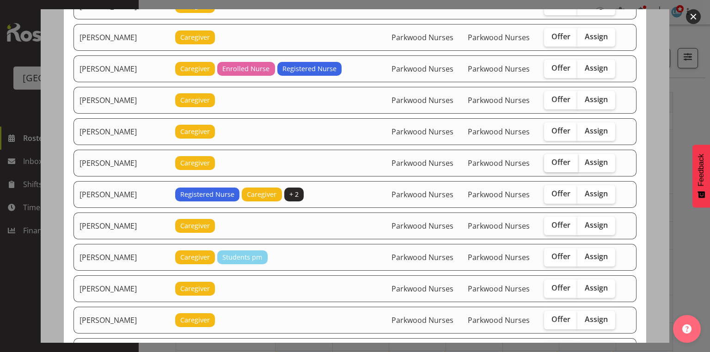
click at [557, 158] on span "Offer" at bounding box center [561, 162] width 19 height 9
click at [550, 160] on input "Offer" at bounding box center [547, 163] width 6 height 6
checkbox input "true"
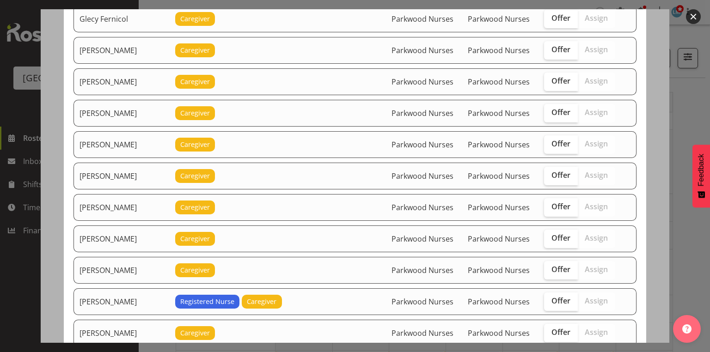
scroll to position [518, 0]
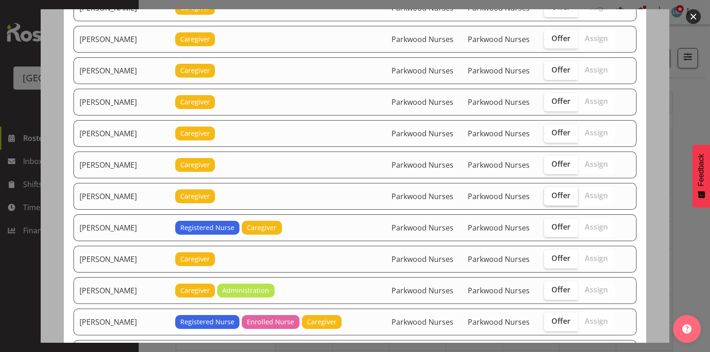
click at [567, 189] on label "Offer" at bounding box center [561, 196] width 34 height 18
click at [550, 193] on input "Offer" at bounding box center [547, 196] width 6 height 6
checkbox input "true"
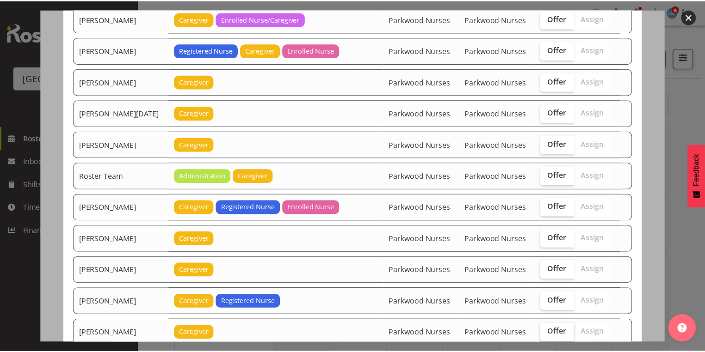
scroll to position [1118, 0]
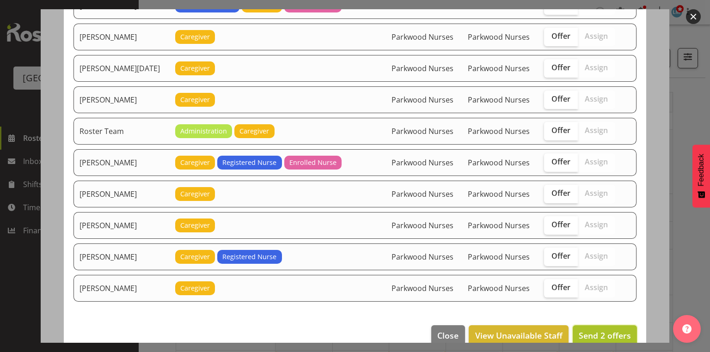
click at [583, 330] on span "Send 2 offers" at bounding box center [605, 335] width 52 height 11
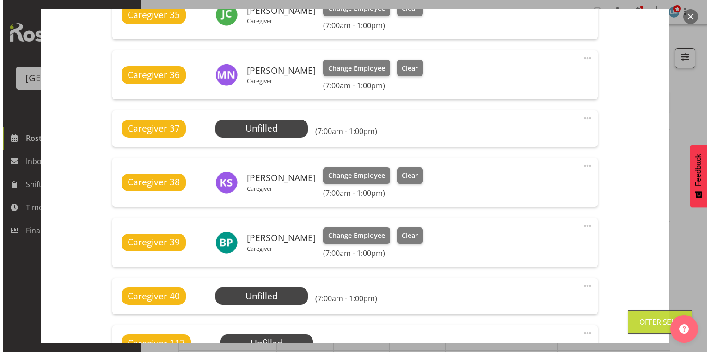
scroll to position [518, 0]
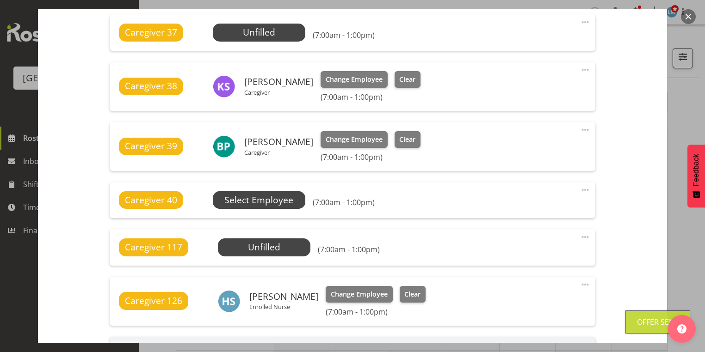
click at [276, 199] on span "Select Employee" at bounding box center [258, 200] width 69 height 13
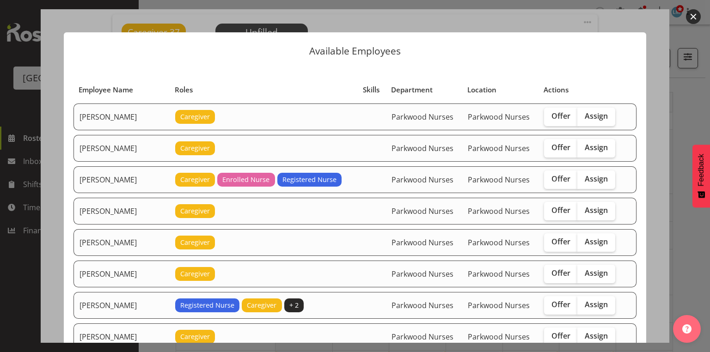
scroll to position [148, 0]
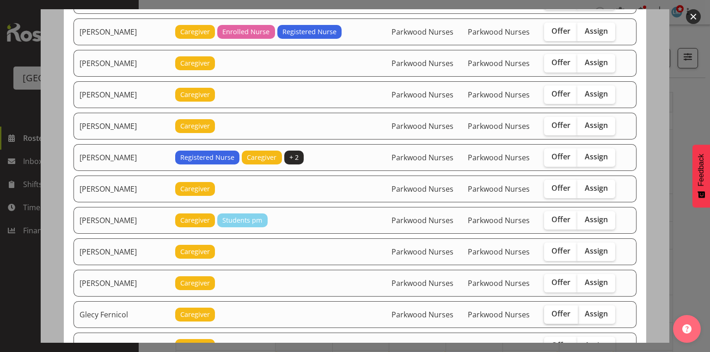
click at [563, 309] on span "Offer" at bounding box center [561, 313] width 19 height 9
click at [550, 311] on input "Offer" at bounding box center [547, 314] width 6 height 6
checkbox input "true"
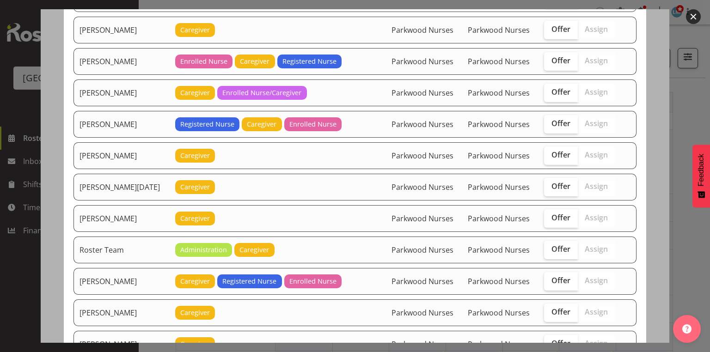
scroll to position [1118, 0]
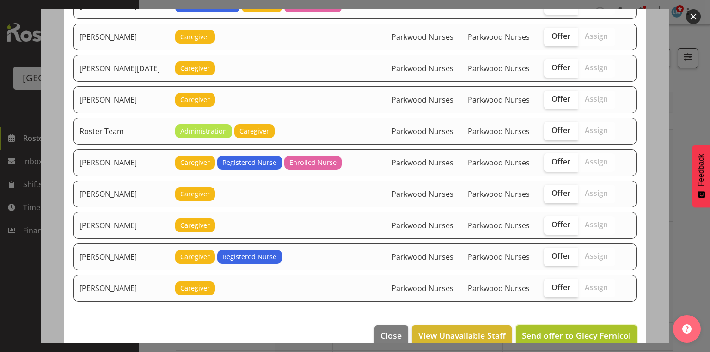
click at [568, 330] on span "Send offer to Glecy Fernicol" at bounding box center [576, 335] width 109 height 11
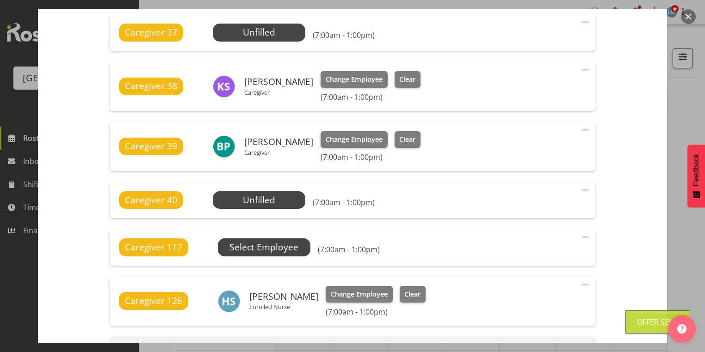
click at [270, 249] on span "Select Employee" at bounding box center [263, 247] width 69 height 13
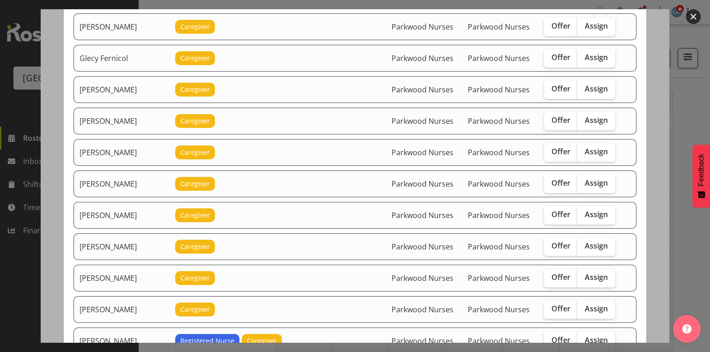
scroll to position [407, 0]
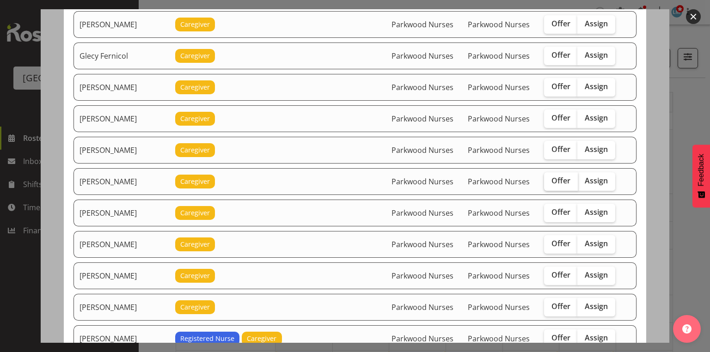
click at [559, 176] on span "Offer" at bounding box center [561, 180] width 19 height 9
click at [550, 178] on input "Offer" at bounding box center [547, 181] width 6 height 6
checkbox input "true"
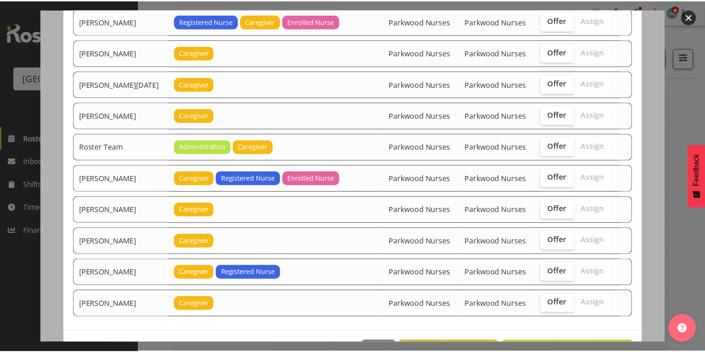
scroll to position [1118, 0]
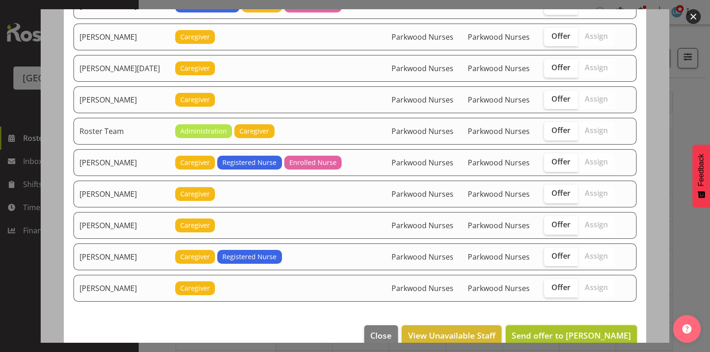
click at [580, 330] on span "Send offer to [PERSON_NAME]" at bounding box center [571, 335] width 119 height 11
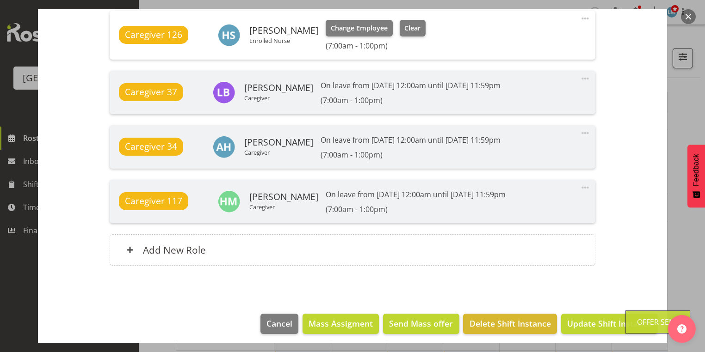
scroll to position [788, 0]
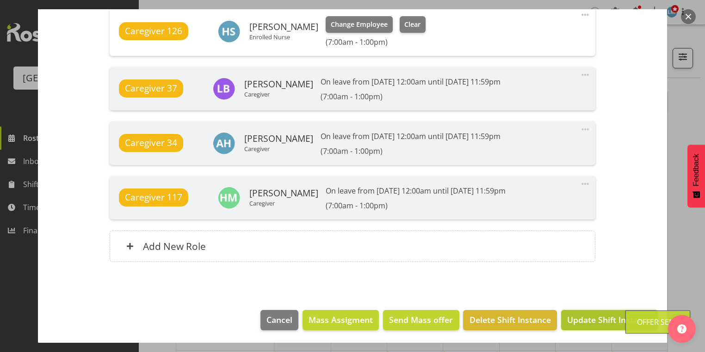
click at [580, 316] on span "Update Shift Instance" at bounding box center [609, 320] width 85 height 12
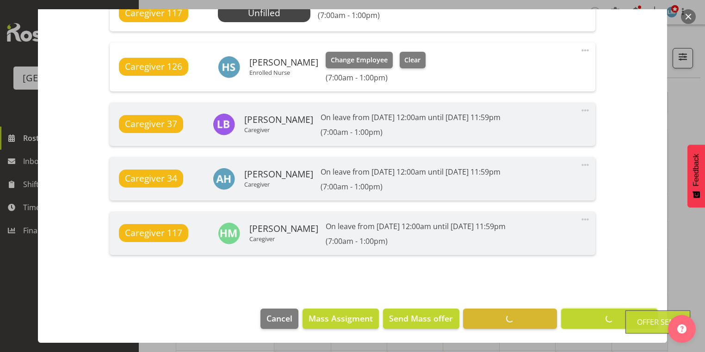
scroll to position [751, 0]
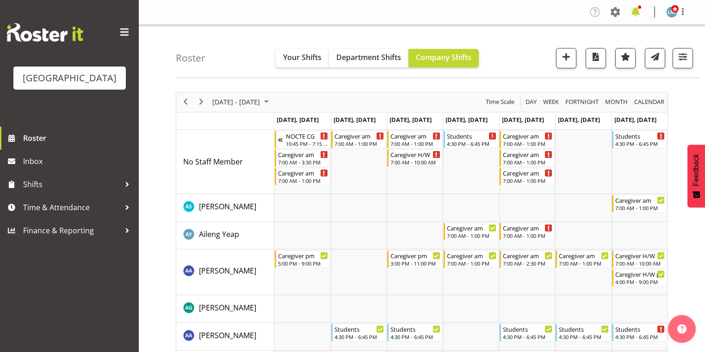
click at [638, 11] on span at bounding box center [635, 12] width 15 height 15
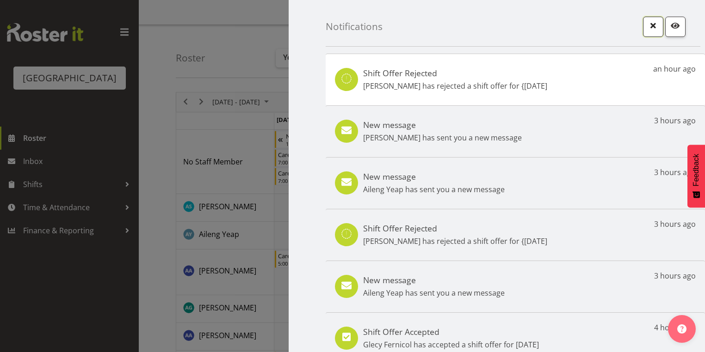
click at [647, 26] on span "button" at bounding box center [653, 25] width 12 height 12
